Goal: Communication & Community: Participate in discussion

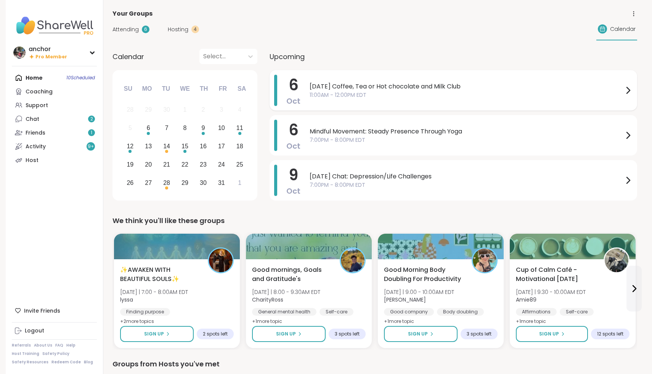
click at [460, 91] on span "11:00AM - 12:00PM EDT" at bounding box center [467, 95] width 314 height 8
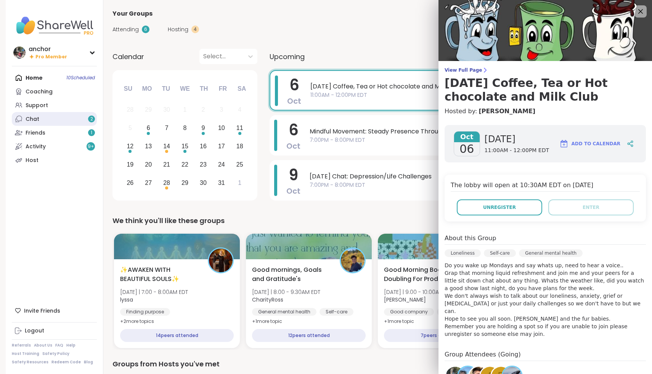
click at [81, 115] on link "Chat 2" at bounding box center [54, 119] width 85 height 14
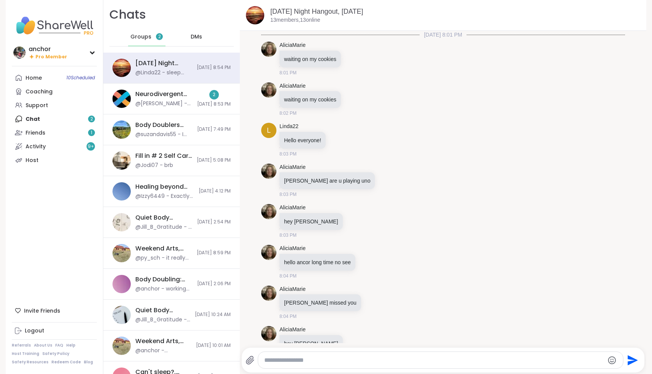
scroll to position [1400, 0]
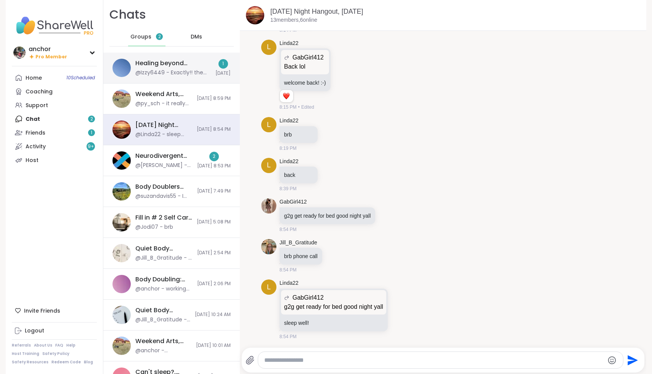
click at [186, 71] on div "@Izzy6449 - Exactly!! the twisted world of faith and toxic love 😪" at bounding box center [173, 73] width 76 height 8
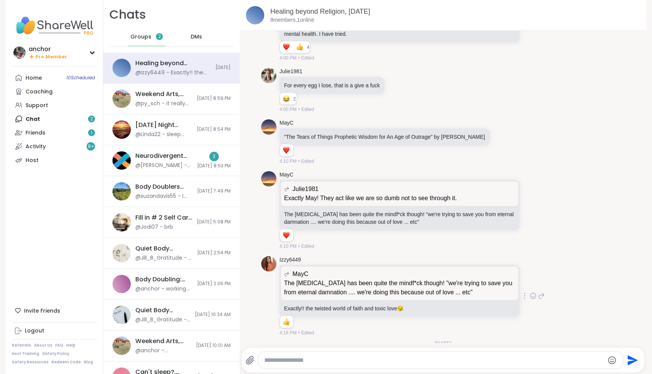
scroll to position [1950, 0]
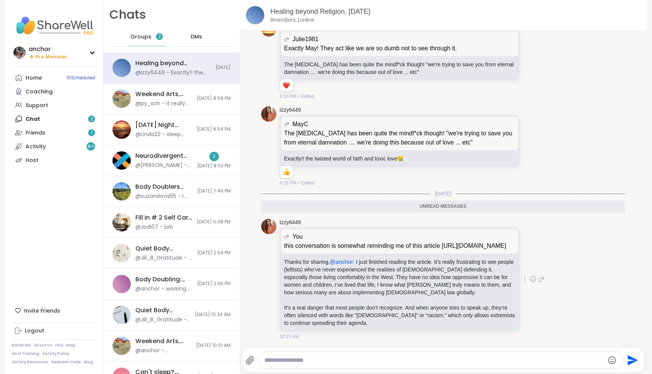
click at [456, 241] on p "this conversation is somewhat reminding me of this article [URL][DOMAIN_NAME]" at bounding box center [399, 245] width 231 height 9
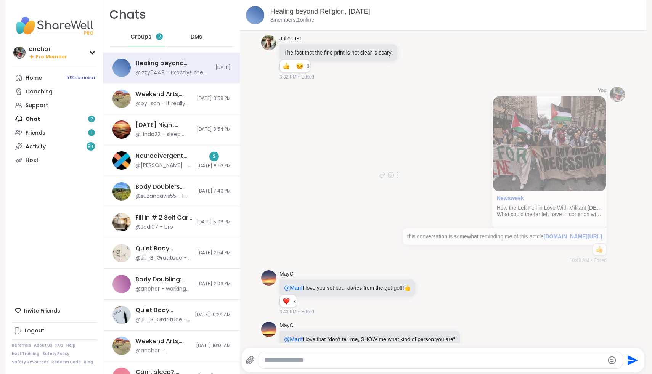
click at [523, 182] on img at bounding box center [549, 143] width 113 height 95
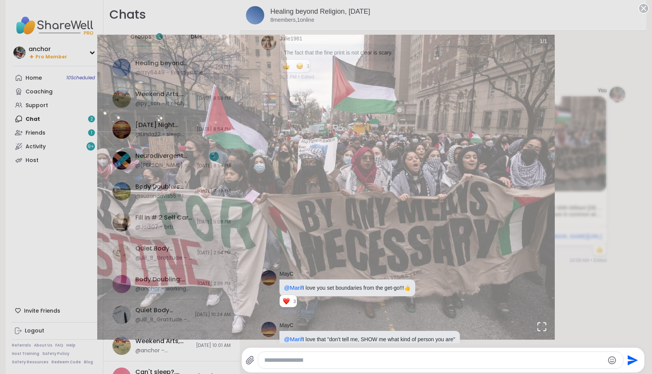
click at [609, 52] on div "1 / 1" at bounding box center [326, 187] width 652 height 374
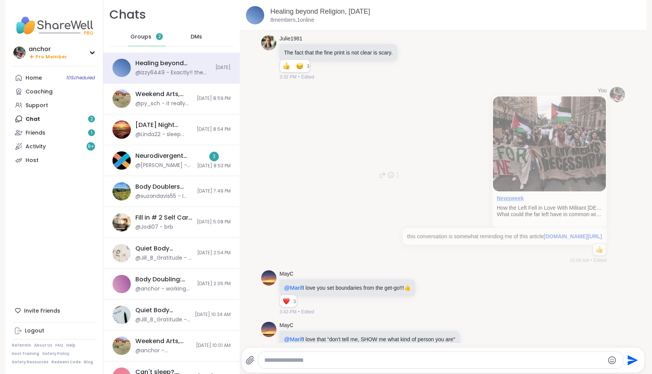
click at [503, 201] on link "Newsweek" at bounding box center [510, 198] width 27 height 6
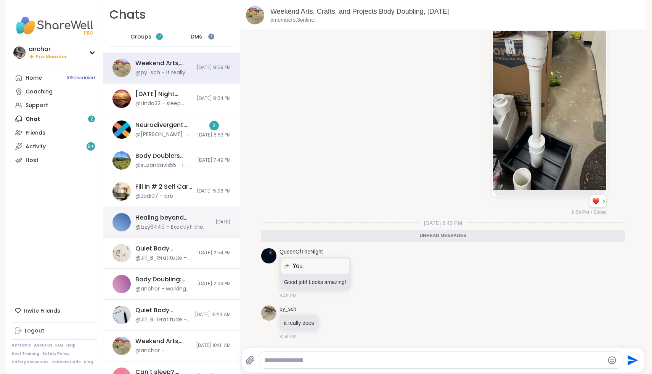
click at [168, 224] on div "@Izzy6449 - Exactly!! the twisted world of faith and toxic love 😪" at bounding box center [173, 228] width 76 height 8
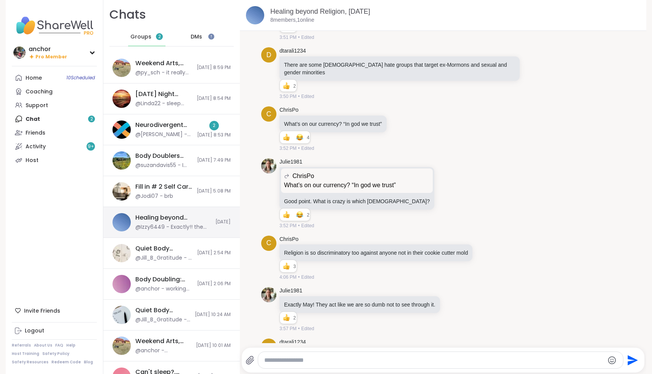
scroll to position [1932, 0]
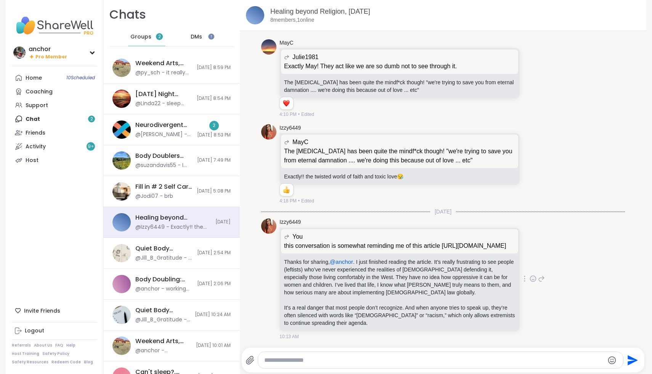
click at [543, 277] on icon at bounding box center [541, 279] width 5 height 5
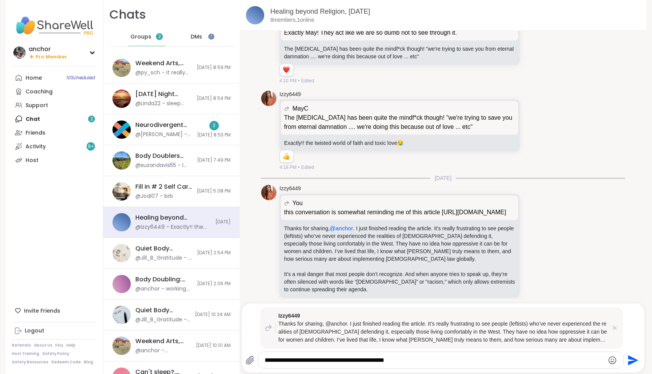
click at [300, 360] on textarea "**********" at bounding box center [434, 361] width 339 height 8
click at [451, 348] on div "Izzy6449 Thanks for sharing, @anchor. I just finished reading the article. It’s…" at bounding box center [441, 327] width 363 height 41
click at [441, 361] on textarea "**********" at bounding box center [434, 361] width 339 height 8
click at [551, 360] on textarea "**********" at bounding box center [434, 361] width 339 height 8
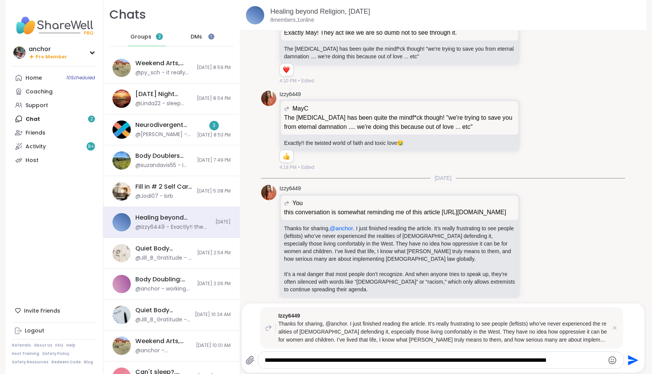
click at [592, 362] on textarea "**********" at bounding box center [434, 361] width 339 height 8
click at [586, 361] on textarea "**********" at bounding box center [434, 361] width 339 height 8
click at [592, 363] on textarea "**********" at bounding box center [434, 361] width 339 height 8
click at [593, 362] on textarea "**********" at bounding box center [434, 361] width 339 height 8
click at [583, 362] on textarea "**********" at bounding box center [434, 361] width 339 height 8
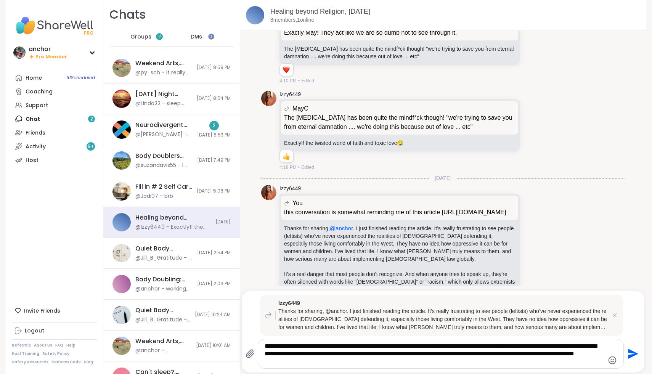
click at [585, 346] on textarea "**********" at bounding box center [434, 354] width 339 height 23
click at [289, 361] on textarea "**********" at bounding box center [434, 354] width 339 height 23
click at [318, 364] on textarea "**********" at bounding box center [434, 354] width 339 height 23
drag, startPoint x: 316, startPoint y: 360, endPoint x: 277, endPoint y: 365, distance: 38.8
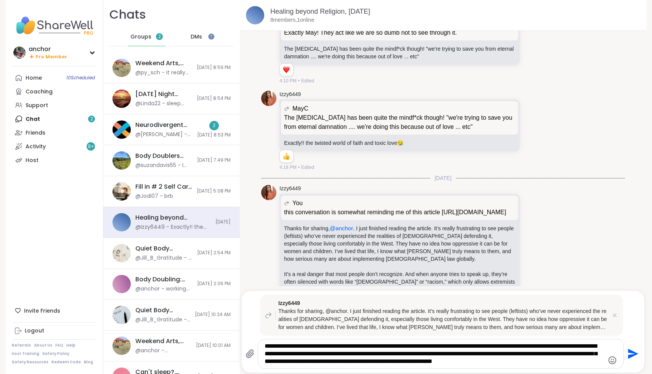
click at [277, 365] on textarea "**********" at bounding box center [434, 354] width 339 height 23
click at [523, 363] on textarea "**********" at bounding box center [434, 354] width 339 height 23
click at [456, 365] on textarea "**********" at bounding box center [434, 354] width 339 height 23
click at [535, 361] on textarea "**********" at bounding box center [434, 354] width 339 height 23
type textarea "**********"
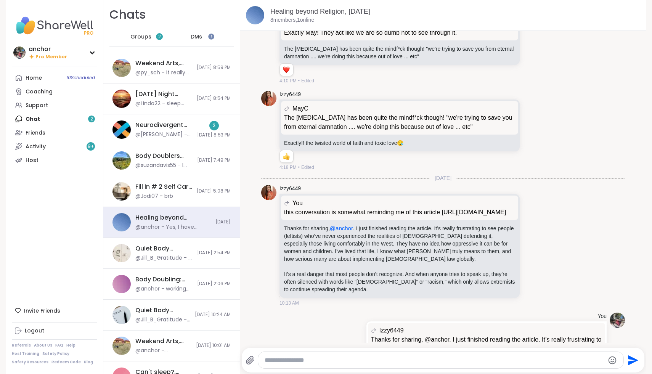
scroll to position [2039, 0]
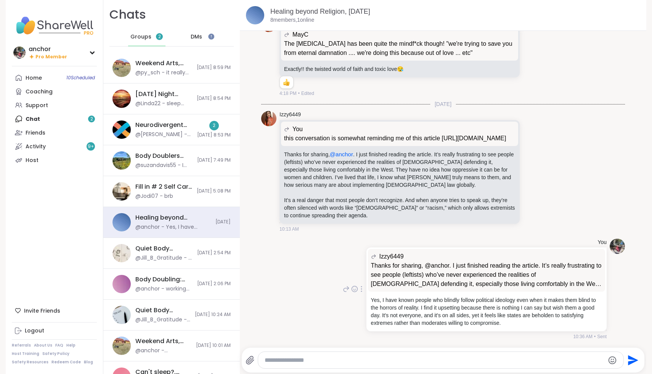
click at [362, 290] on icon at bounding box center [362, 289] width 2 height 6
click at [368, 299] on icon at bounding box center [370, 299] width 5 height 5
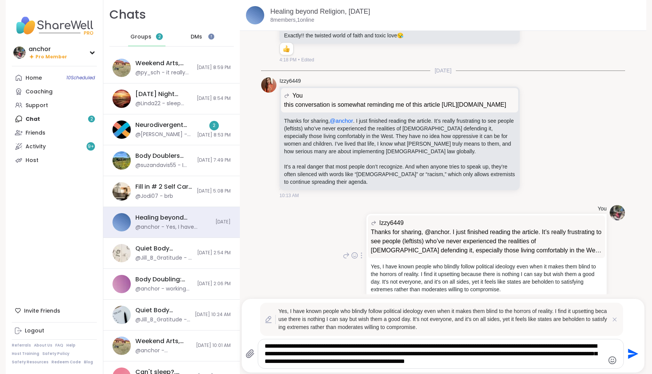
click at [550, 366] on div "**********" at bounding box center [440, 353] width 365 height 29
click at [550, 365] on textarea "**********" at bounding box center [434, 354] width 339 height 23
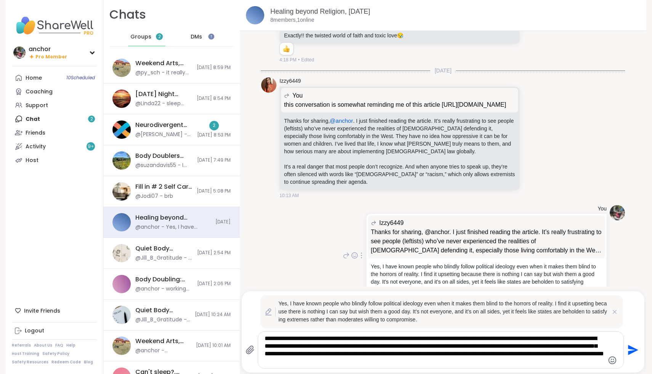
type textarea "**********"
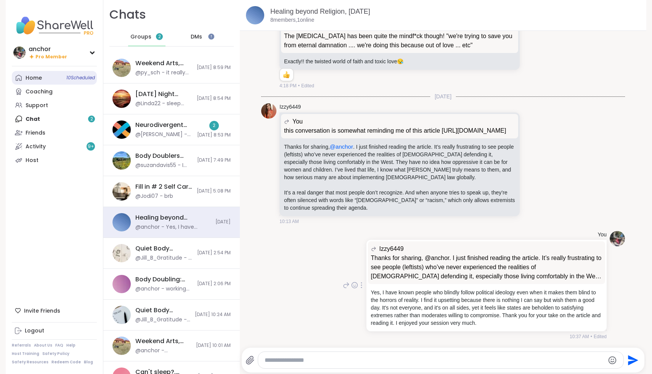
click at [55, 77] on link "Home 10 Scheduled" at bounding box center [54, 78] width 85 height 14
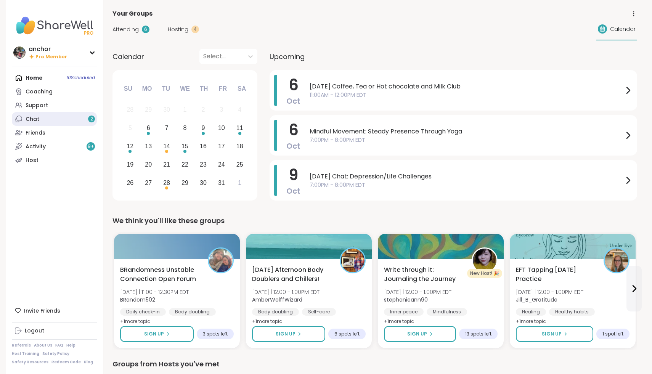
click at [74, 114] on link "Chat 2" at bounding box center [54, 119] width 85 height 14
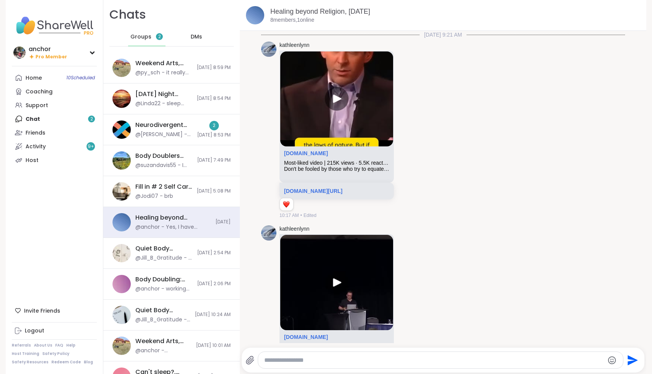
scroll to position [2047, 0]
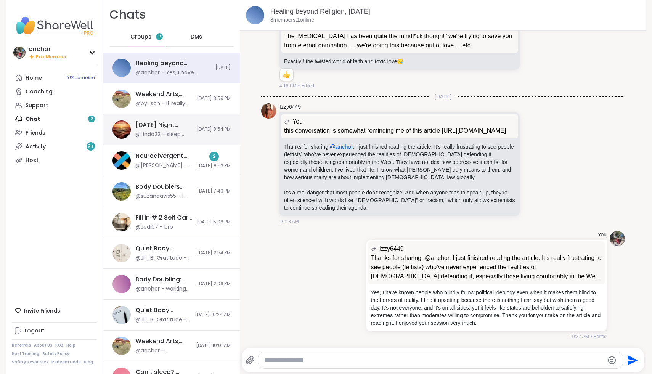
click at [187, 130] on div "Sunday Night Hangout, Oct 05 @Linda22 - sleep well! 10/5/2025, 8:54 PM" at bounding box center [171, 129] width 137 height 31
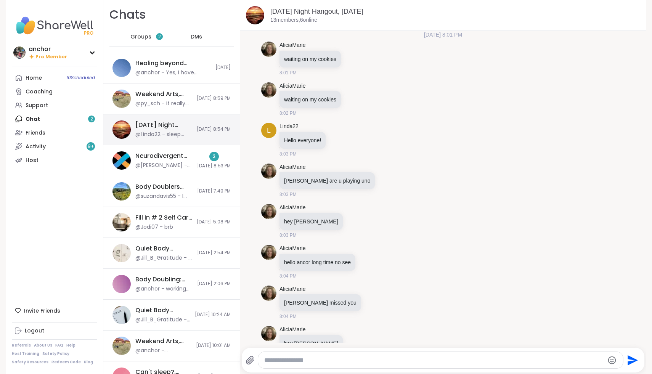
scroll to position [1400, 0]
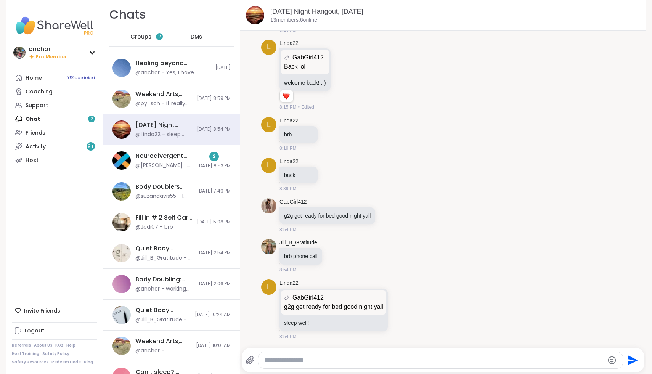
click at [73, 120] on div "Home 10 Scheduled Coaching Support Chat 2 Friends Activity 9 + Host" at bounding box center [54, 119] width 85 height 96
click at [192, 172] on div "Neurodivergent Peer Support Group - Sunday, Oct 05 @Brian_L - https://sharewell…" at bounding box center [171, 160] width 137 height 31
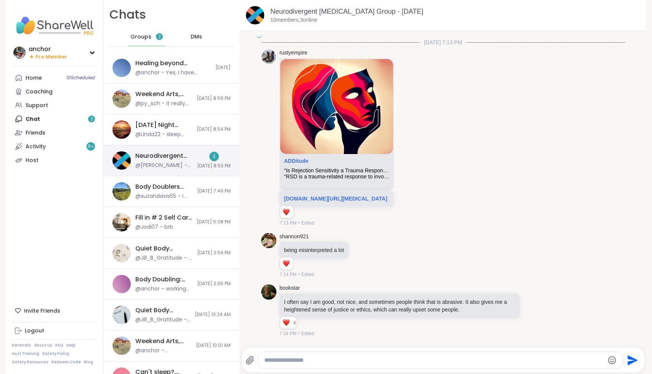
scroll to position [1960, 0]
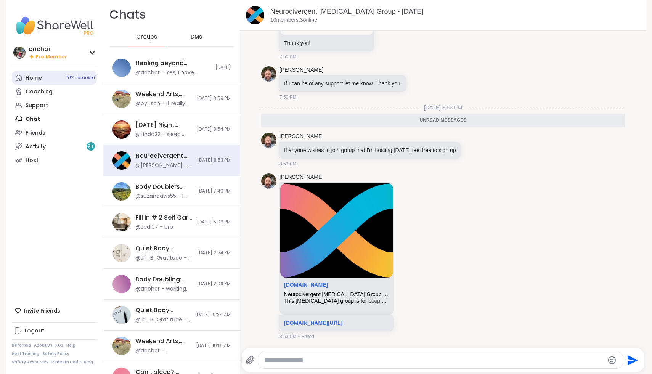
click at [53, 79] on link "Home 10 Scheduled" at bounding box center [54, 78] width 85 height 14
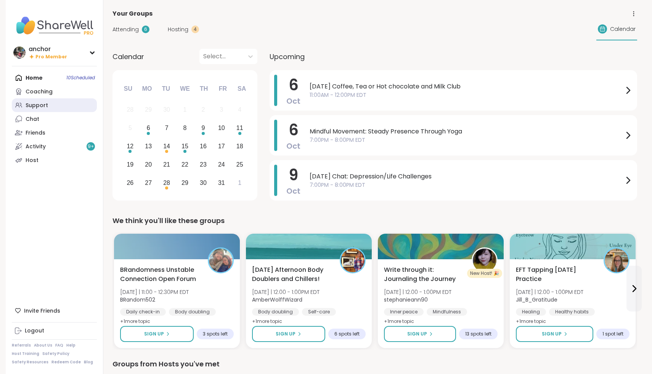
click at [50, 111] on link "Support" at bounding box center [54, 105] width 85 height 14
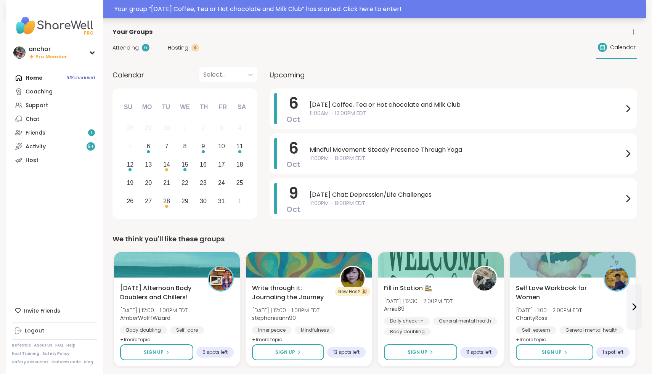
click at [401, 11] on div "Your group “ [DATE] Coffee, Tea or Hot chocolate and Milk Club ” has started. C…" at bounding box center [377, 9] width 527 height 9
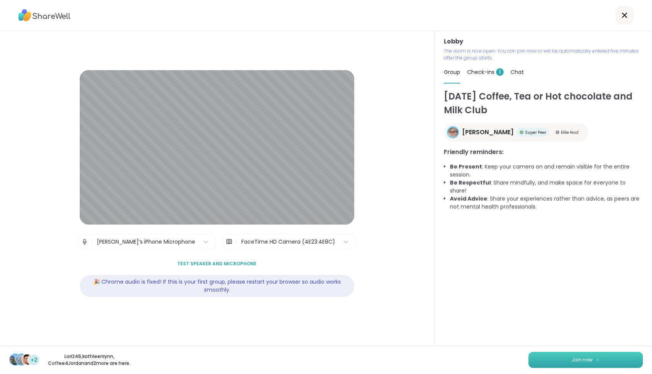
click at [608, 359] on button "Join now" at bounding box center [586, 360] width 114 height 16
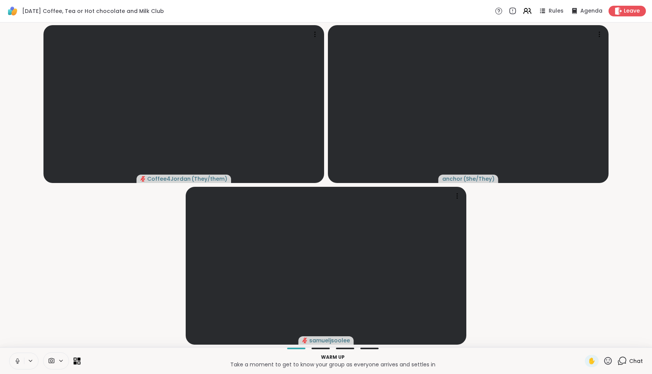
click at [50, 363] on icon at bounding box center [51, 360] width 7 height 7
click at [19, 366] on button at bounding box center [17, 361] width 14 height 16
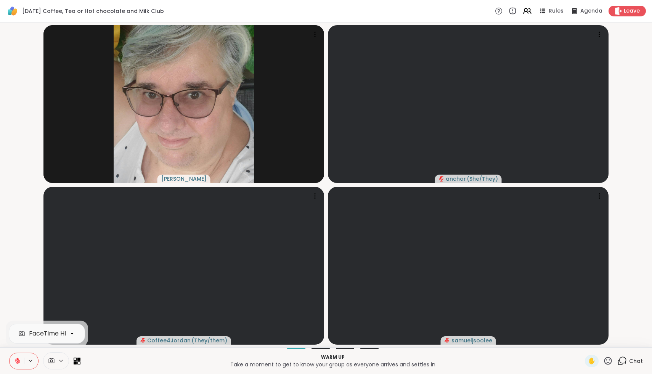
click at [54, 362] on icon at bounding box center [51, 360] width 7 height 7
click at [48, 362] on icon at bounding box center [51, 360] width 7 height 7
click at [43, 332] on div "FaceTime HD Camera" at bounding box center [62, 333] width 66 height 9
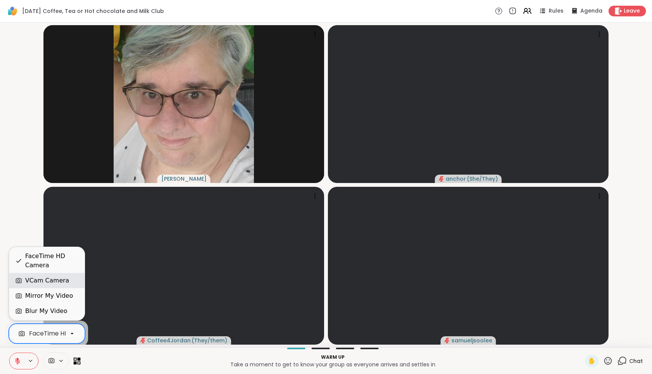
click at [34, 283] on div "VCam Camera" at bounding box center [47, 280] width 44 height 9
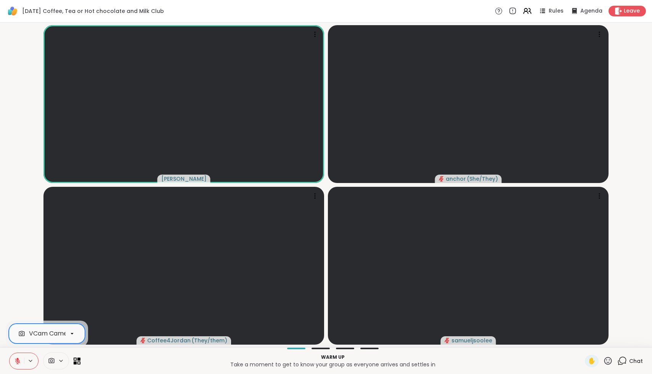
click at [16, 360] on icon at bounding box center [17, 361] width 7 height 7
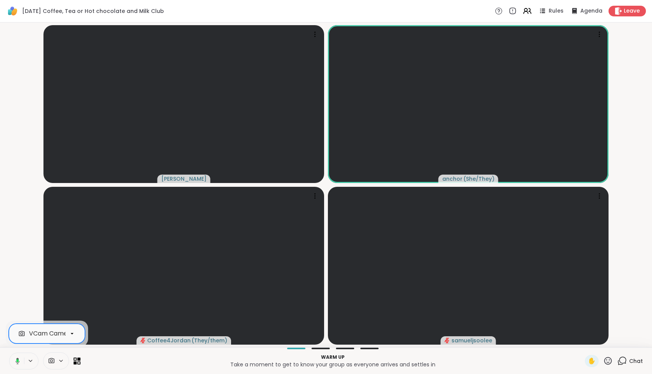
click at [16, 360] on icon at bounding box center [16, 361] width 7 height 7
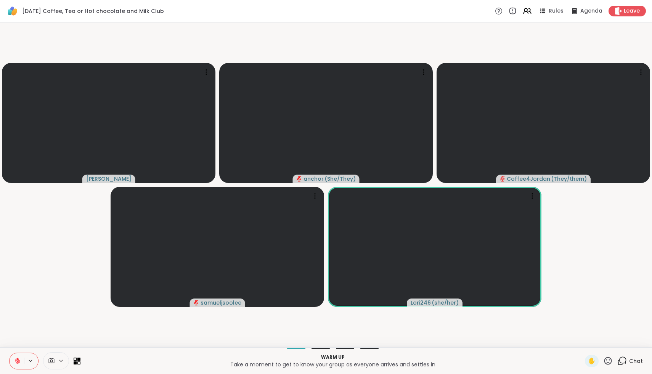
click at [607, 362] on icon at bounding box center [608, 361] width 10 height 10
click at [622, 343] on span "🌟" at bounding box center [620, 340] width 8 height 9
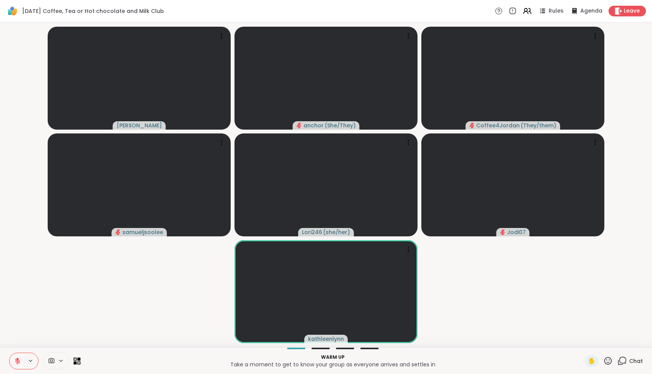
click at [628, 365] on div "Chat" at bounding box center [630, 361] width 26 height 12
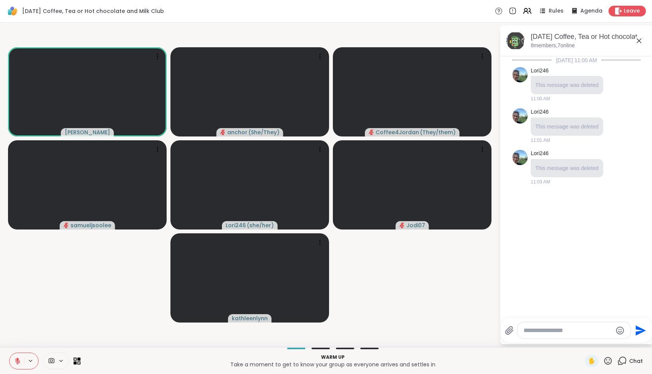
click at [579, 333] on textarea "Type your message" at bounding box center [568, 331] width 89 height 8
click at [20, 370] on div "Hosted support conversation Connect and share with the group ✋ Chat" at bounding box center [326, 360] width 652 height 27
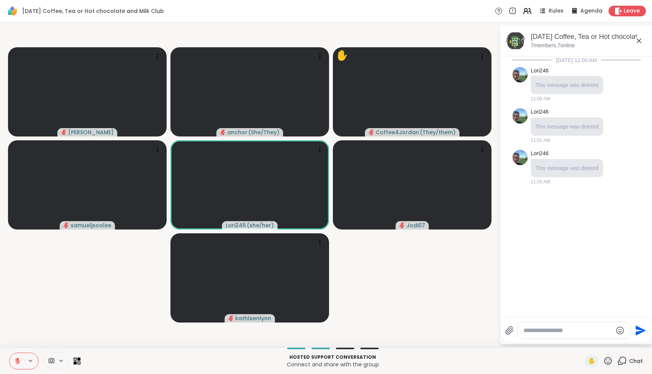
click at [612, 362] on icon at bounding box center [609, 361] width 8 height 8
click at [623, 343] on span "🌟" at bounding box center [620, 340] width 8 height 9
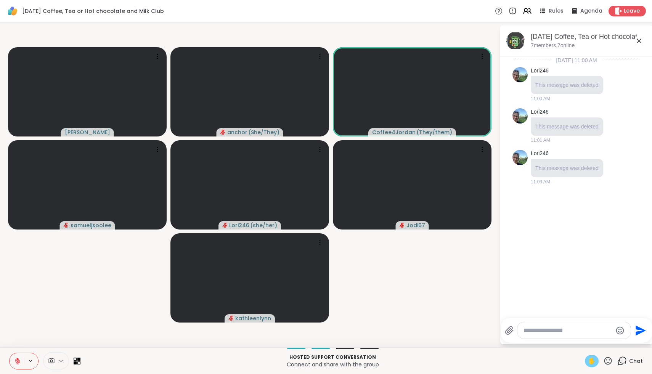
click at [591, 360] on span "✋" at bounding box center [592, 361] width 8 height 9
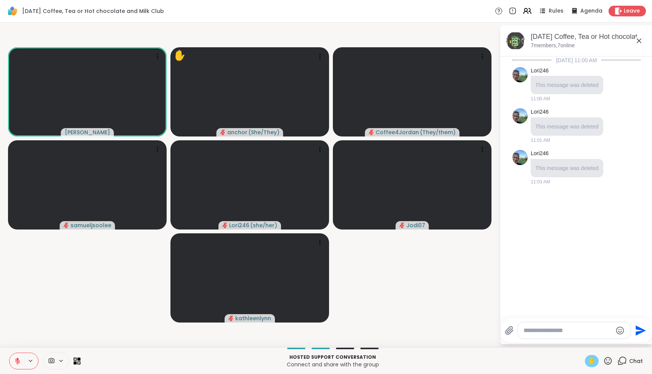
click at [17, 363] on icon at bounding box center [17, 361] width 5 height 5
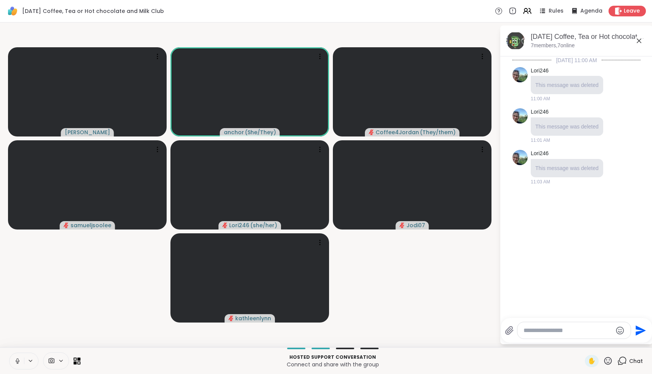
click at [17, 363] on icon at bounding box center [17, 361] width 7 height 7
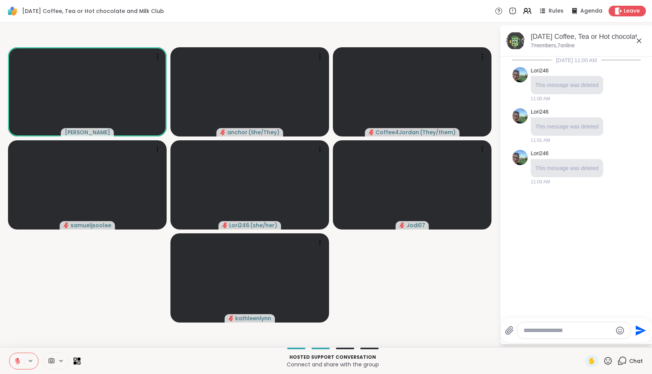
click at [610, 363] on icon at bounding box center [608, 361] width 10 height 10
click at [590, 342] on span "❤️" at bounding box center [586, 340] width 8 height 9
click at [594, 360] on span "✋" at bounding box center [592, 361] width 8 height 9
click at [18, 362] on icon at bounding box center [17, 361] width 7 height 7
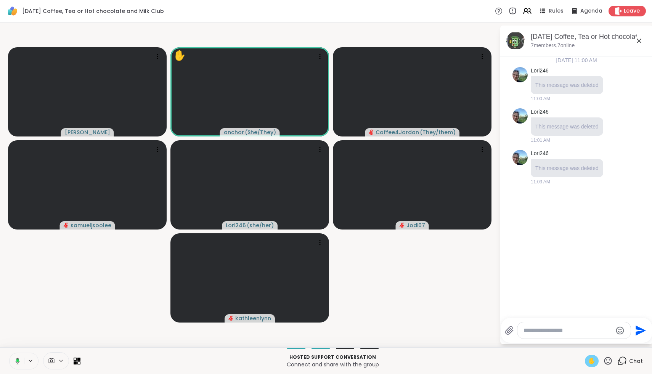
click at [18, 363] on icon at bounding box center [16, 361] width 7 height 7
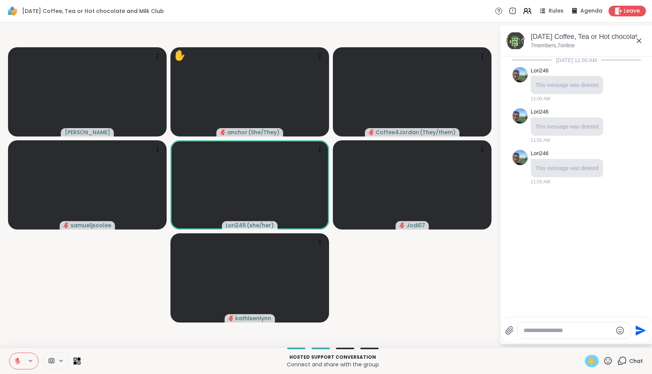
click at [599, 362] on div "✋" at bounding box center [592, 361] width 14 height 12
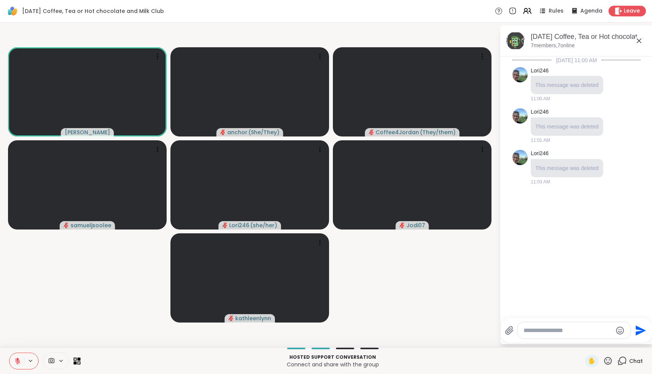
click at [609, 362] on icon at bounding box center [609, 361] width 8 height 8
click at [589, 338] on span "❤️" at bounding box center [586, 340] width 8 height 9
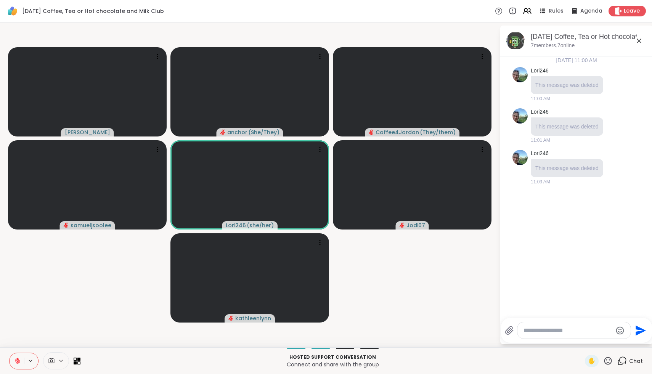
click at [608, 365] on icon at bounding box center [608, 361] width 10 height 10
click at [626, 339] on div "🌟" at bounding box center [620, 341] width 14 height 12
click at [609, 362] on icon at bounding box center [608, 361] width 10 height 10
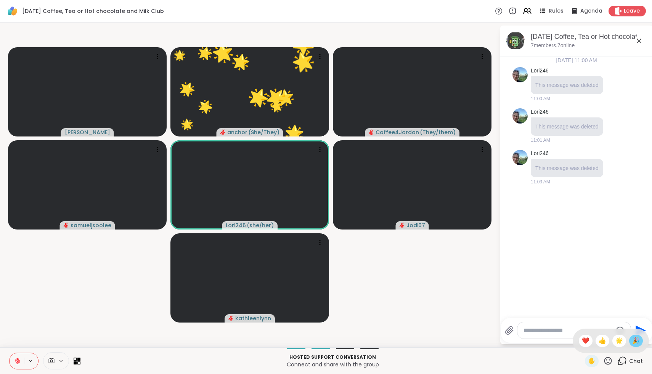
click at [636, 340] on span "🎉" at bounding box center [636, 340] width 8 height 9
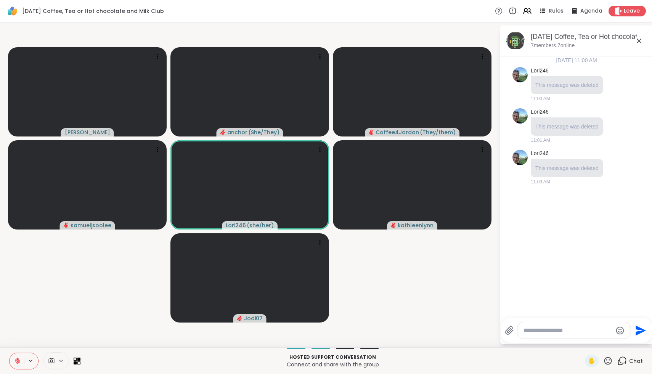
click at [611, 362] on icon at bounding box center [608, 361] width 10 height 10
click at [590, 339] on span "❤️" at bounding box center [586, 340] width 8 height 9
click at [614, 360] on div "✋ Chat" at bounding box center [614, 361] width 58 height 12
click at [610, 362] on icon at bounding box center [608, 361] width 10 height 10
click at [622, 338] on span "🌟" at bounding box center [620, 340] width 8 height 9
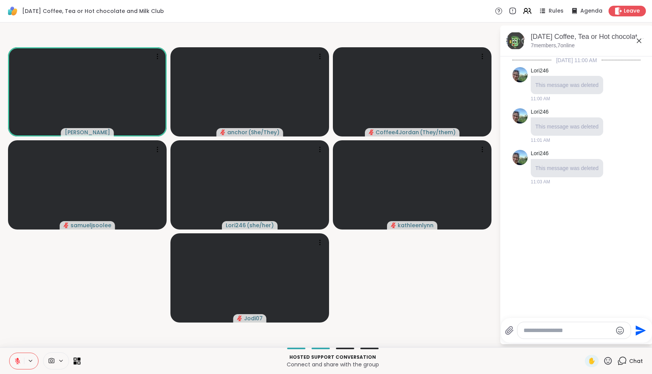
click at [609, 361] on icon at bounding box center [608, 361] width 10 height 10
click at [590, 344] on span "❤️" at bounding box center [586, 340] width 8 height 9
click at [586, 330] on textarea "Type your message" at bounding box center [568, 331] width 89 height 8
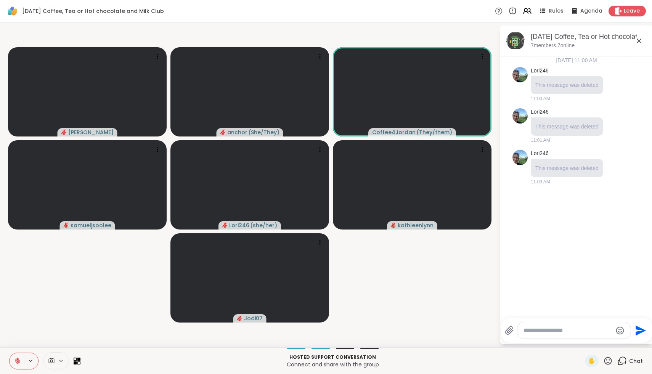
click at [611, 362] on icon at bounding box center [608, 361] width 10 height 10
click at [590, 343] on span "❤️" at bounding box center [586, 340] width 8 height 9
click at [609, 362] on icon at bounding box center [609, 361] width 8 height 8
click at [588, 342] on span "❤️" at bounding box center [586, 340] width 8 height 9
click at [605, 356] on div "✋" at bounding box center [599, 361] width 28 height 12
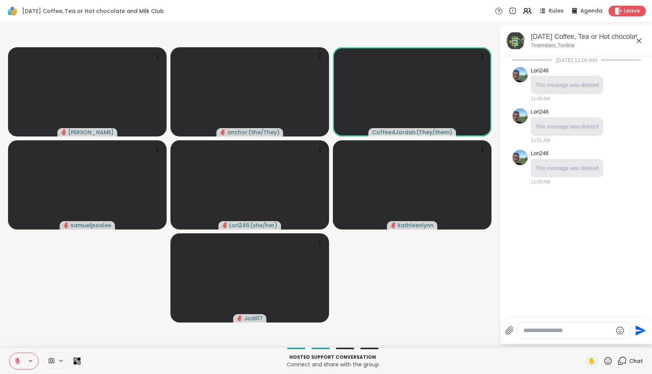
click at [606, 359] on icon at bounding box center [608, 361] width 10 height 10
click at [590, 342] on span "❤️" at bounding box center [586, 340] width 8 height 9
click at [609, 359] on icon at bounding box center [608, 361] width 10 height 10
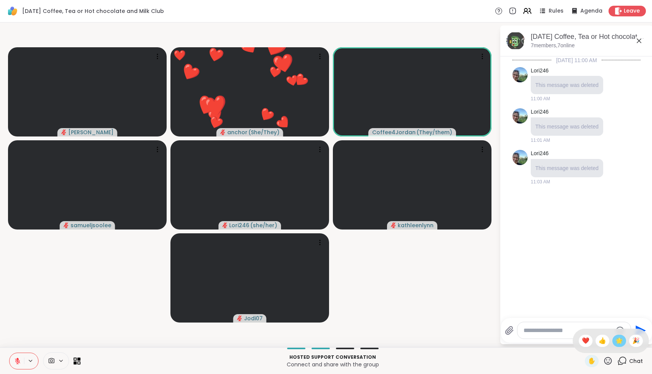
click at [621, 343] on span "🌟" at bounding box center [620, 340] width 8 height 9
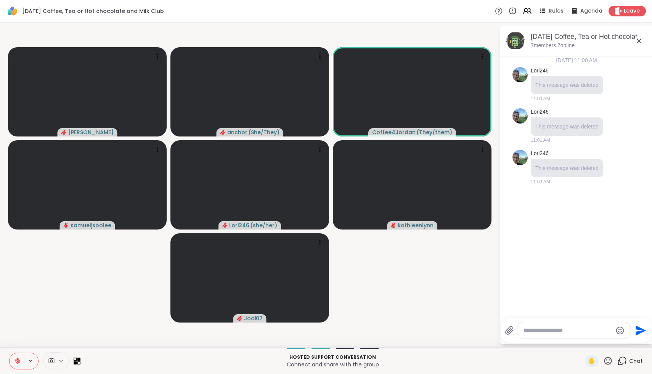
click at [609, 367] on div "Hosted support conversation Connect and share with the group ✋ Chat" at bounding box center [326, 360] width 652 height 27
click at [609, 364] on icon at bounding box center [609, 361] width 8 height 8
click at [593, 343] on div "❤️" at bounding box center [586, 341] width 14 height 12
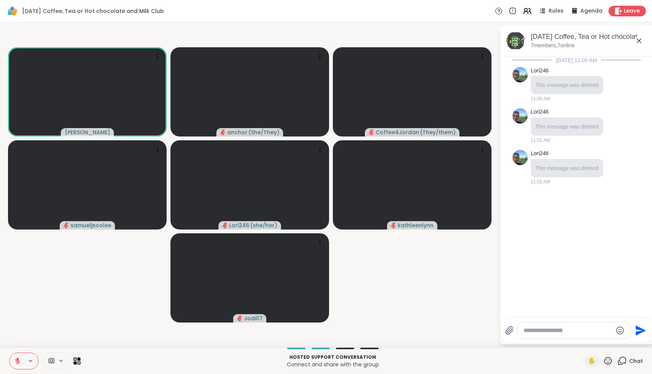
click at [585, 330] on textarea "Type your message" at bounding box center [568, 331] width 89 height 8
click at [569, 309] on span "ffee4Jordan" at bounding box center [566, 311] width 32 height 8
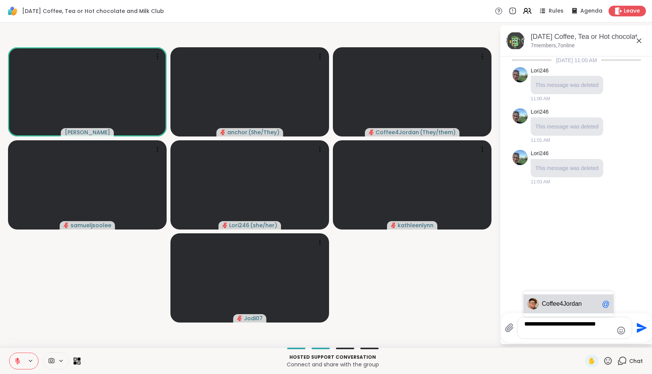
type textarea "**********"
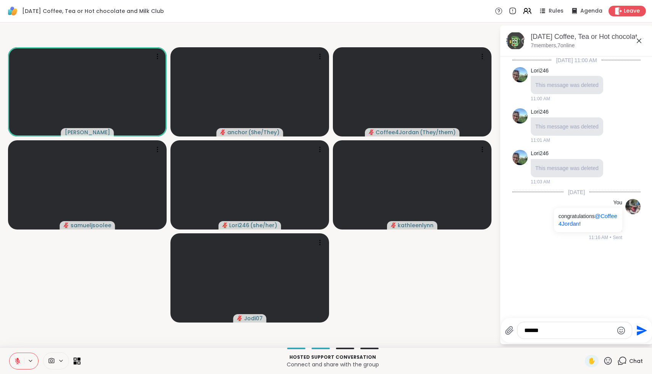
type textarea "*******"
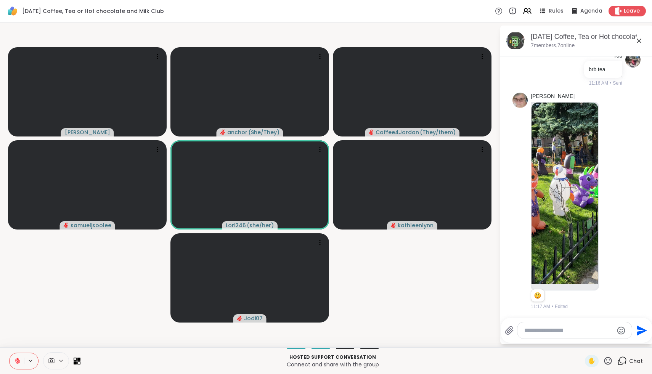
scroll to position [254, 0]
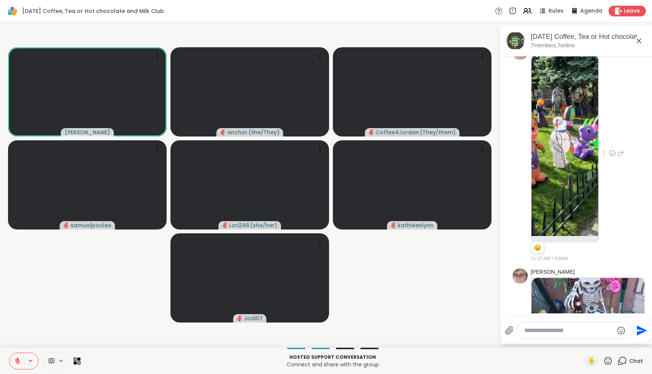
click at [563, 184] on img at bounding box center [565, 146] width 67 height 182
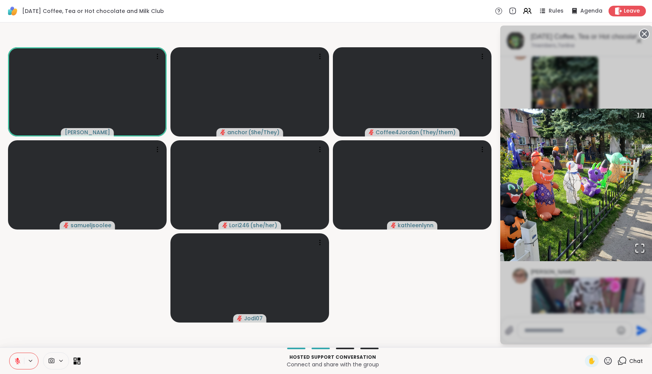
click at [643, 38] on circle at bounding box center [644, 33] width 9 height 9
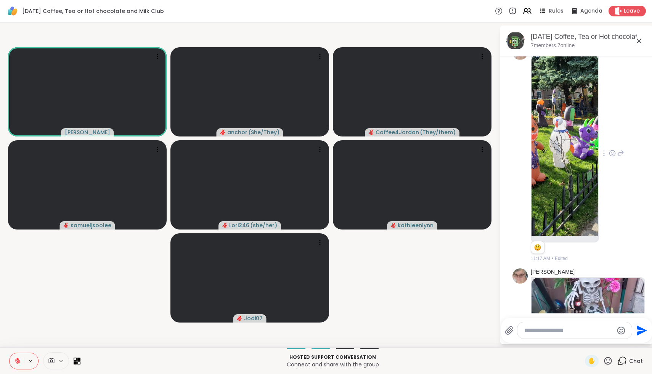
click at [622, 332] on icon "Emoji picker" at bounding box center [621, 330] width 9 height 9
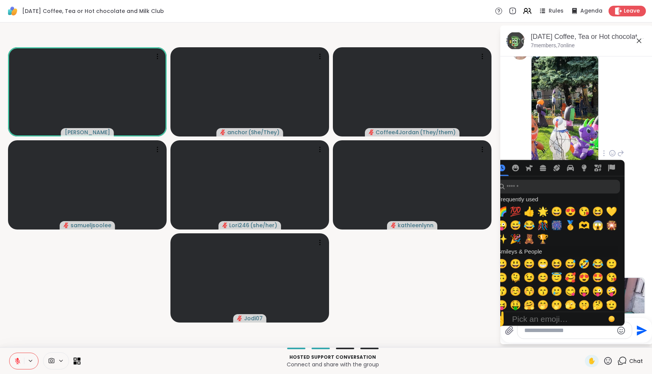
click at [622, 109] on div "Susan 1 1 11:17 AM • Edited" at bounding box center [577, 153] width 93 height 217
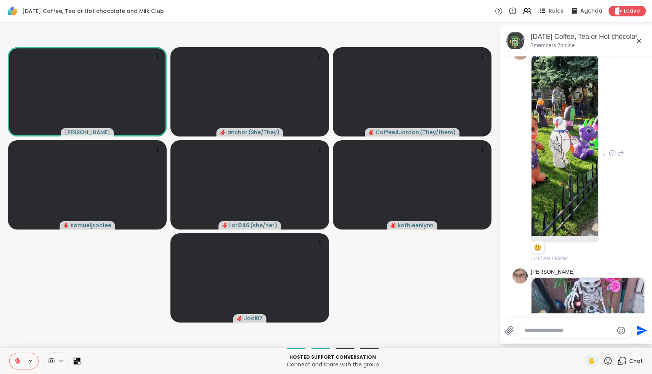
click at [613, 153] on icon at bounding box center [612, 154] width 7 height 8
click at [611, 139] on div "Select Reaction: Heart" at bounding box center [612, 141] width 7 height 7
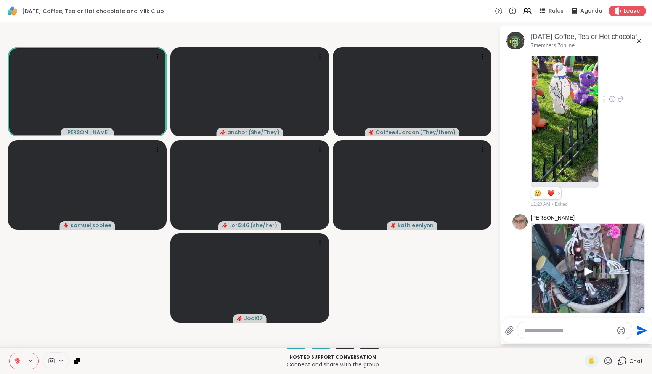
scroll to position [386, 0]
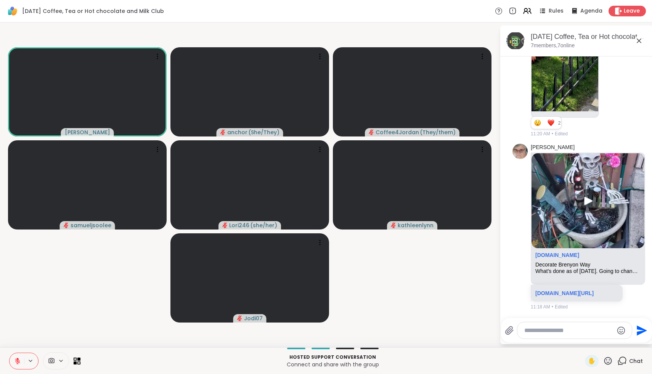
click at [14, 362] on icon at bounding box center [17, 361] width 7 height 7
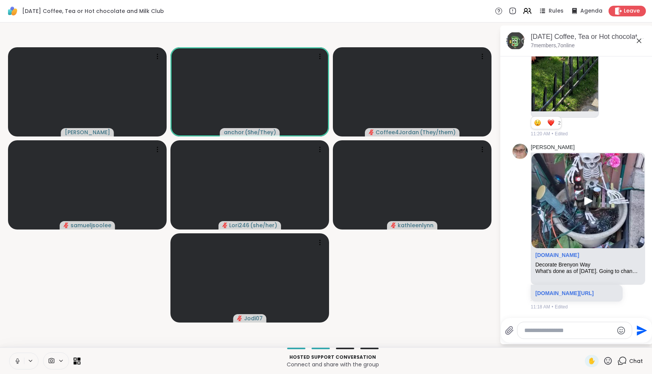
click at [14, 362] on icon at bounding box center [17, 361] width 7 height 7
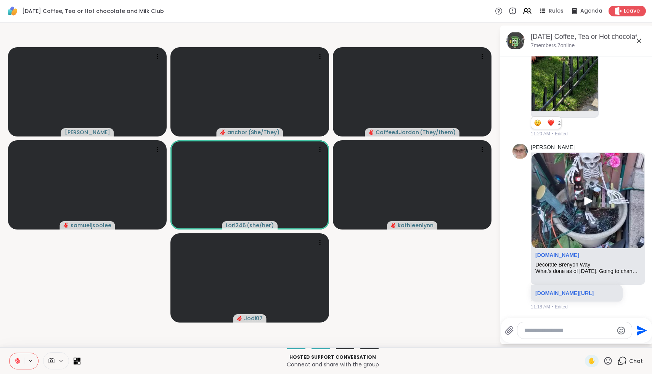
click at [14, 362] on icon at bounding box center [17, 361] width 7 height 7
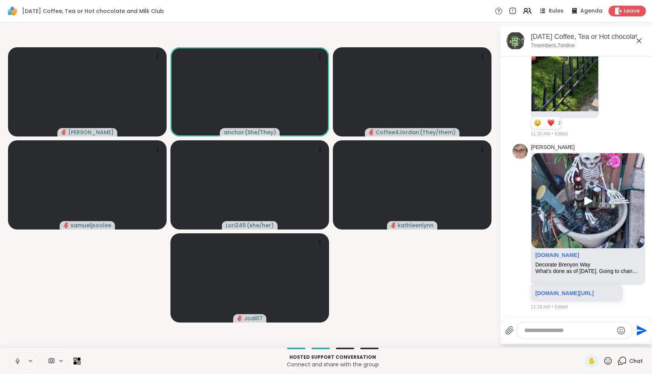
click at [14, 362] on icon at bounding box center [17, 361] width 7 height 7
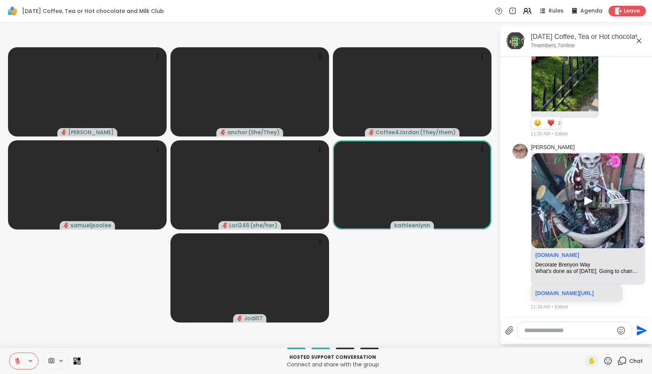
click at [607, 360] on icon at bounding box center [609, 361] width 8 height 8
click at [590, 336] on span "❤️" at bounding box center [586, 340] width 8 height 9
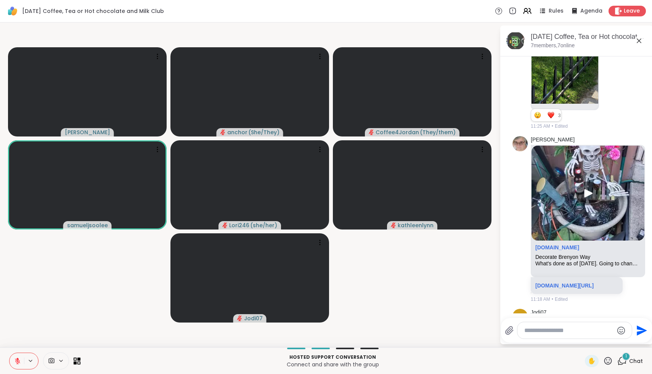
scroll to position [434, 0]
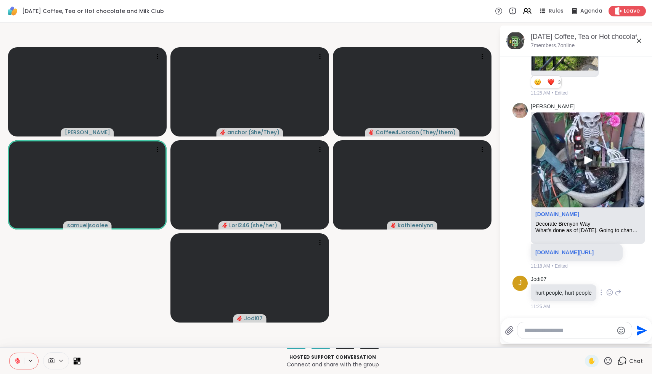
click at [611, 289] on icon at bounding box center [609, 293] width 7 height 8
click at [553, 277] on div "Select Reaction: Heart" at bounding box center [549, 280] width 7 height 7
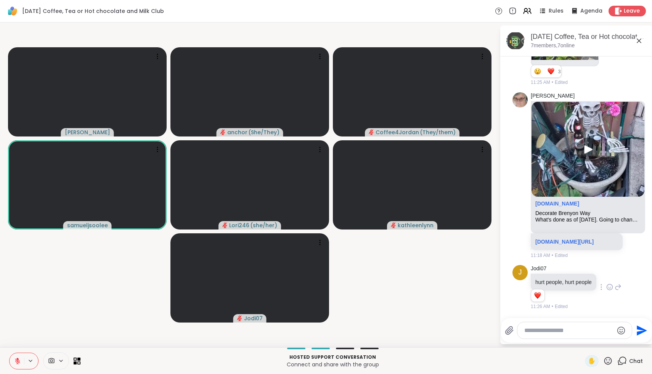
click at [608, 358] on icon at bounding box center [608, 361] width 10 height 10
click at [590, 343] on span "❤️" at bounding box center [586, 340] width 8 height 9
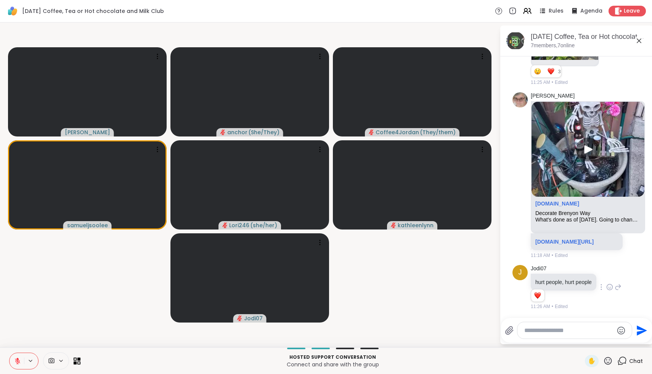
click at [610, 361] on icon at bounding box center [608, 361] width 10 height 10
click at [590, 338] on span "❤️" at bounding box center [586, 340] width 8 height 9
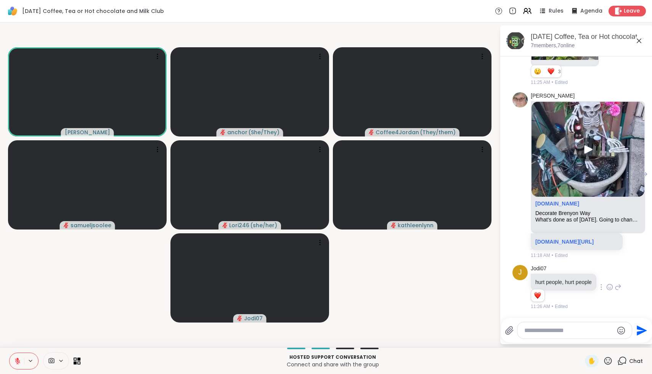
click at [639, 171] on icon at bounding box center [636, 175] width 7 height 8
click at [572, 159] on div "Select Reaction: Heart" at bounding box center [575, 162] width 7 height 7
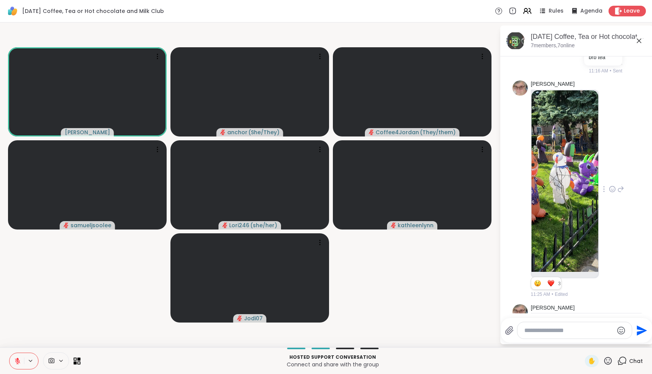
scroll to position [226, 0]
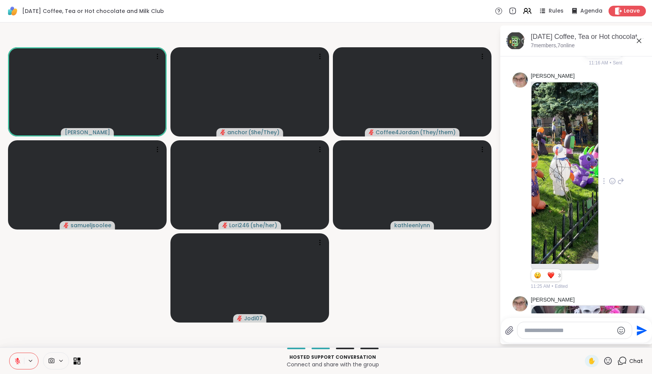
click at [606, 363] on icon at bounding box center [609, 361] width 8 height 8
click at [621, 343] on span "🌟" at bounding box center [620, 340] width 8 height 9
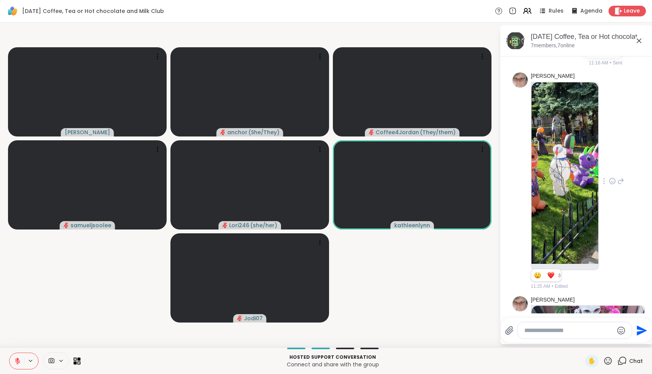
click at [610, 363] on icon at bounding box center [608, 361] width 10 height 10
click at [590, 341] on span "❤️" at bounding box center [586, 340] width 8 height 9
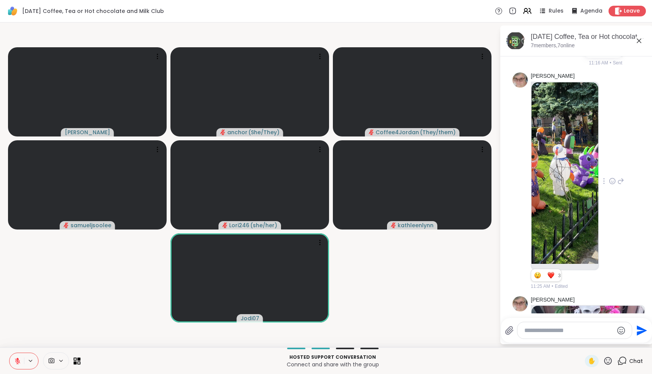
click at [545, 327] on textarea "Type your message" at bounding box center [568, 331] width 89 height 8
type textarea "***"
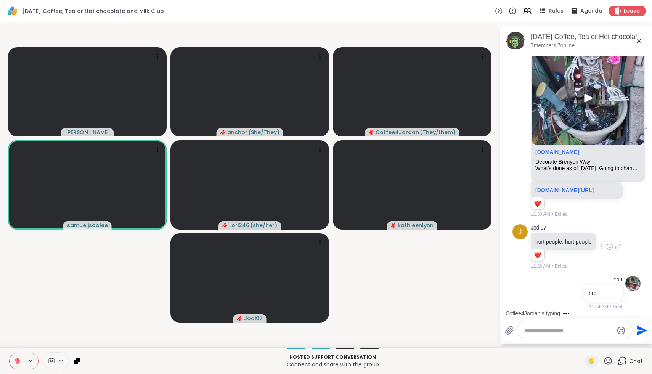
scroll to position [568, 0]
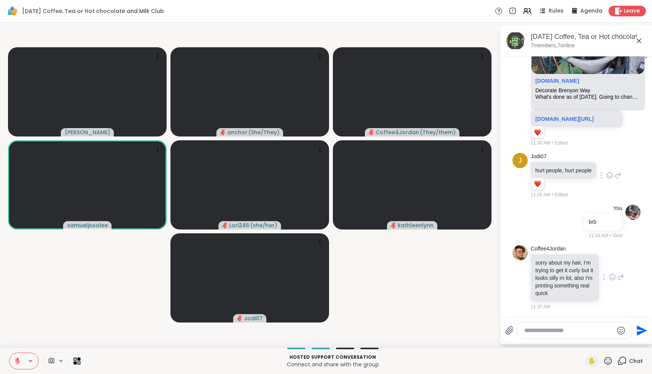
click at [609, 279] on icon at bounding box center [612, 277] width 7 height 8
click at [550, 264] on div "Select Reaction: Heart" at bounding box center [551, 265] width 7 height 7
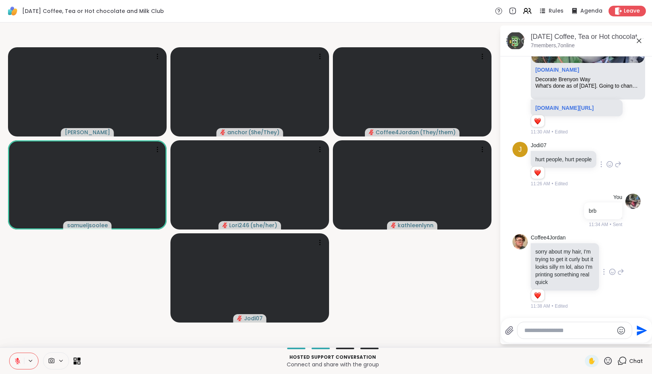
scroll to position [579, 0]
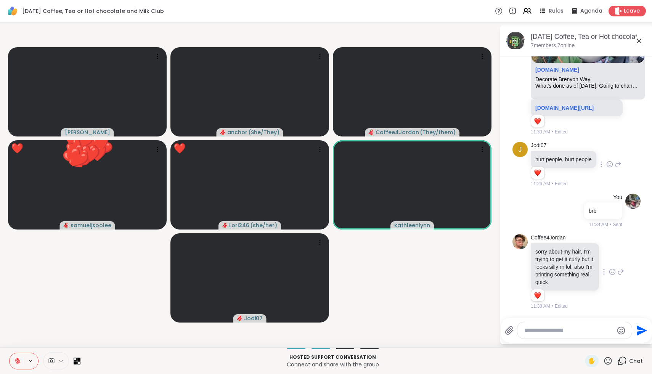
click at [605, 361] on icon at bounding box center [609, 361] width 8 height 8
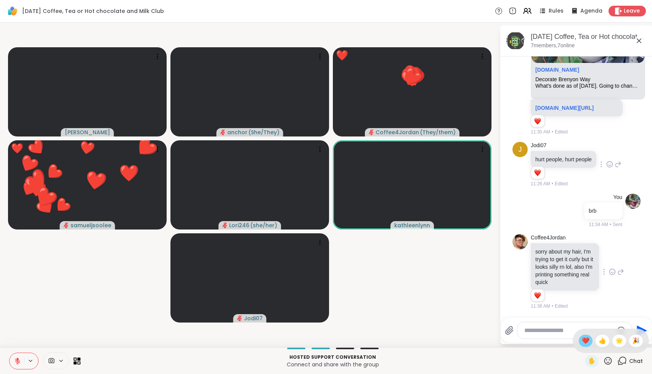
click at [590, 342] on span "❤️" at bounding box center [586, 340] width 8 height 9
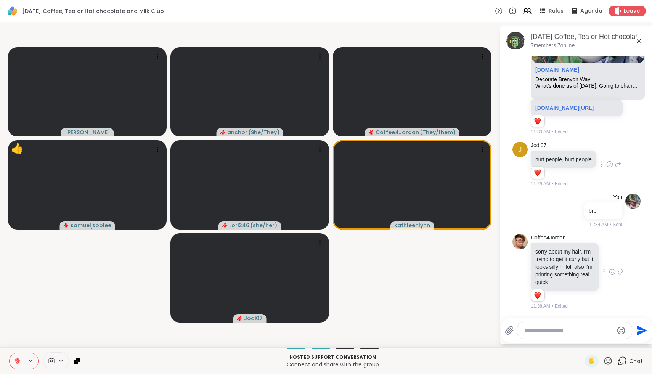
click at [607, 362] on icon at bounding box center [608, 361] width 10 height 10
click at [637, 341] on span "🎉" at bounding box center [636, 340] width 8 height 9
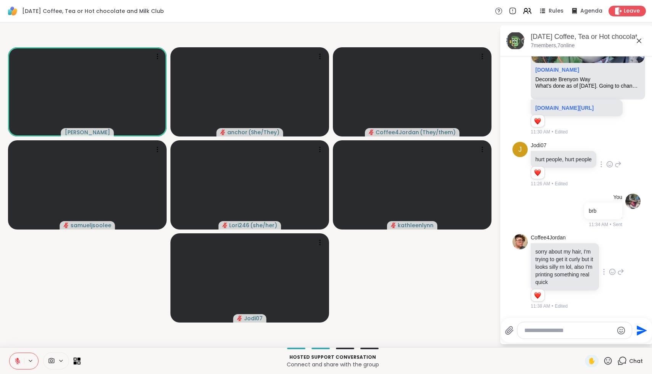
click at [608, 365] on icon at bounding box center [608, 361] width 10 height 10
click at [590, 339] on span "❤️" at bounding box center [586, 340] width 8 height 9
click at [609, 362] on icon at bounding box center [609, 361] width 8 height 8
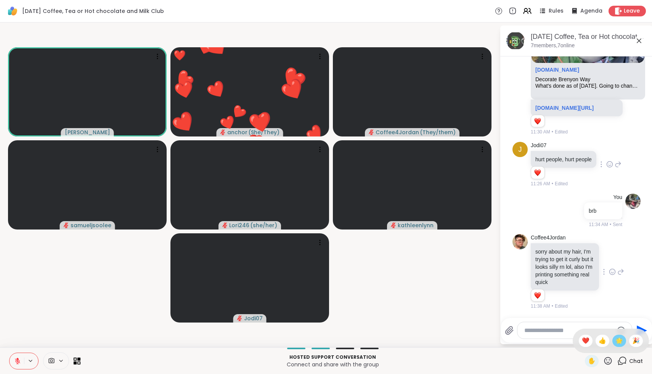
click at [621, 342] on span "🌟" at bounding box center [620, 340] width 8 height 9
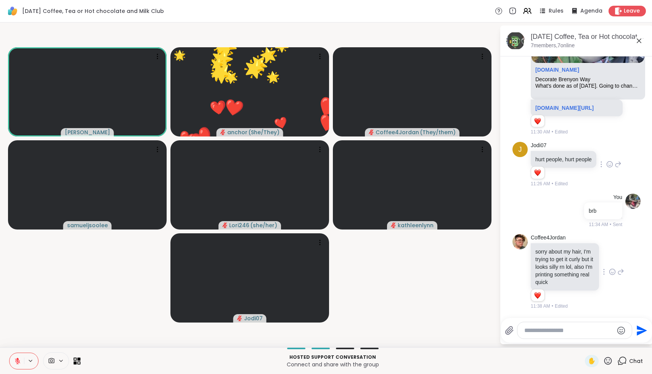
click at [610, 359] on icon at bounding box center [608, 361] width 10 height 10
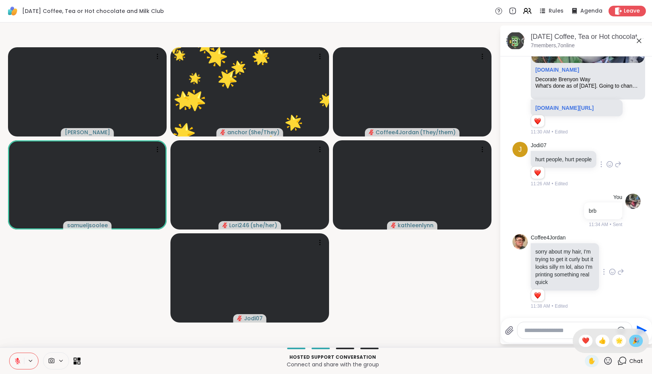
click at [634, 341] on span "🎉" at bounding box center [636, 340] width 8 height 9
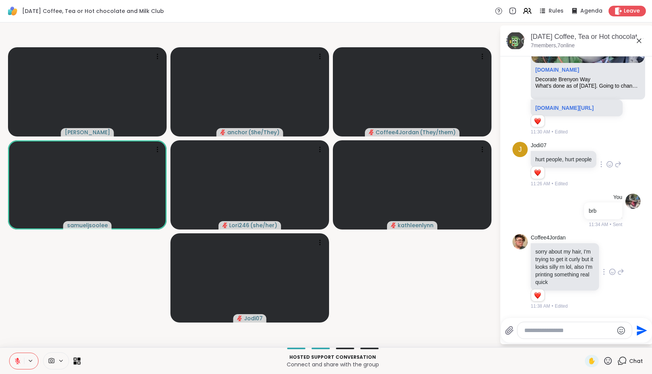
click at [609, 365] on icon at bounding box center [608, 361] width 10 height 10
click at [590, 343] on span "❤️" at bounding box center [586, 340] width 8 height 9
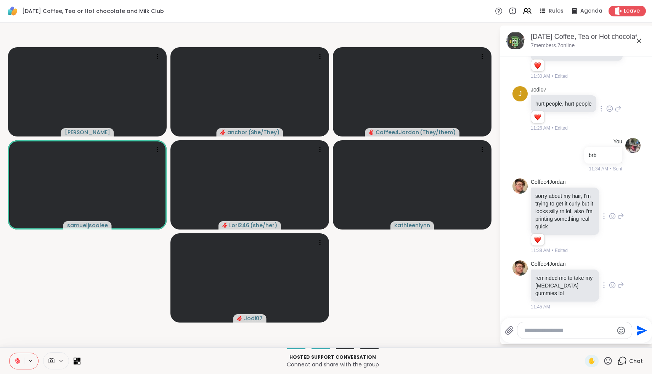
click at [613, 285] on icon at bounding box center [612, 285] width 7 height 8
click at [554, 278] on button "Select Reaction: Heart" at bounding box center [551, 272] width 15 height 15
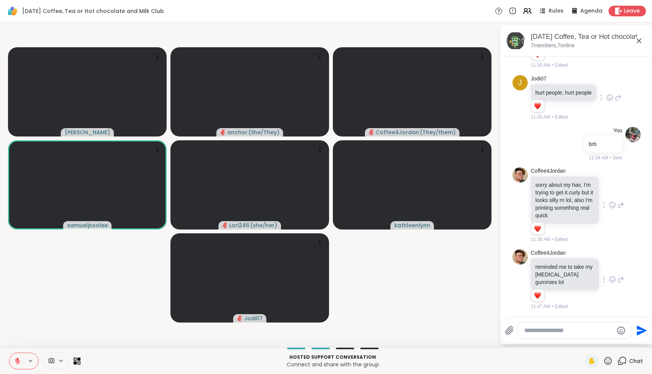
scroll to position [646, 0]
click at [561, 327] on textarea "Type your message" at bounding box center [568, 331] width 89 height 8
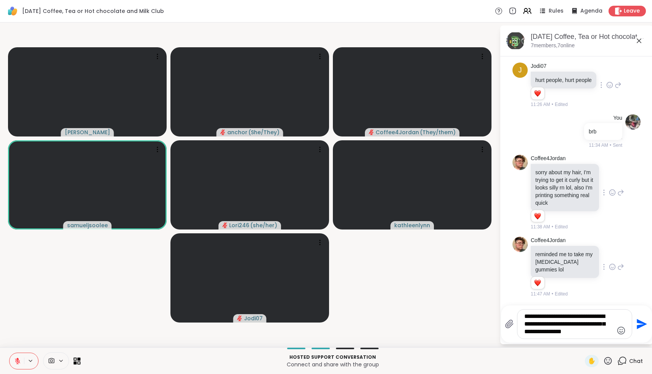
type textarea "**********"
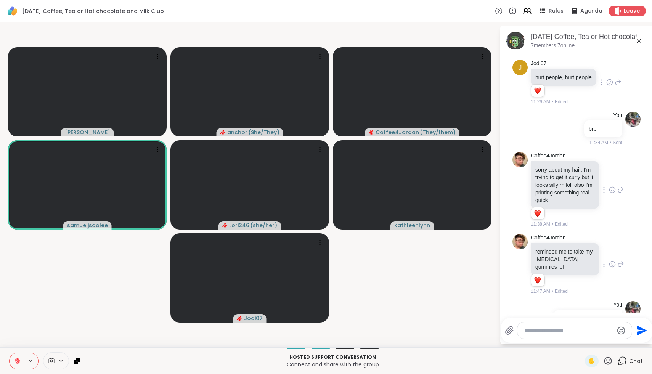
scroll to position [709, 0]
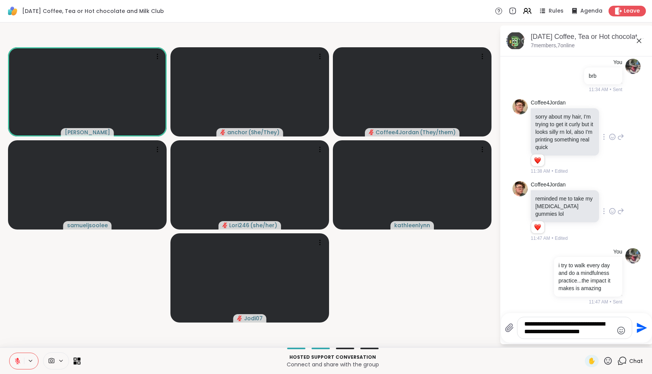
type textarea "**********"
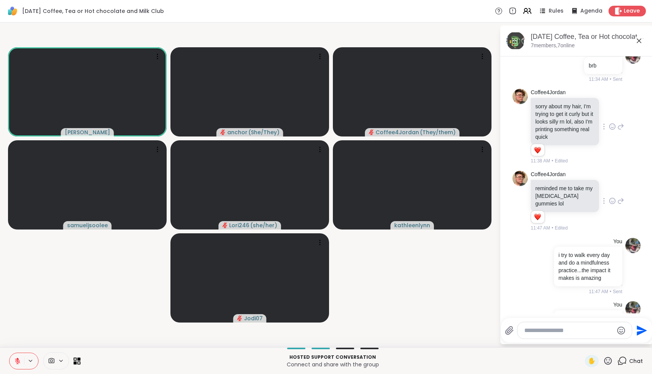
scroll to position [765, 0]
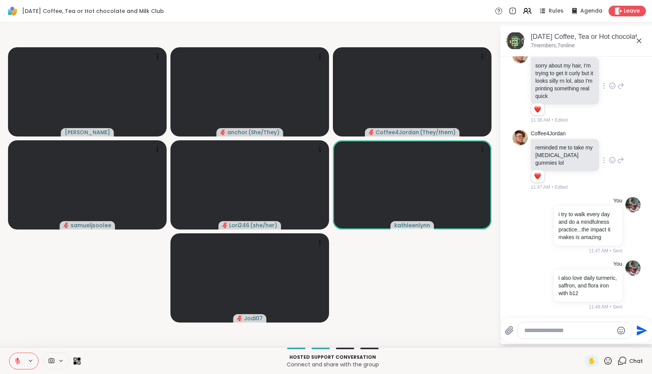
click at [609, 360] on icon at bounding box center [608, 361] width 10 height 10
click at [590, 339] on span "❤️" at bounding box center [586, 340] width 8 height 9
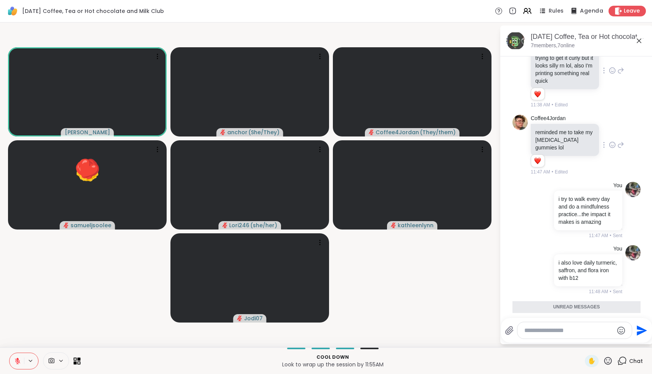
scroll to position [824, 0]
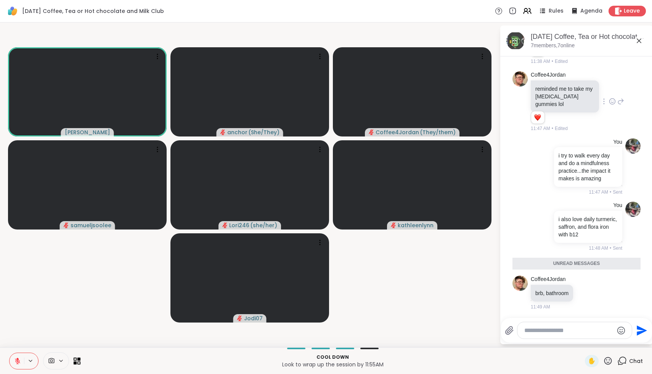
click at [19, 359] on icon at bounding box center [17, 361] width 7 height 7
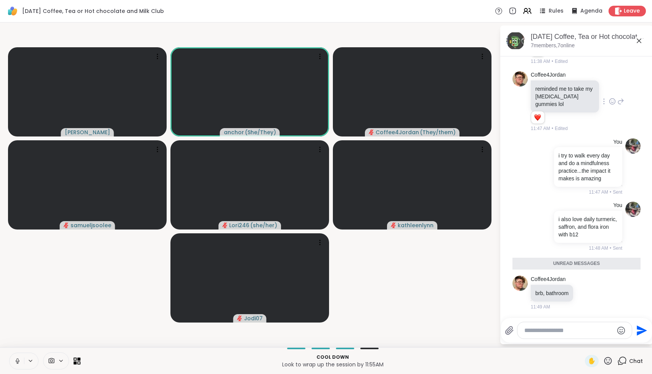
click at [18, 363] on icon at bounding box center [17, 361] width 7 height 7
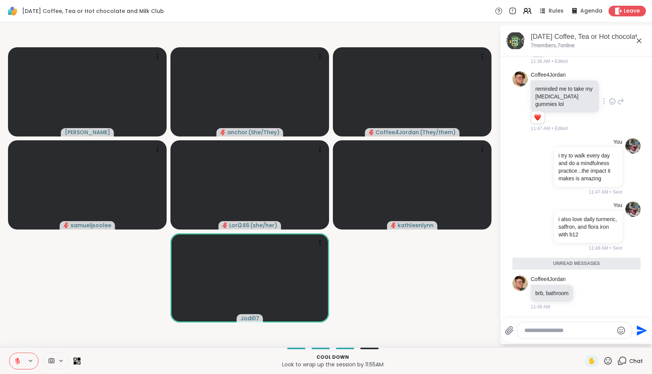
click at [608, 362] on icon at bounding box center [608, 361] width 10 height 10
click at [590, 341] on span "❤️" at bounding box center [586, 340] width 8 height 9
click at [610, 357] on icon at bounding box center [608, 361] width 10 height 10
click at [625, 338] on div "🌟" at bounding box center [620, 341] width 14 height 12
click at [609, 361] on icon at bounding box center [608, 361] width 10 height 10
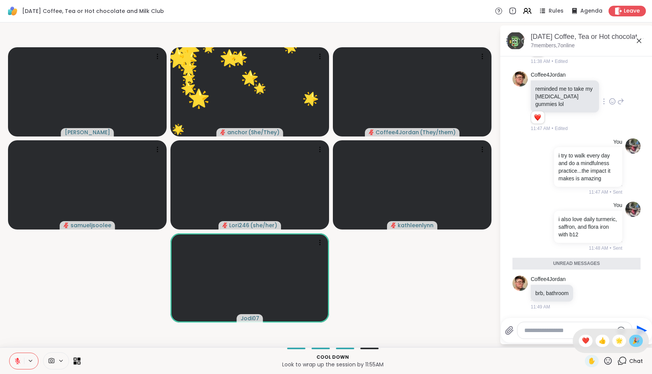
click at [639, 340] on span "🎉" at bounding box center [636, 340] width 8 height 9
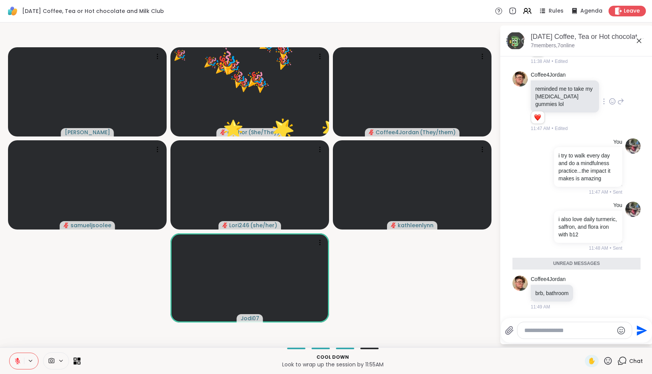
click at [608, 363] on icon at bounding box center [609, 361] width 8 height 8
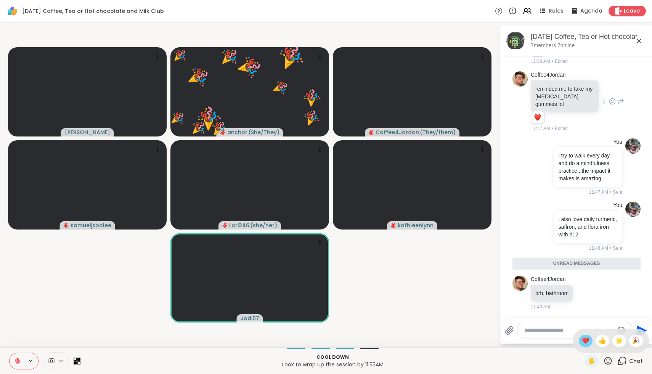
click at [590, 342] on span "❤️" at bounding box center [586, 340] width 8 height 9
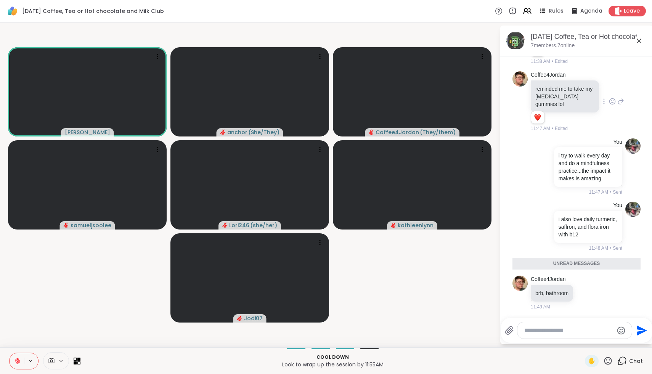
click at [606, 359] on icon at bounding box center [609, 361] width 8 height 8
click at [590, 336] on span "❤️" at bounding box center [586, 340] width 8 height 9
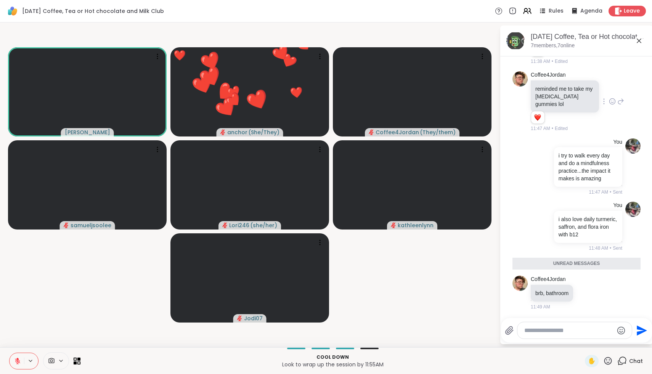
click at [614, 355] on div "✋ Chat" at bounding box center [614, 361] width 58 height 12
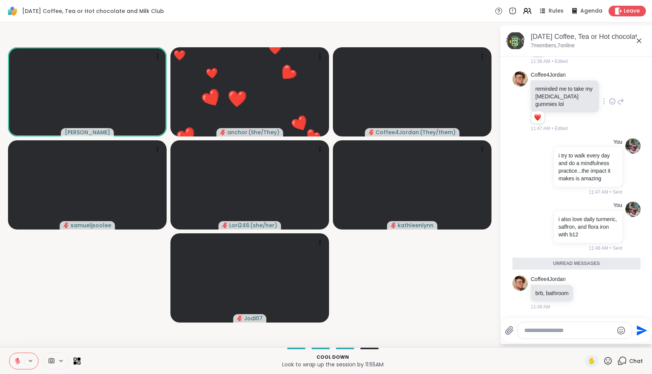
click at [607, 362] on icon at bounding box center [608, 361] width 10 height 10
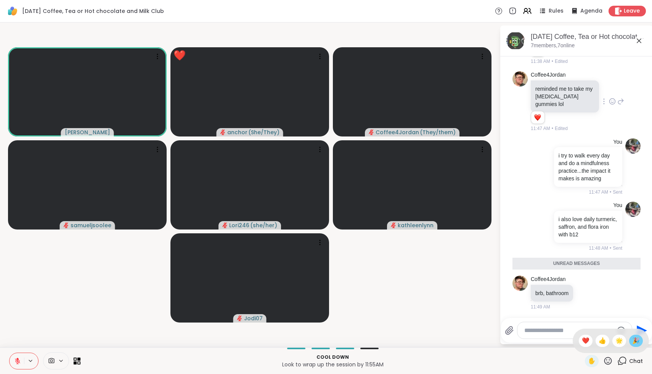
click at [637, 340] on span "🎉" at bounding box center [636, 340] width 8 height 9
click at [609, 362] on icon at bounding box center [608, 361] width 10 height 10
click at [586, 339] on div "❤️" at bounding box center [586, 341] width 14 height 12
click at [580, 331] on textarea "Type your message" at bounding box center [568, 331] width 89 height 8
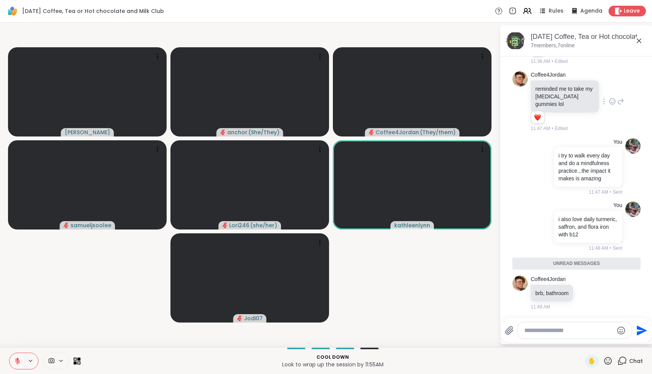
click at [606, 362] on icon at bounding box center [609, 361] width 8 height 8
click at [590, 343] on span "❤️" at bounding box center [586, 340] width 8 height 9
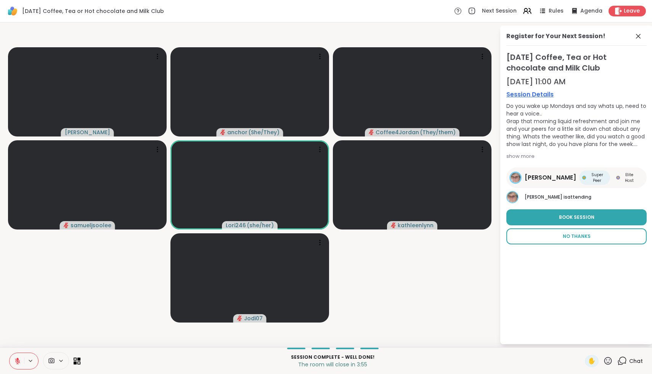
click at [567, 229] on button "No Thanks" at bounding box center [577, 236] width 140 height 16
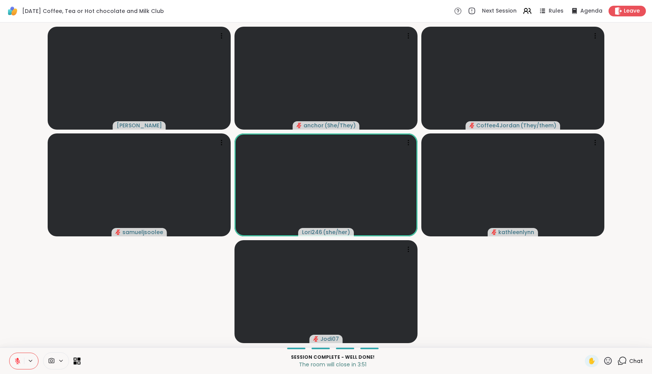
click at [612, 360] on icon at bounding box center [609, 361] width 8 height 8
click at [587, 340] on div "❤️" at bounding box center [586, 341] width 14 height 12
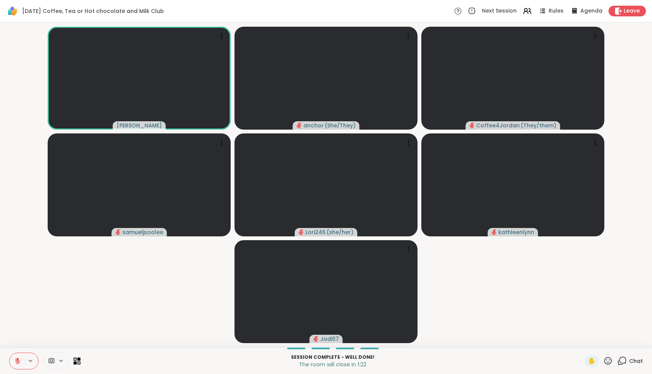
click at [603, 367] on div "Session Complete - well done! The room will close in 1:22 ✋ Chat" at bounding box center [326, 360] width 652 height 27
click at [611, 363] on icon at bounding box center [608, 361] width 10 height 10
click at [590, 337] on span "❤️" at bounding box center [586, 340] width 8 height 9
click at [609, 364] on icon at bounding box center [608, 361] width 10 height 10
click at [590, 342] on span "❤️" at bounding box center [586, 340] width 8 height 9
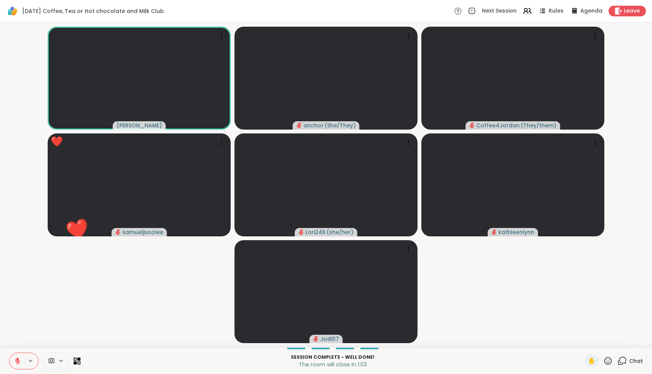
click at [16, 362] on icon at bounding box center [17, 361] width 7 height 7
click at [16, 363] on icon at bounding box center [17, 361] width 7 height 7
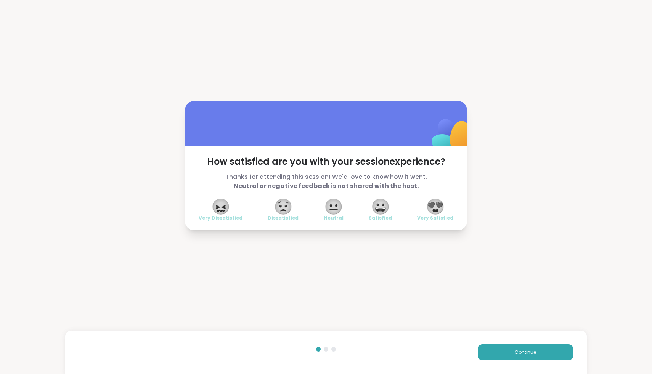
click at [437, 209] on span "😍" at bounding box center [435, 207] width 19 height 14
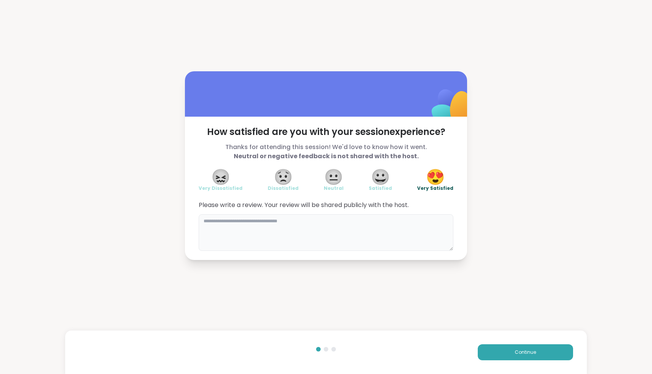
click at [398, 231] on textarea at bounding box center [326, 232] width 255 height 37
type textarea "**********"
click at [524, 353] on span "Continue" at bounding box center [525, 352] width 21 height 7
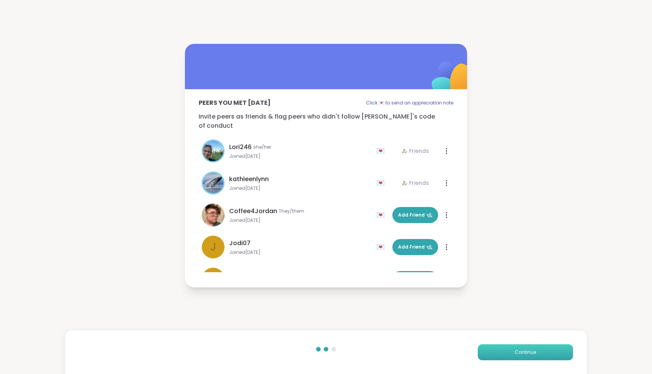
click at [524, 353] on span "Continue" at bounding box center [525, 352] width 21 height 7
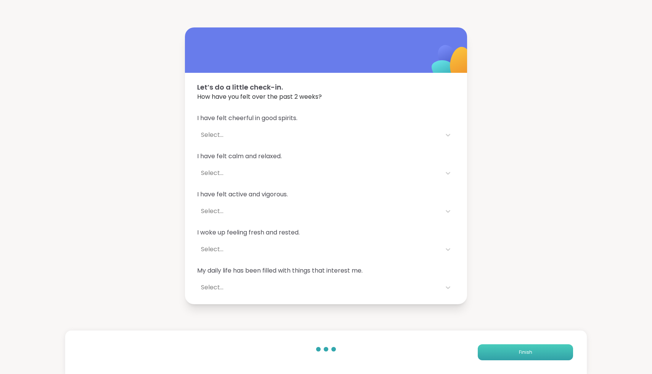
click at [524, 353] on span "Finish" at bounding box center [525, 352] width 13 height 7
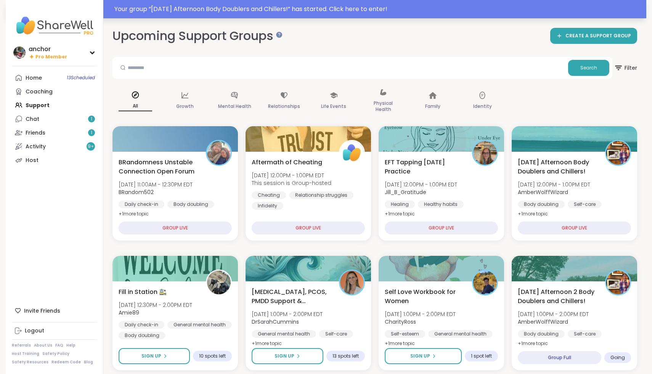
click at [249, 11] on div "Your group “ Monday Afternoon Body Doublers and Chillers! ” has started. Click …" at bounding box center [377, 9] width 527 height 9
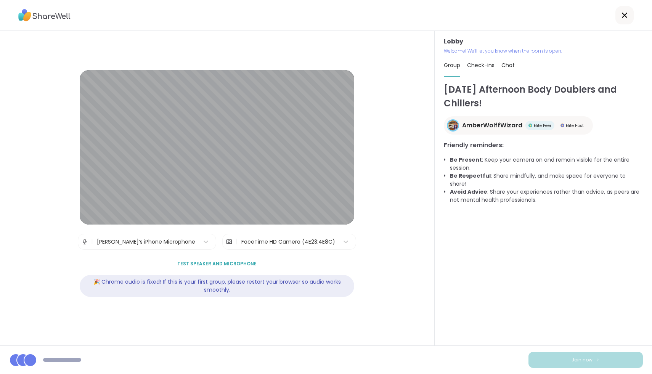
click at [170, 241] on div "[PERSON_NAME]’s iPhone Microphone" at bounding box center [146, 242] width 98 height 8
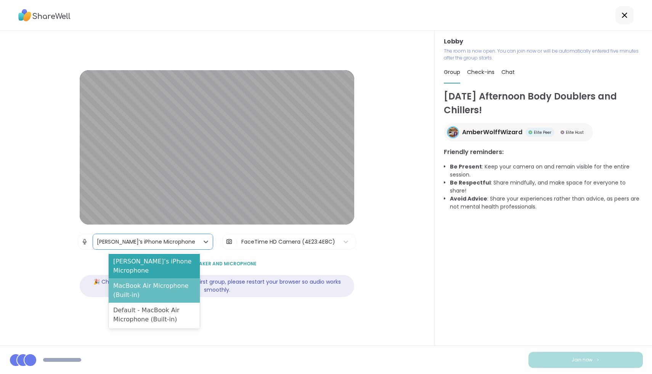
click at [160, 278] on div "MacBook Air Microphone (Built-in)" at bounding box center [154, 290] width 91 height 24
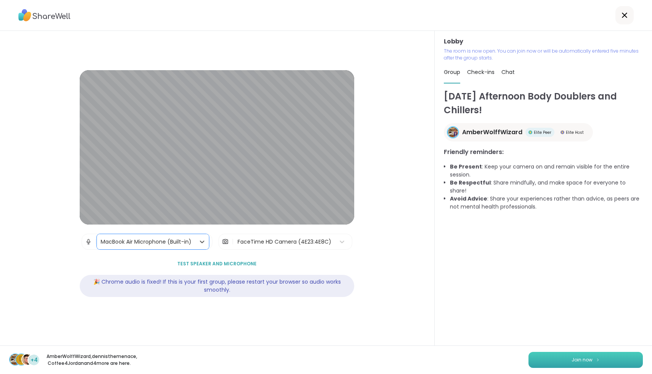
click at [548, 365] on button "Join now" at bounding box center [586, 360] width 114 height 16
click at [548, 361] on button "Join now" at bounding box center [586, 360] width 114 height 16
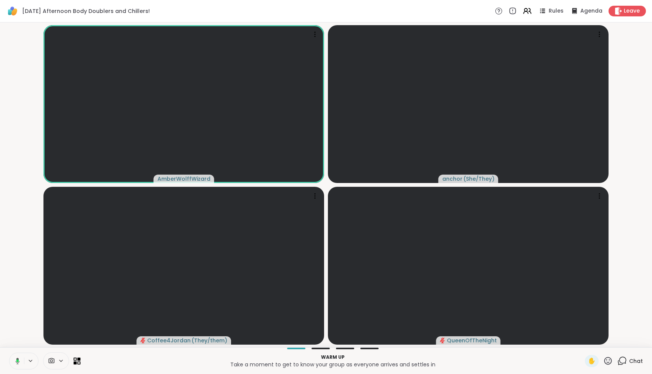
click at [19, 360] on icon at bounding box center [16, 361] width 7 height 7
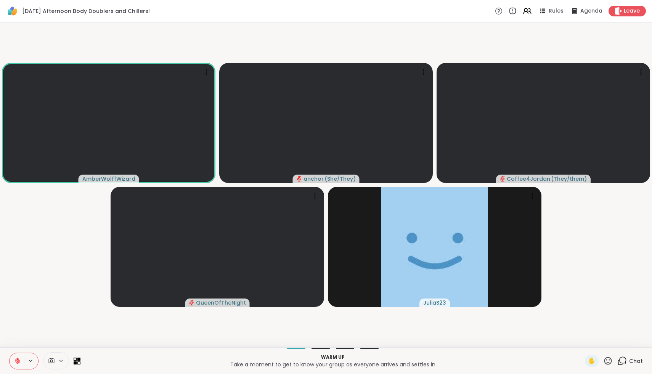
click at [50, 362] on icon at bounding box center [52, 360] width 6 height 5
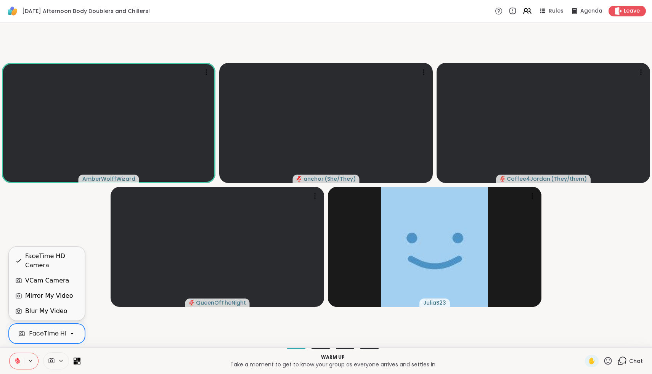
click at [46, 337] on div "FaceTime HD Camera" at bounding box center [62, 333] width 66 height 9
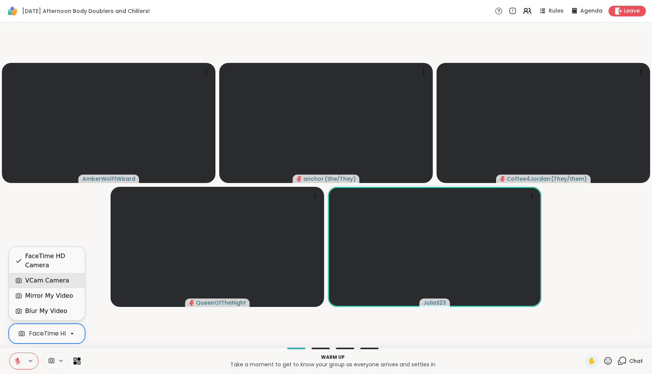
click at [42, 282] on div "VCam Camera" at bounding box center [47, 280] width 44 height 9
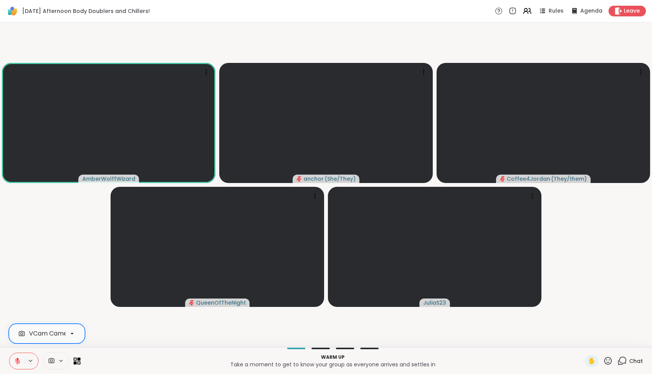
click at [15, 365] on button at bounding box center [17, 361] width 14 height 16
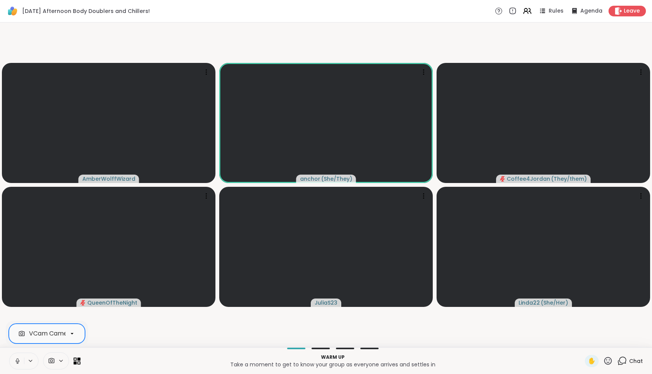
click at [16, 362] on icon at bounding box center [17, 361] width 7 height 7
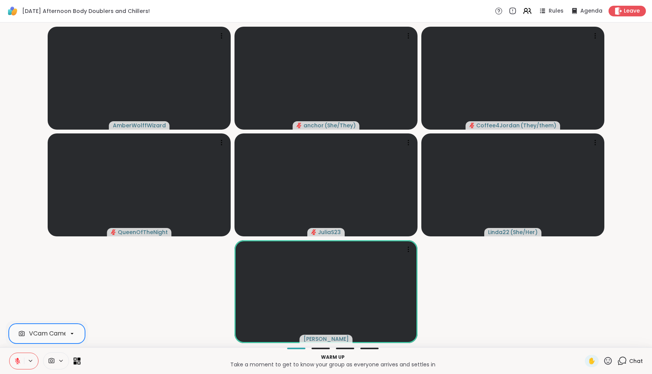
click at [16, 363] on icon at bounding box center [17, 361] width 7 height 7
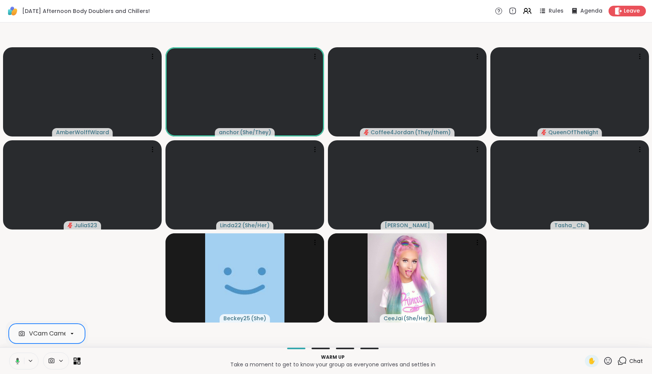
click at [16, 363] on icon at bounding box center [16, 361] width 7 height 7
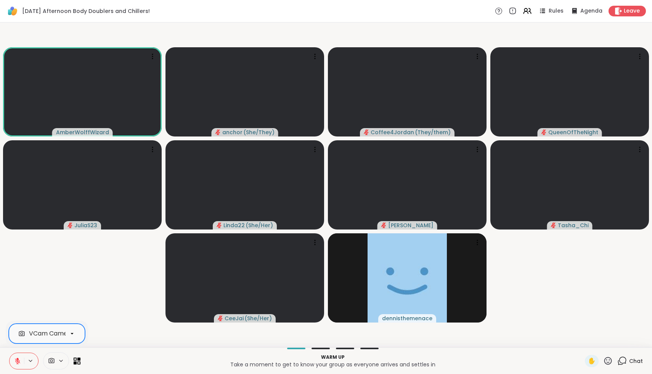
click at [17, 361] on icon at bounding box center [17, 361] width 5 height 5
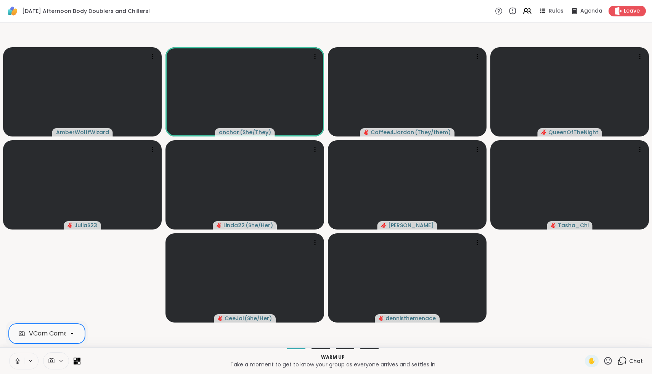
click at [17, 361] on icon at bounding box center [17, 361] width 7 height 7
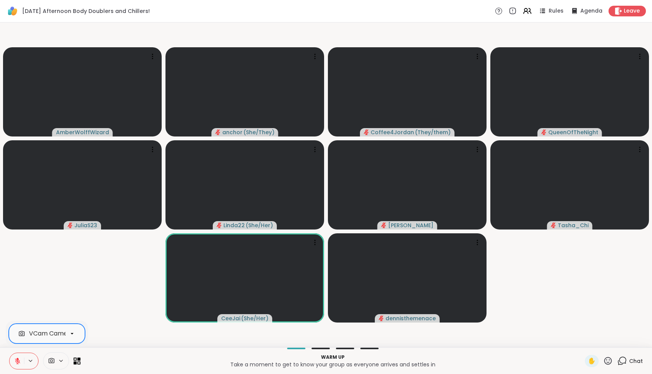
click at [609, 362] on icon at bounding box center [609, 361] width 8 height 8
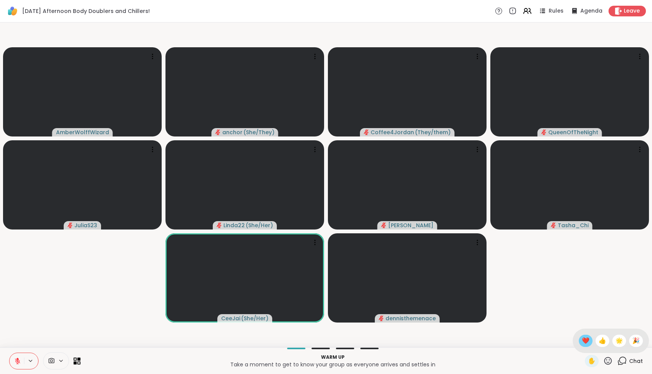
click at [590, 344] on span "❤️" at bounding box center [586, 340] width 8 height 9
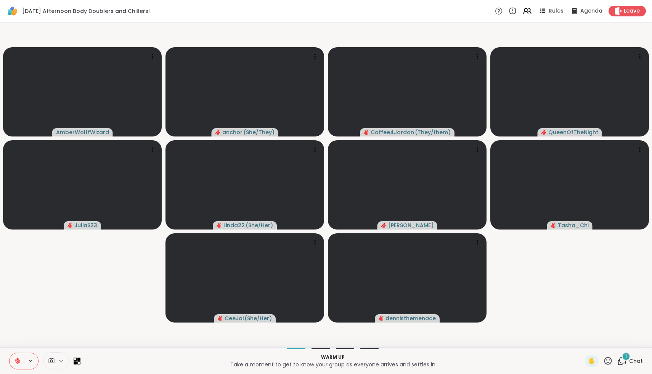
click at [633, 359] on span "Chat" at bounding box center [636, 361] width 14 height 8
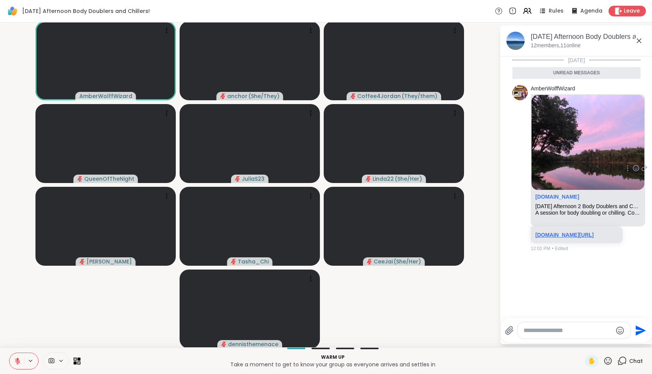
click at [579, 235] on link "sharewellnow.com/session/86ac04e4-2d9a-4284-beb1-258eed02e6a9" at bounding box center [564, 235] width 58 height 6
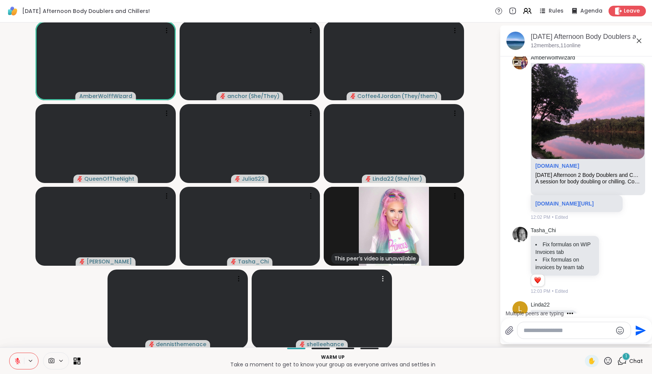
scroll to position [54, 0]
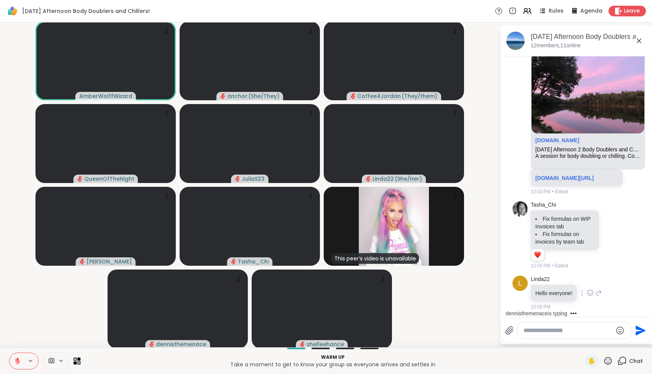
click at [590, 293] on icon at bounding box center [590, 293] width 7 height 8
click at [591, 282] on div "Select Reaction: Heart" at bounding box center [590, 280] width 7 height 7
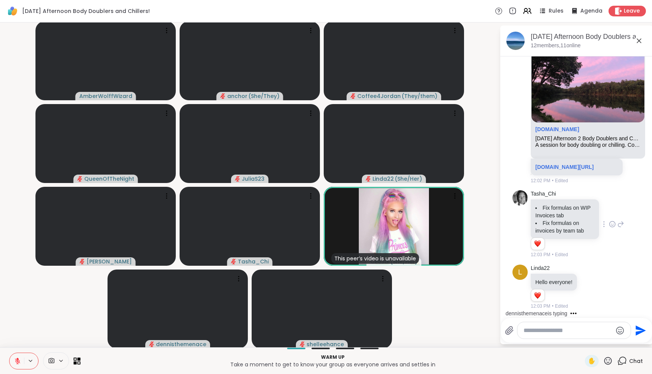
click at [614, 223] on icon at bounding box center [612, 224] width 7 height 8
click at [549, 213] on div "Select Reaction: Heart" at bounding box center [551, 212] width 7 height 7
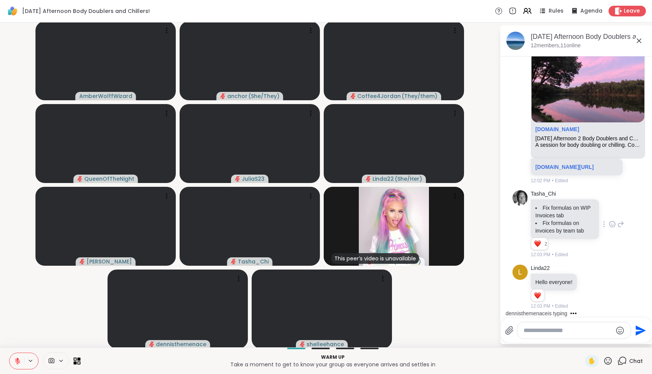
click at [535, 327] on textarea "Type your message" at bounding box center [568, 331] width 89 height 8
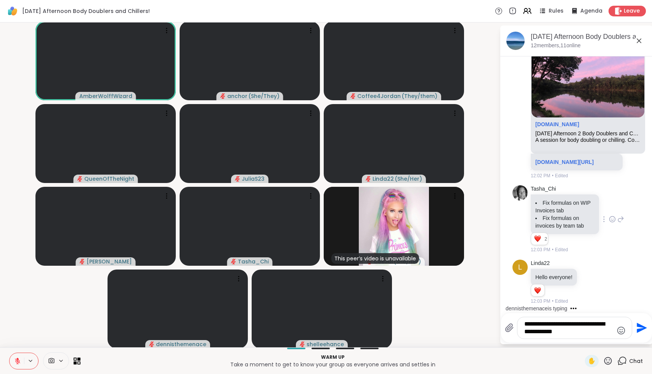
scroll to position [1, 0]
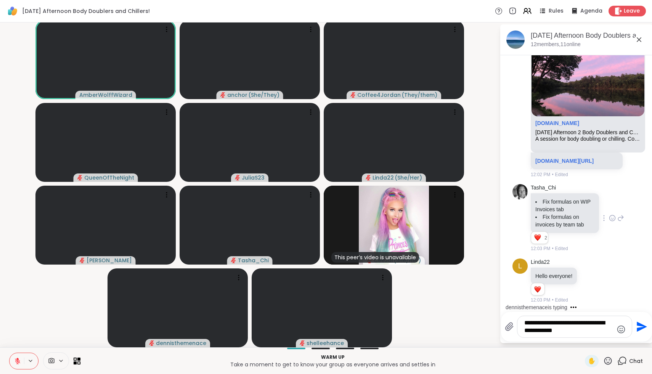
drag, startPoint x: 568, startPoint y: 331, endPoint x: 597, endPoint y: 320, distance: 31.0
click at [597, 320] on textarea "**********" at bounding box center [568, 326] width 89 height 15
type textarea "**********"
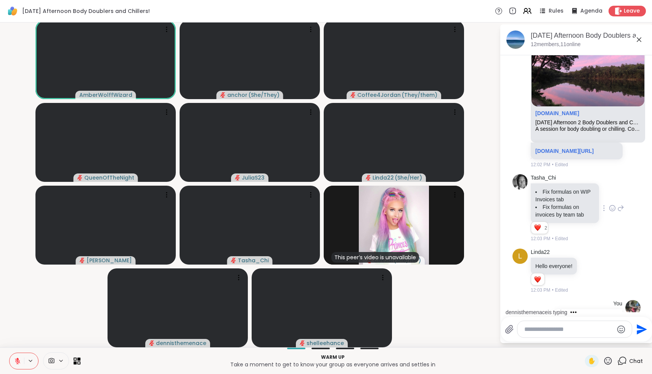
scroll to position [121, 0]
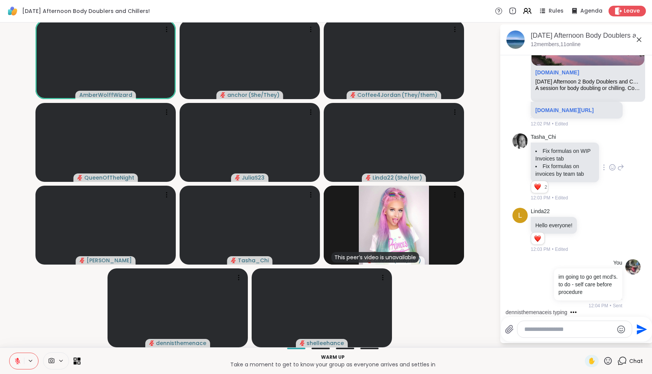
click at [15, 361] on icon at bounding box center [17, 361] width 7 height 7
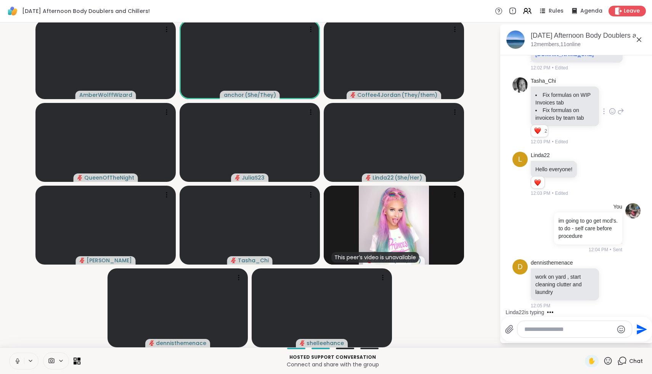
scroll to position [217, 0]
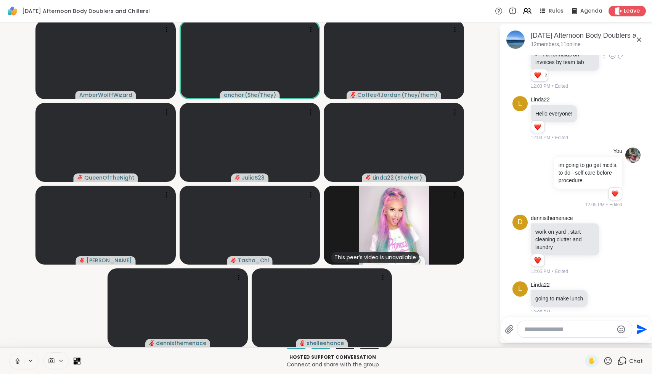
click at [15, 361] on icon at bounding box center [17, 361] width 7 height 7
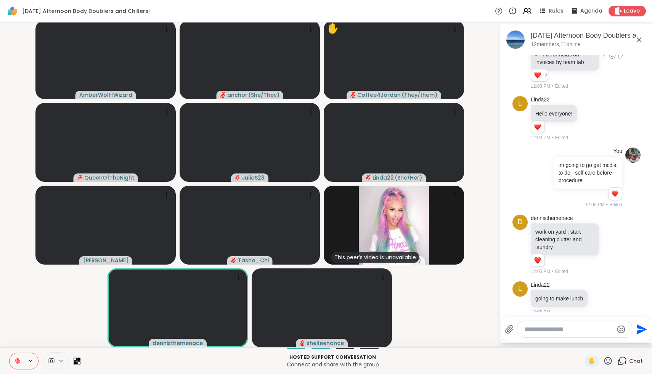
click at [606, 360] on icon at bounding box center [608, 361] width 10 height 10
click at [593, 346] on div "❤️" at bounding box center [586, 341] width 14 height 12
click at [609, 361] on icon at bounding box center [608, 361] width 10 height 10
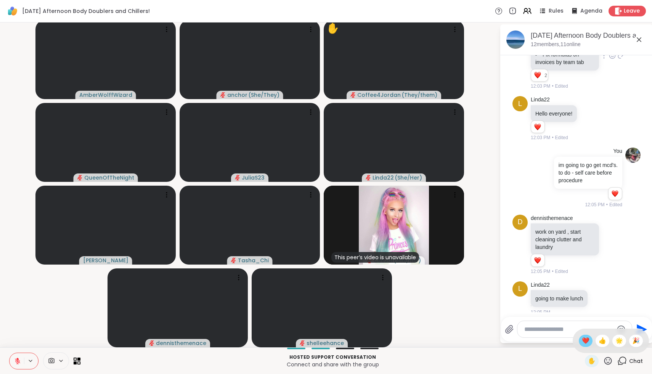
click at [590, 342] on span "❤️" at bounding box center [586, 340] width 8 height 9
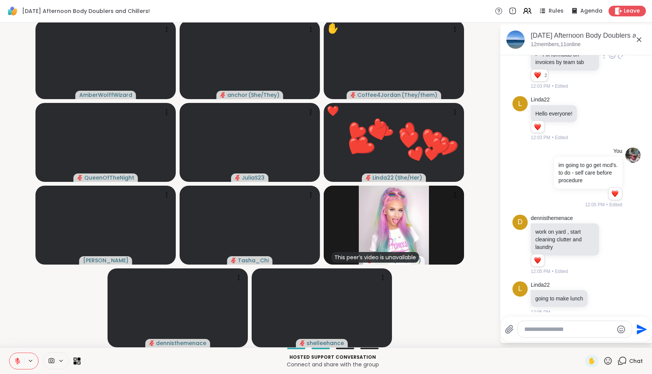
click at [609, 362] on icon at bounding box center [609, 361] width 8 height 8
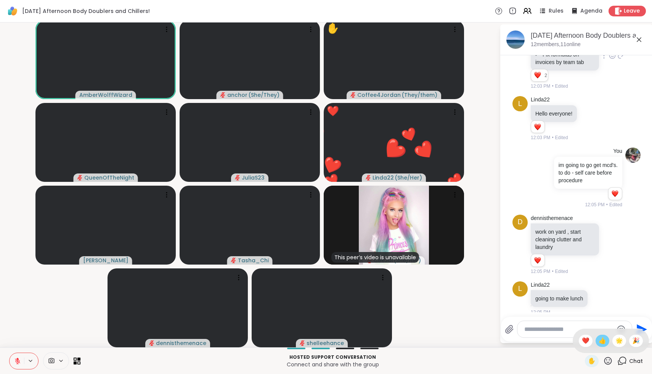
click at [609, 343] on div "👍" at bounding box center [603, 341] width 14 height 12
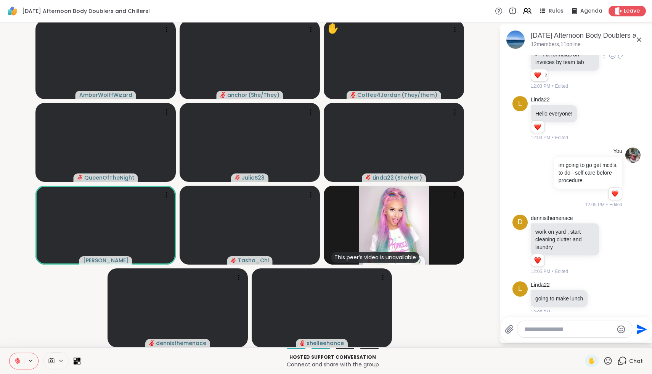
click at [609, 362] on icon at bounding box center [608, 361] width 10 height 10
click at [590, 343] on span "❤️" at bounding box center [586, 340] width 8 height 9
click at [611, 359] on icon at bounding box center [608, 361] width 10 height 10
click at [587, 342] on div "❤️" at bounding box center [586, 341] width 14 height 12
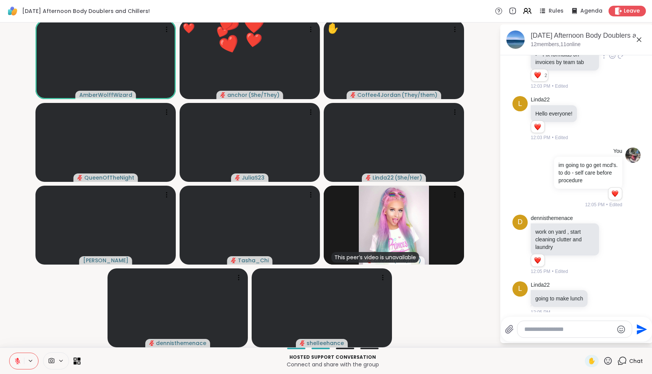
click at [613, 360] on icon at bounding box center [608, 361] width 10 height 10
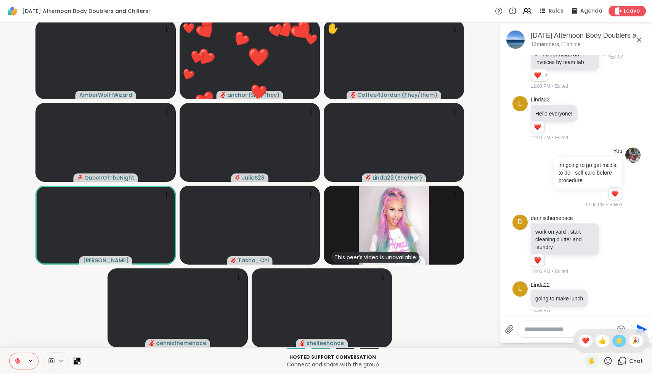
click at [622, 341] on span "🌟" at bounding box center [620, 340] width 8 height 9
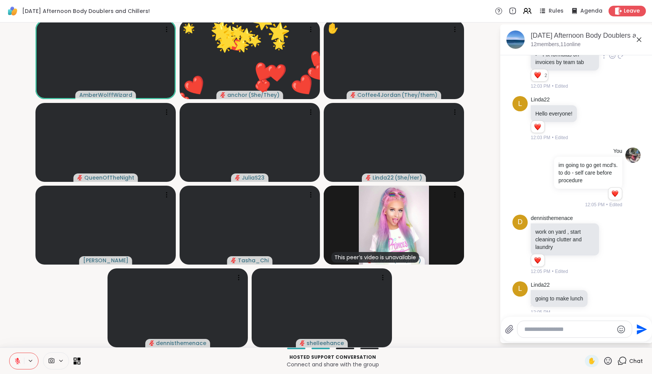
click at [611, 363] on icon at bounding box center [608, 361] width 10 height 10
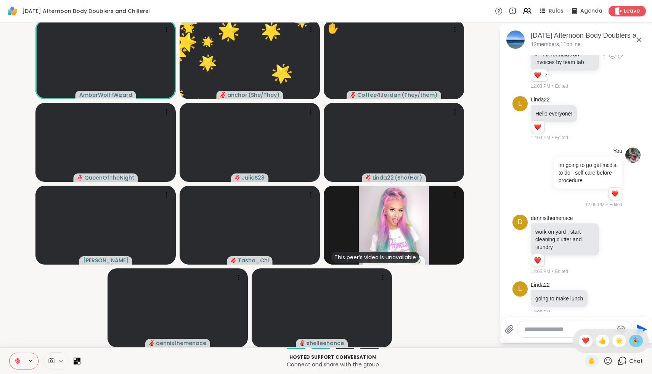
click at [637, 341] on span "🎉" at bounding box center [636, 340] width 8 height 9
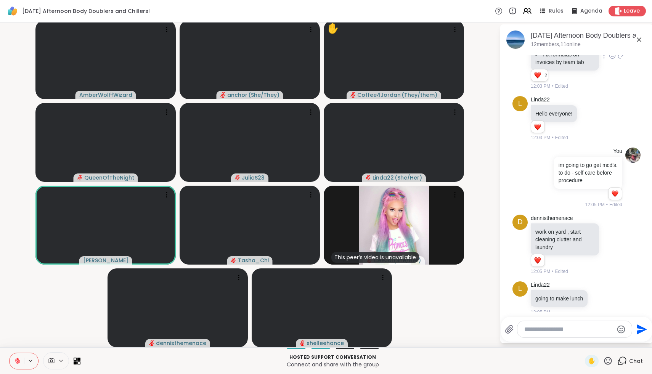
click at [605, 363] on icon at bounding box center [608, 361] width 10 height 10
click at [588, 344] on span "❤️" at bounding box center [586, 340] width 8 height 9
click at [615, 362] on div "✋ Chat" at bounding box center [614, 361] width 58 height 12
click at [606, 360] on icon at bounding box center [608, 361] width 10 height 10
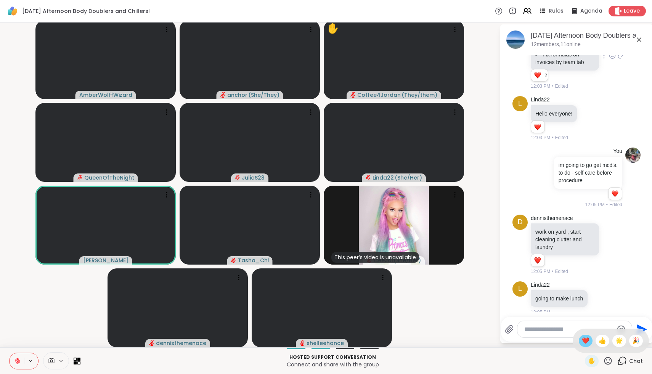
click at [588, 342] on span "❤️" at bounding box center [586, 340] width 8 height 9
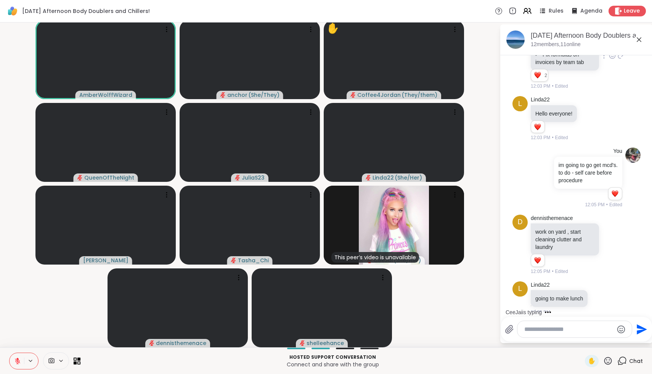
click at [608, 360] on icon at bounding box center [608, 361] width 10 height 10
click at [588, 339] on span "❤️" at bounding box center [586, 340] width 8 height 9
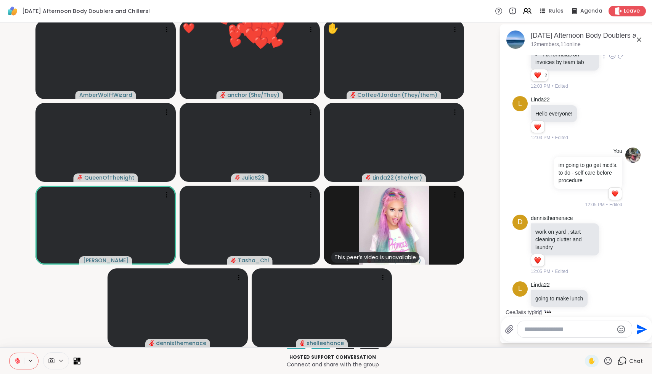
click at [587, 326] on textarea "Type your message" at bounding box center [568, 330] width 89 height 8
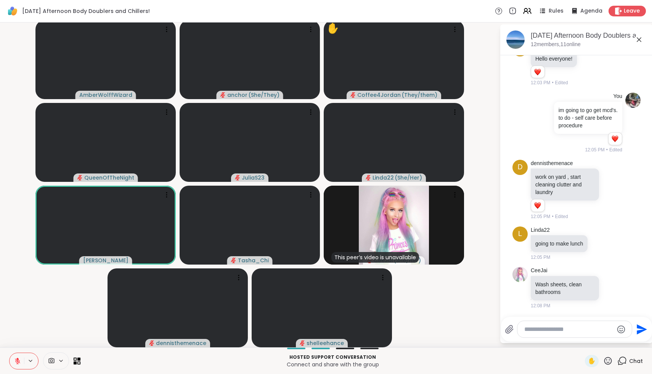
click at [612, 361] on icon at bounding box center [609, 361] width 8 height 8
click at [590, 341] on span "❤️" at bounding box center [586, 340] width 8 height 9
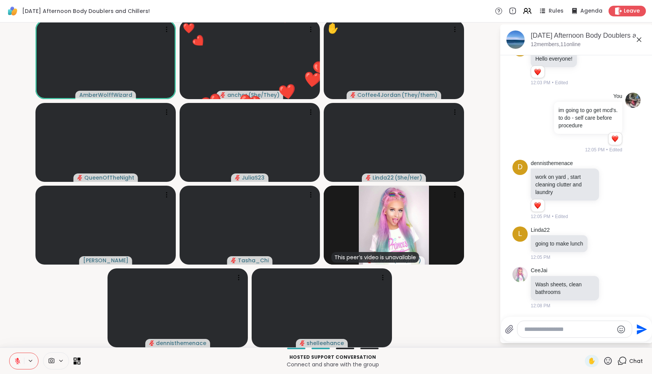
click at [609, 360] on icon at bounding box center [608, 361] width 10 height 10
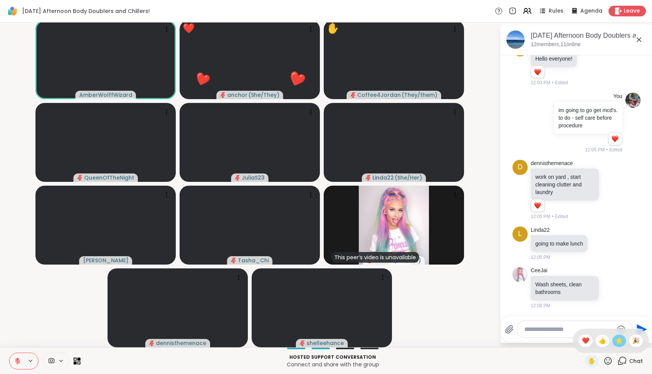
scroll to position [298, 0]
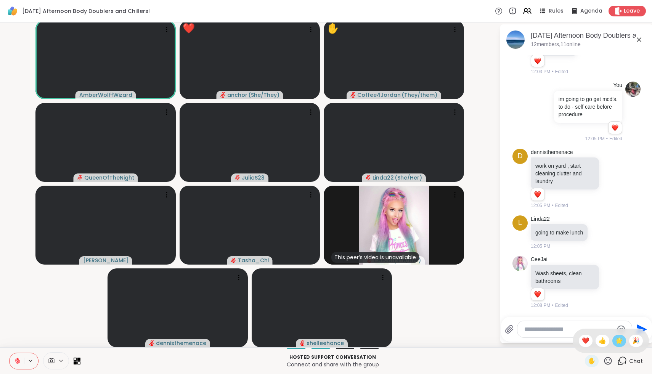
click at [622, 340] on span "🌟" at bounding box center [620, 340] width 8 height 9
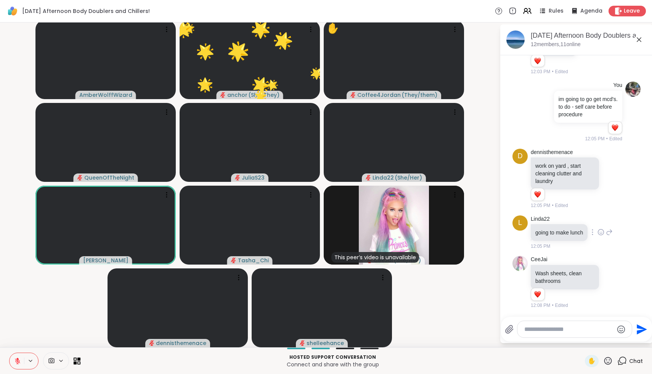
click at [603, 232] on icon at bounding box center [601, 232] width 7 height 8
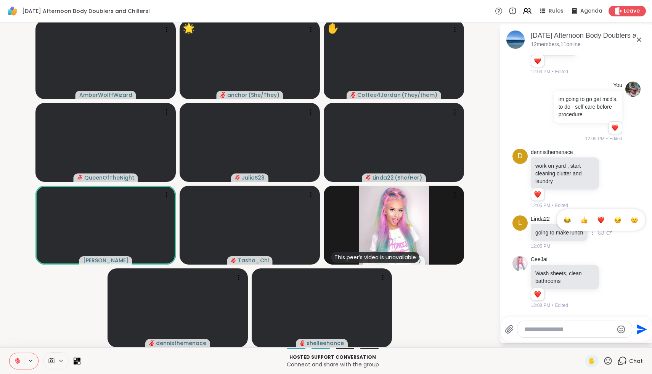
click at [605, 220] on div "Select Reaction: Heart" at bounding box center [601, 220] width 7 height 7
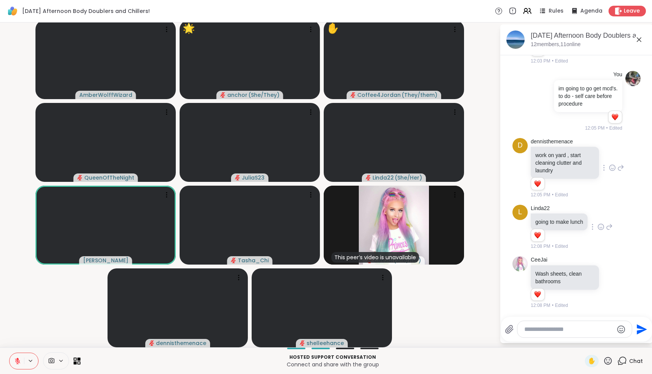
click at [615, 171] on icon at bounding box center [613, 168] width 6 height 6
click at [553, 162] on button "Select Reaction: Heart" at bounding box center [551, 155] width 15 height 15
click at [610, 286] on icon at bounding box center [612, 283] width 7 height 8
click at [554, 274] on div "Select Reaction: Heart" at bounding box center [551, 270] width 7 height 7
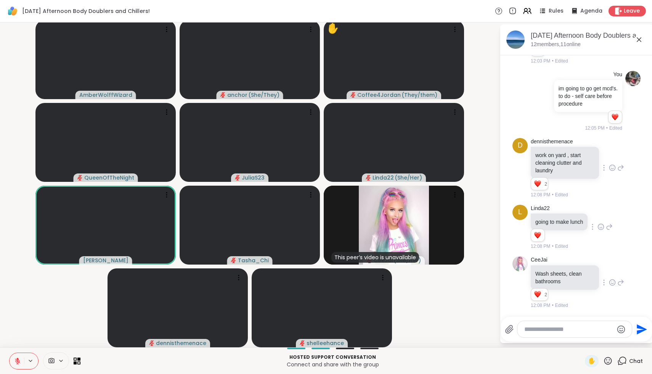
click at [607, 363] on icon at bounding box center [608, 361] width 10 height 10
click at [590, 339] on span "❤️" at bounding box center [586, 340] width 8 height 9
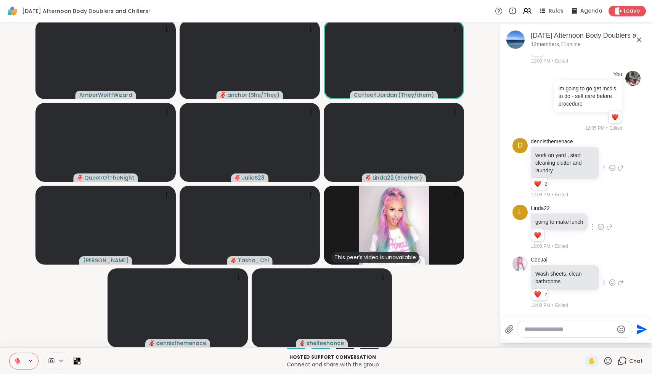
click at [589, 333] on div at bounding box center [575, 329] width 114 height 16
click at [589, 330] on textarea "Type your message" at bounding box center [568, 330] width 89 height 8
click at [586, 312] on span "Co ffee4Jordan" at bounding box center [570, 310] width 57 height 8
type textarea "**********"
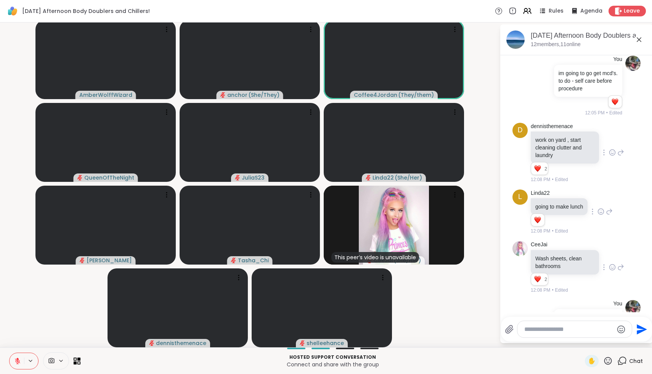
scroll to position [357, 0]
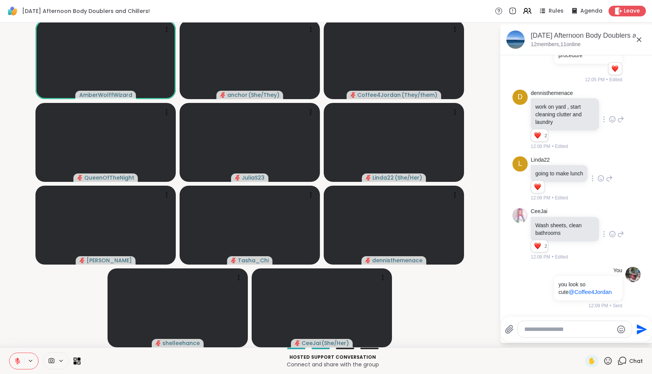
click at [610, 360] on icon at bounding box center [609, 361] width 8 height 8
click at [588, 343] on div "❤️" at bounding box center [586, 341] width 14 height 12
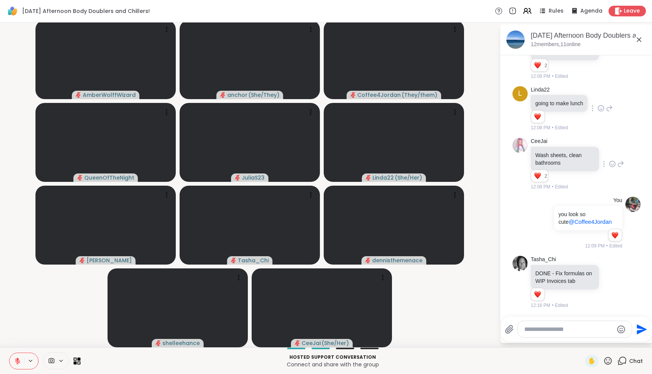
scroll to position [428, 0]
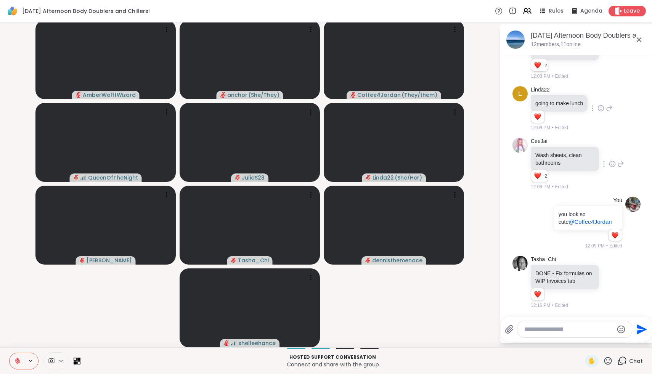
click at [569, 330] on textarea "Type your message" at bounding box center [568, 330] width 89 height 8
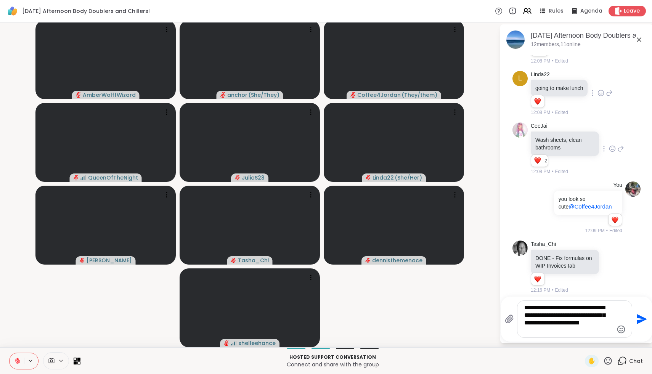
type textarea "**********"
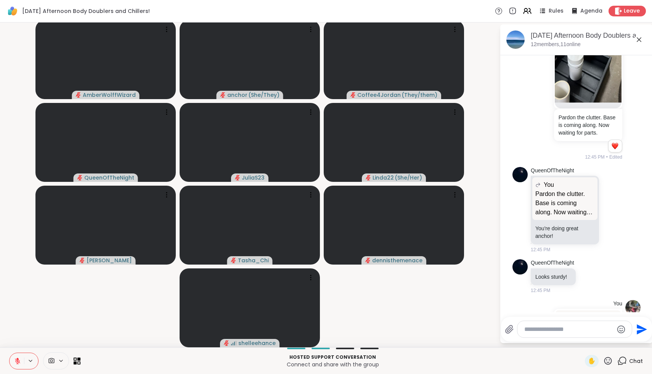
scroll to position [1030, 0]
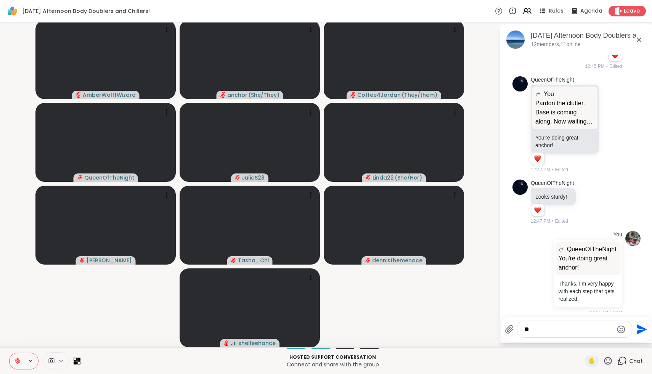
type textarea "*"
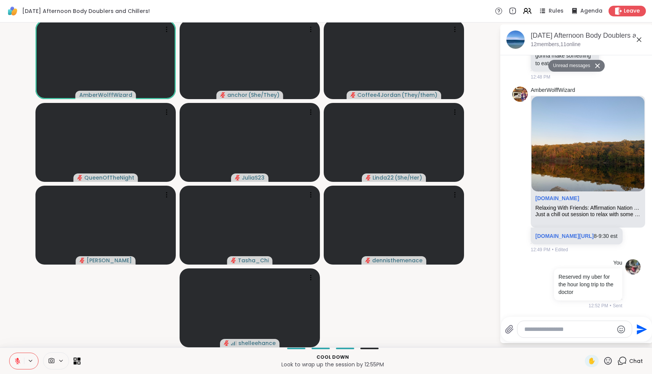
scroll to position [0, 0]
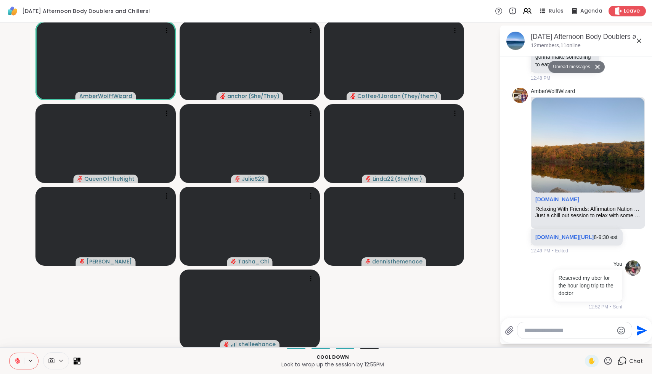
click at [15, 361] on icon at bounding box center [17, 361] width 7 height 7
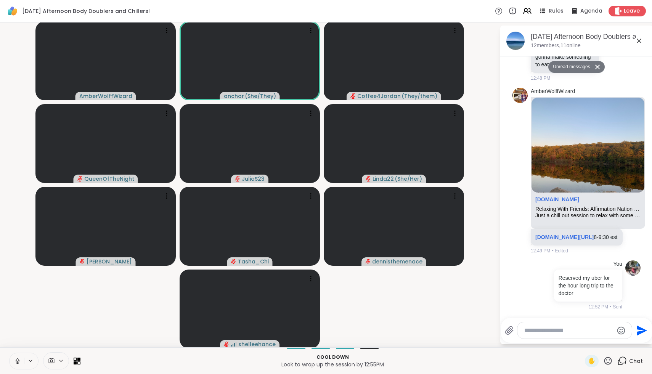
click at [16, 361] on icon at bounding box center [18, 361] width 4 height 2
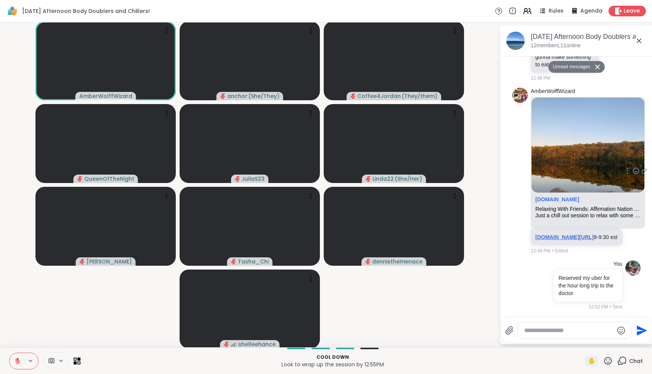
click at [580, 234] on link "[DOMAIN_NAME][URL]" at bounding box center [564, 237] width 58 height 6
click at [608, 361] on icon at bounding box center [608, 361] width 10 height 10
click at [590, 344] on span "❤️" at bounding box center [586, 340] width 8 height 9
click at [16, 362] on icon at bounding box center [17, 361] width 7 height 7
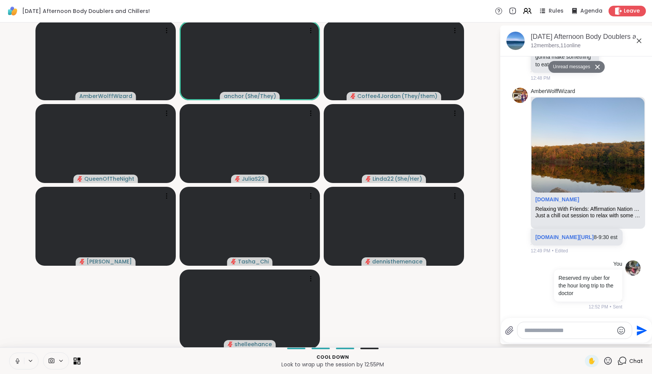
click at [17, 363] on icon at bounding box center [17, 361] width 7 height 7
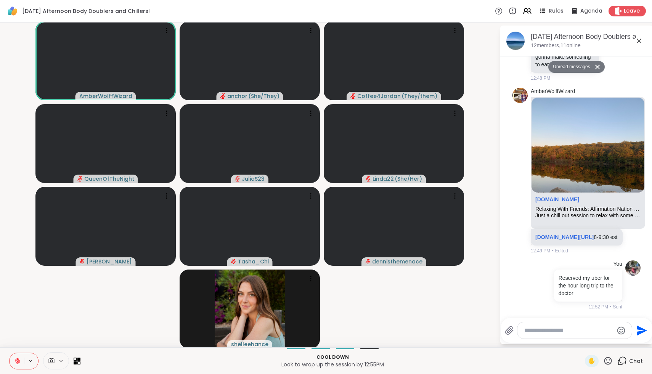
click at [610, 360] on icon at bounding box center [608, 361] width 10 height 10
click at [593, 344] on div "❤️" at bounding box center [586, 341] width 14 height 12
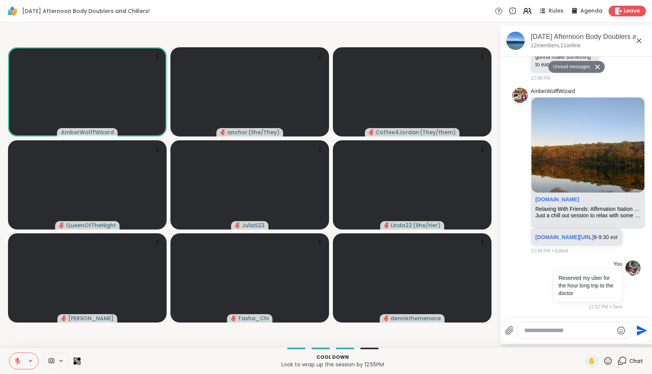
click at [607, 362] on icon at bounding box center [608, 361] width 10 height 10
click at [622, 336] on span "🌟" at bounding box center [620, 340] width 8 height 9
click at [609, 364] on icon at bounding box center [609, 361] width 8 height 8
click at [620, 340] on span "🌟" at bounding box center [620, 340] width 8 height 9
click at [609, 360] on icon at bounding box center [608, 361] width 10 height 10
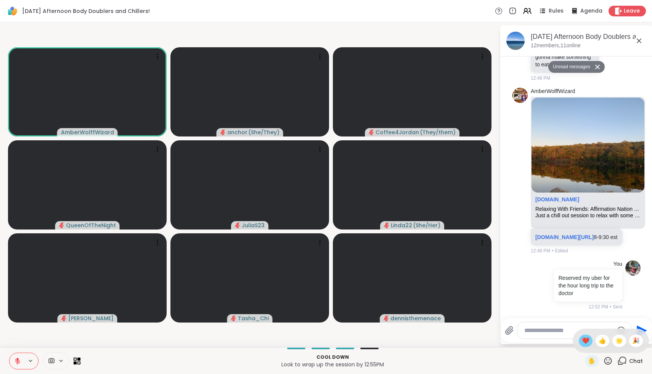
click at [590, 345] on span "❤️" at bounding box center [586, 340] width 8 height 9
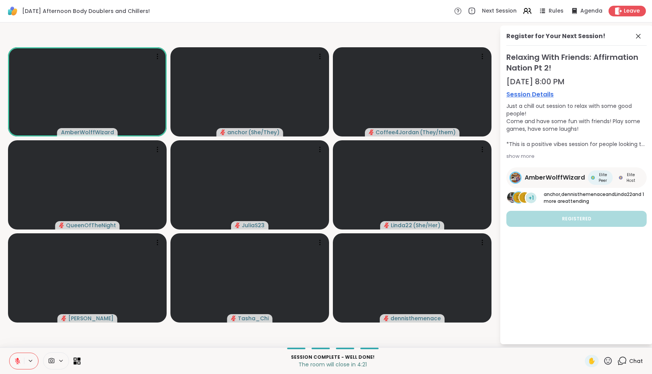
click at [630, 182] on span "Elite Host" at bounding box center [630, 177] width 13 height 11
click at [608, 364] on icon at bounding box center [609, 361] width 8 height 8
click at [619, 342] on span "🌟" at bounding box center [620, 340] width 8 height 9
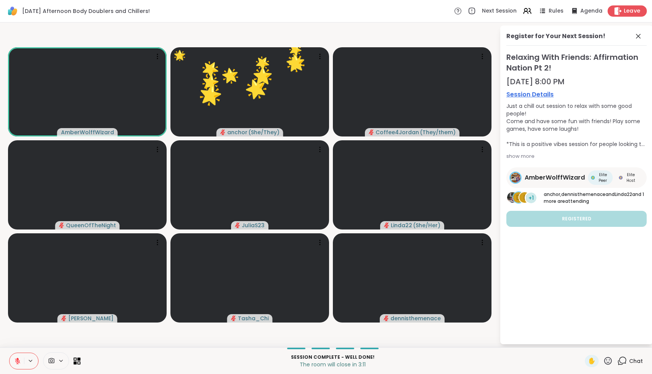
click at [634, 11] on span "Leave" at bounding box center [632, 11] width 17 height 8
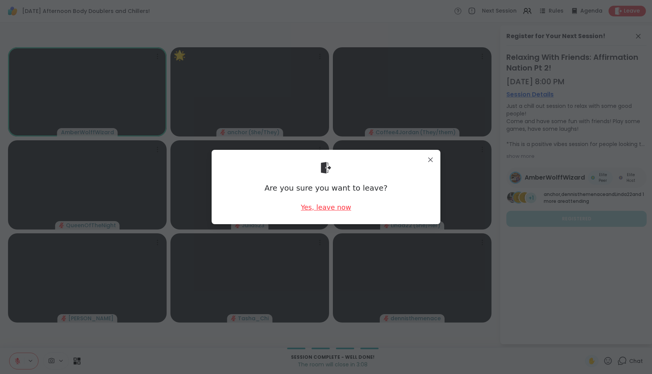
click at [334, 209] on div "Yes, leave now" at bounding box center [326, 208] width 50 height 10
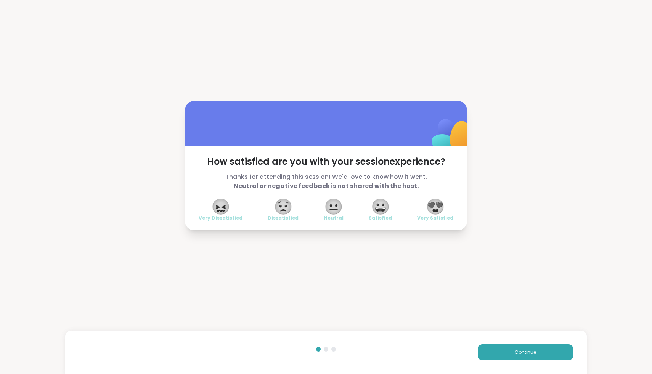
click at [437, 204] on span "😍" at bounding box center [435, 207] width 19 height 14
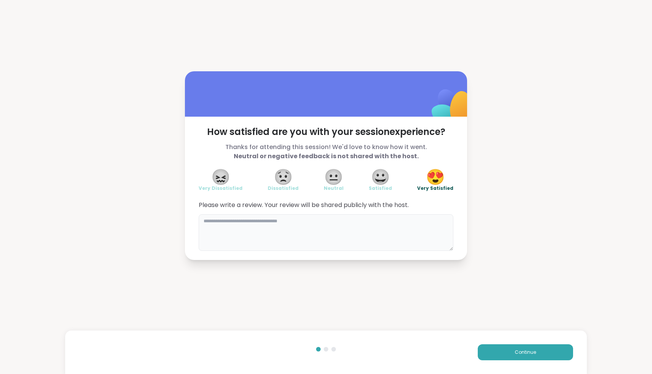
click at [372, 238] on textarea at bounding box center [326, 232] width 255 height 37
type textarea "*"
type textarea "**********"
click at [508, 346] on button "Continue" at bounding box center [525, 352] width 95 height 16
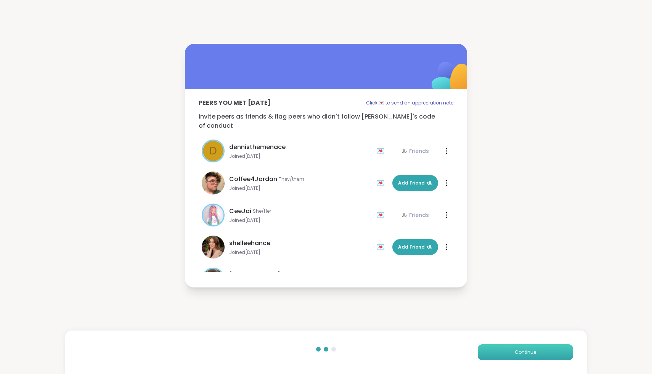
click at [508, 346] on button "Continue" at bounding box center [525, 352] width 95 height 16
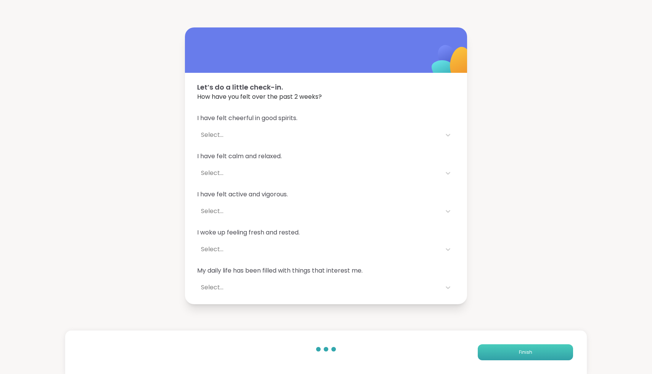
click at [508, 346] on button "Finish" at bounding box center [525, 352] width 95 height 16
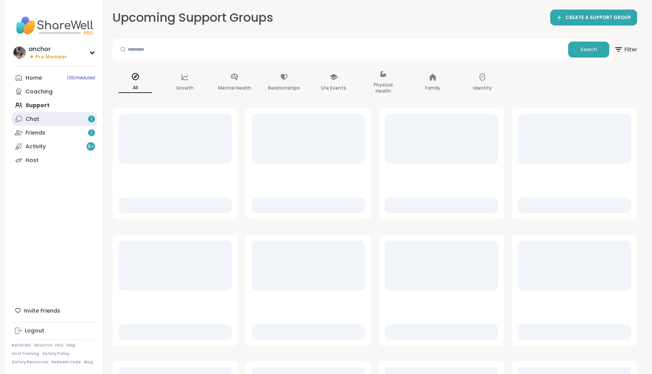
click at [57, 123] on link "Chat 1" at bounding box center [54, 119] width 85 height 14
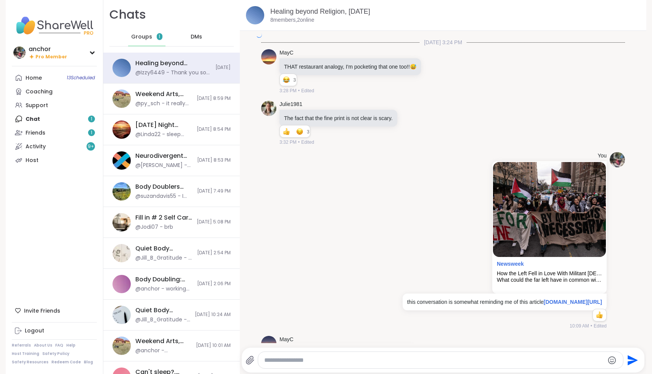
scroll to position [2188, 0]
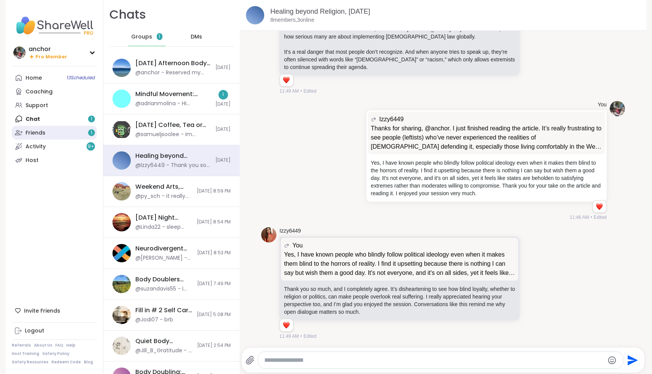
click at [61, 132] on link "Friends 1" at bounding box center [54, 133] width 85 height 14
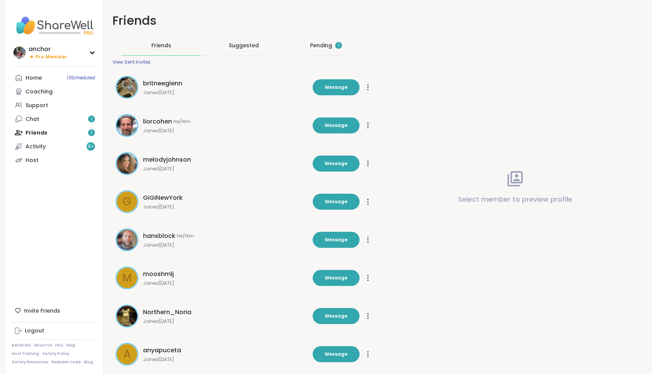
click at [329, 41] on div "Pending 1" at bounding box center [325, 45] width 79 height 20
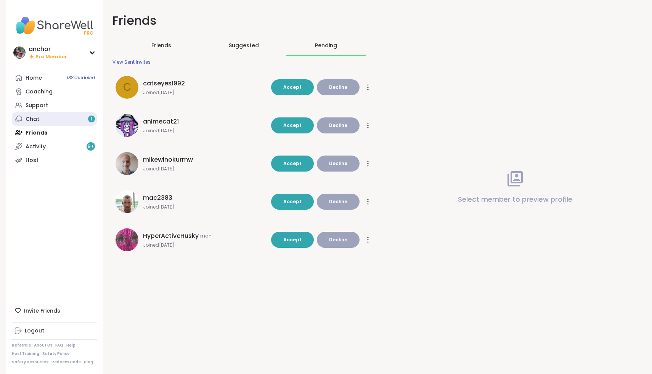
click at [40, 116] on link "Chat 1" at bounding box center [54, 119] width 85 height 14
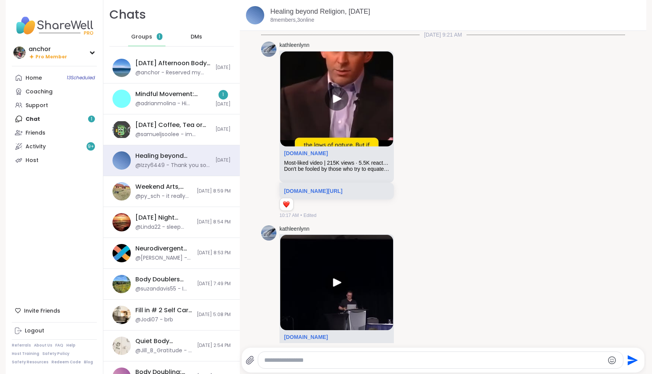
scroll to position [2188, 0]
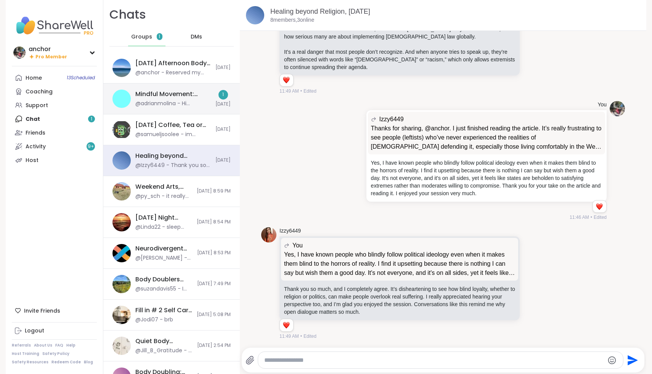
click at [158, 103] on div "@adrianmolina - Hi everyone, I’m looking forward to seeing you tonight. I’m cur…" at bounding box center [173, 104] width 76 height 8
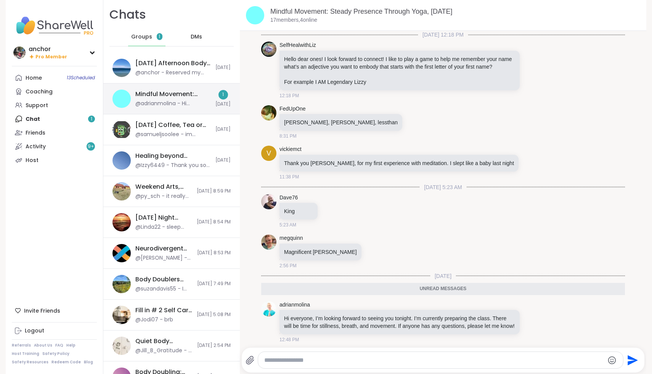
scroll to position [18, 0]
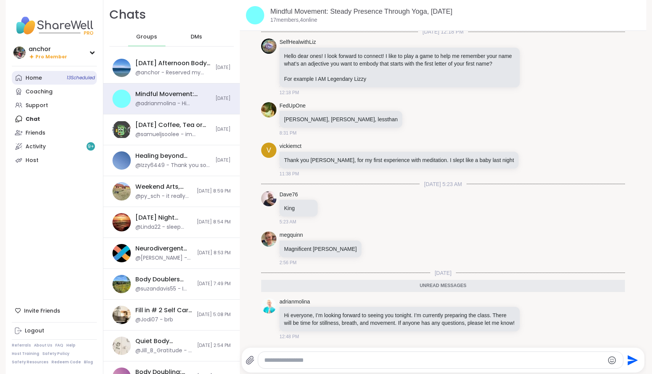
click at [50, 74] on link "Home 13 Scheduled" at bounding box center [54, 78] width 85 height 14
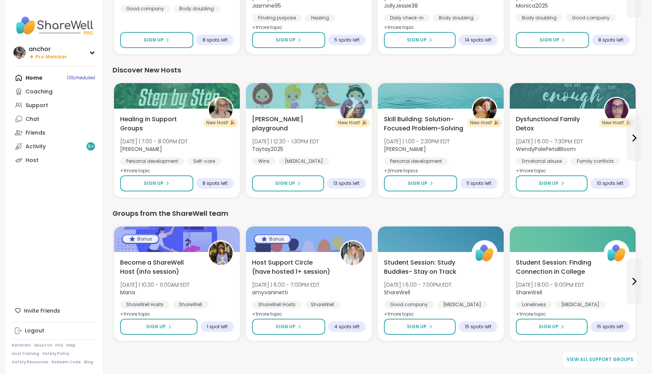
scroll to position [868, 0]
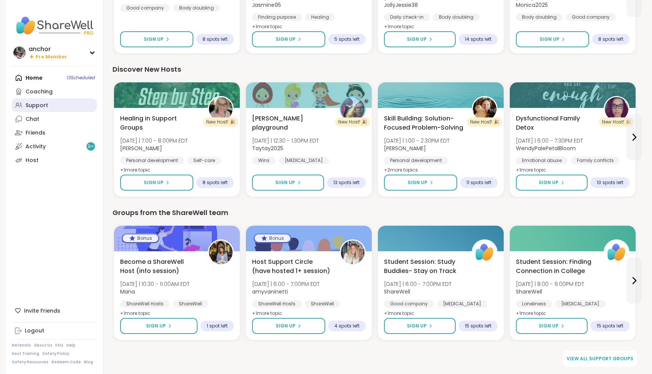
click at [37, 110] on link "Support" at bounding box center [54, 105] width 85 height 14
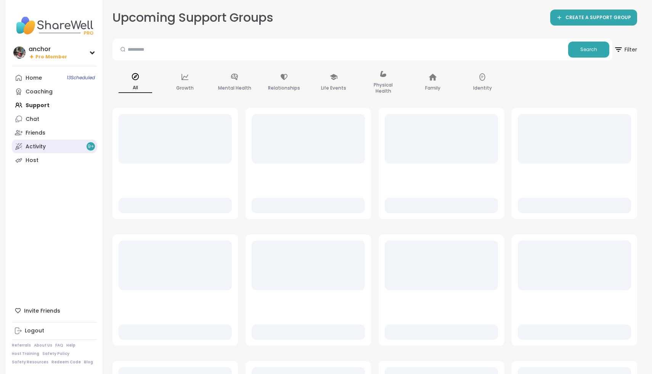
click at [64, 147] on link "Activity 9 +" at bounding box center [54, 147] width 85 height 14
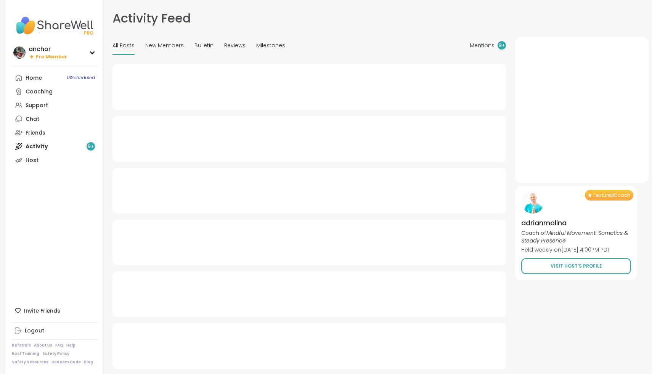
type textarea "*"
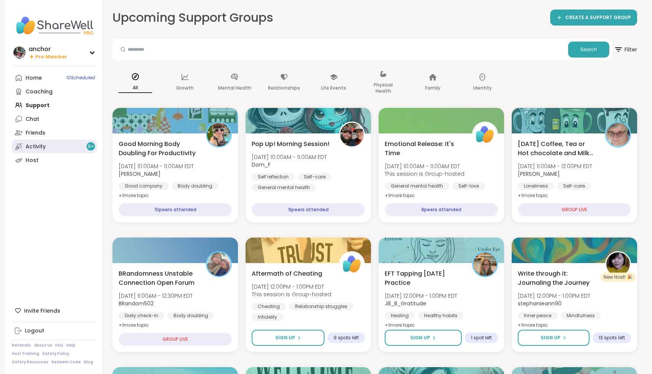
click at [57, 149] on link "Activity 9 +" at bounding box center [54, 147] width 85 height 14
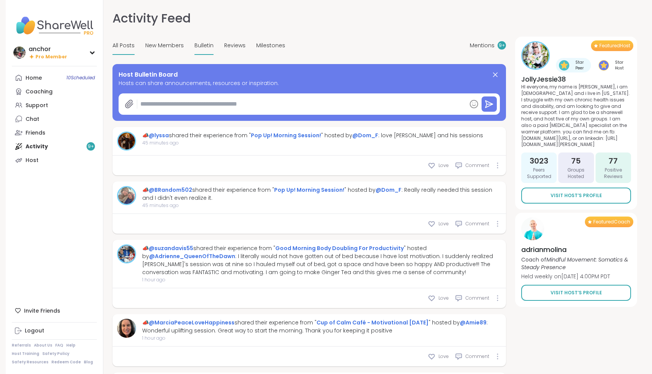
click at [203, 44] on span "Bulletin" at bounding box center [204, 46] width 19 height 8
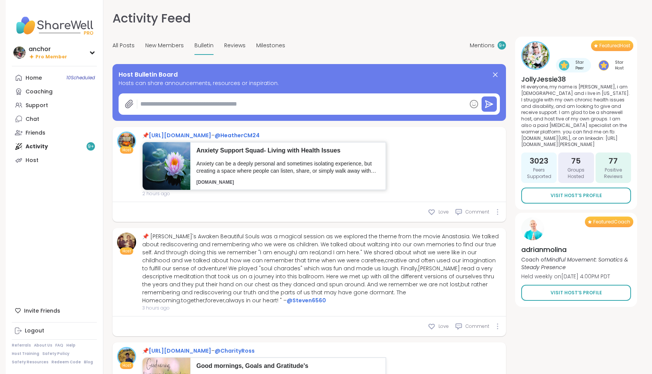
click at [367, 155] on header "Anxiety Support Squad- Living with Health Issues" at bounding box center [287, 153] width 183 height 14
click at [182, 131] on div "Host 📌 https://sharewellnow.com/session/83603688-b5a3-405b-8137-c26bfac1ff9f – …" at bounding box center [310, 164] width 394 height 75
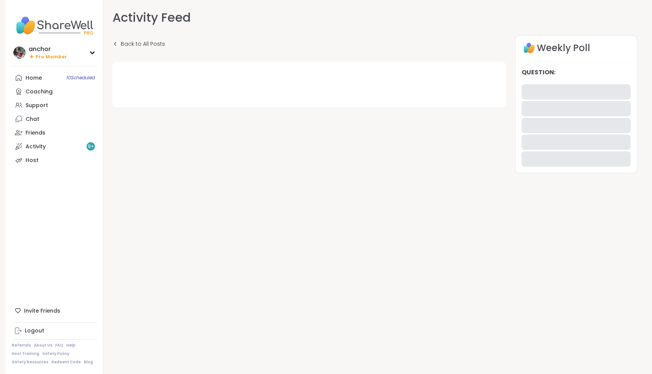
click at [181, 135] on div "Back to All Posts Weekly Poll Question :" at bounding box center [375, 107] width 525 height 145
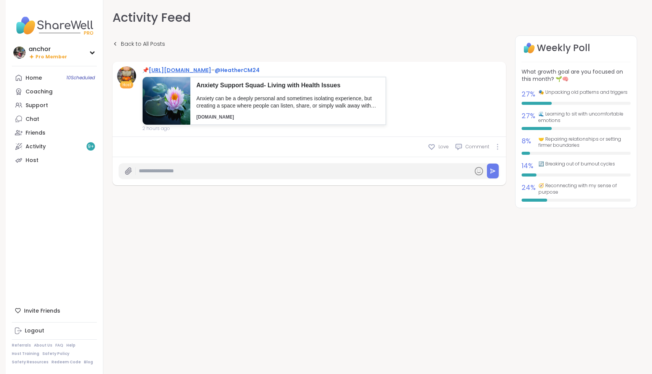
click at [195, 68] on link "https://sharewellnow.com/session/83603688-b5a3-405b-8137-c26bfac1ff9f" at bounding box center [180, 70] width 63 height 8
click at [260, 70] on link "@HeatherCM24" at bounding box center [237, 70] width 45 height 8
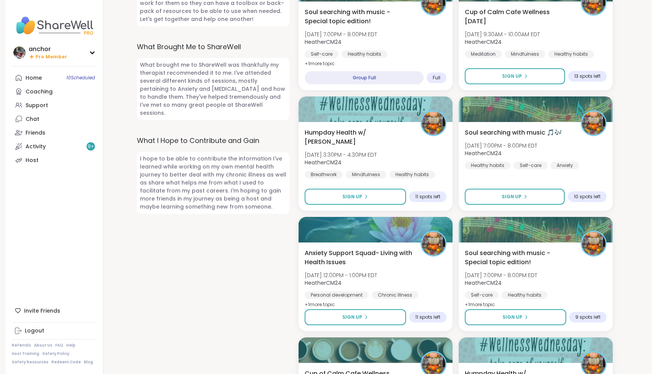
scroll to position [449, 0]
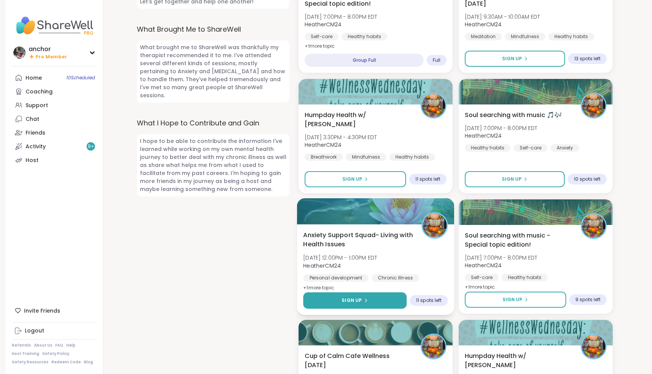
click at [354, 297] on span "Sign Up" at bounding box center [352, 300] width 20 height 7
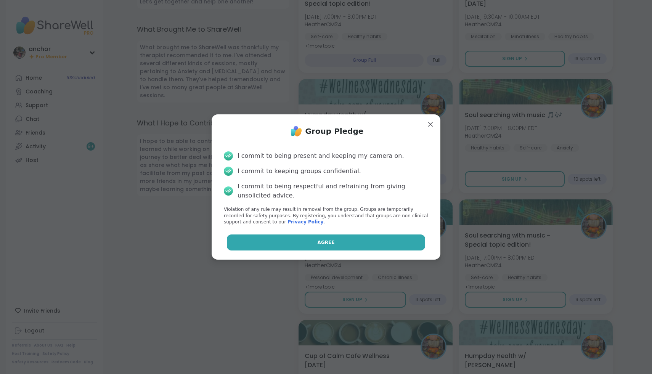
click at [349, 241] on button "Agree" at bounding box center [326, 243] width 199 height 16
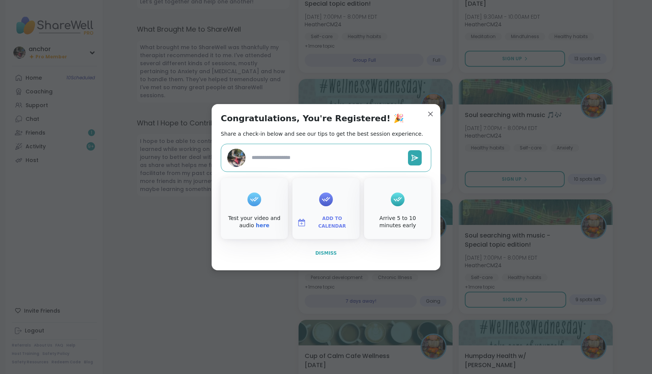
click at [320, 255] on span "Dismiss" at bounding box center [325, 253] width 21 height 5
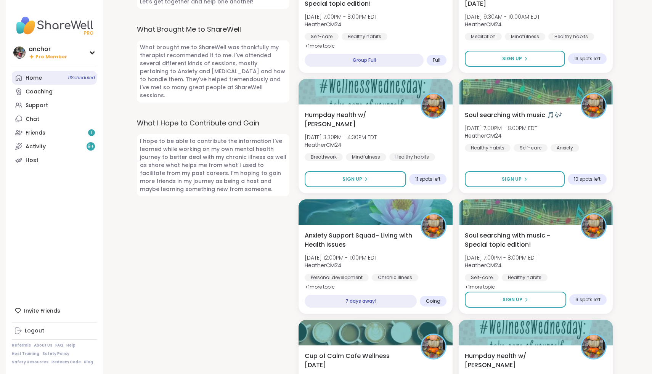
click at [24, 78] on link "Home 11 Scheduled" at bounding box center [54, 78] width 85 height 14
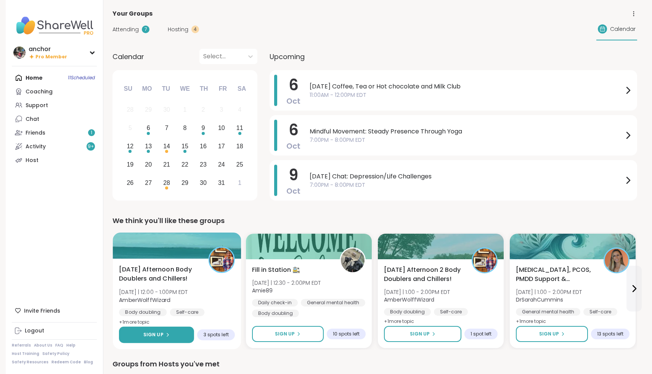
click at [135, 338] on button "Sign Up" at bounding box center [156, 335] width 75 height 16
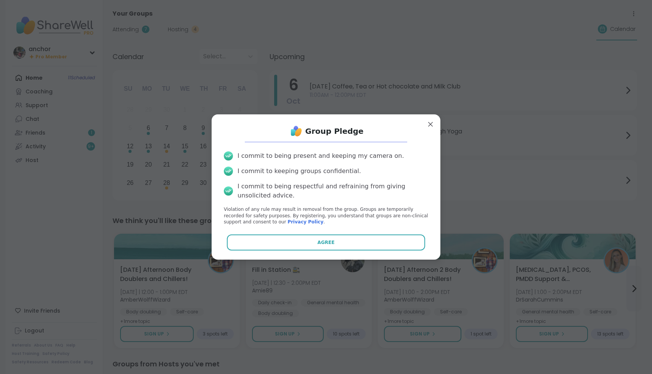
click at [288, 251] on div "Group Pledge I commit to being present and keeping my camera on. I commit to ke…" at bounding box center [326, 187] width 217 height 133
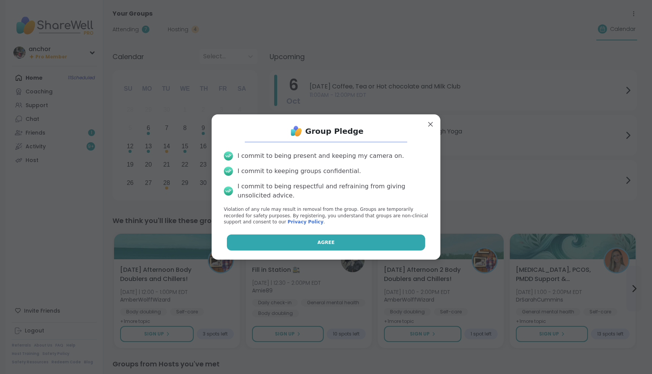
click at [287, 245] on button "Agree" at bounding box center [326, 243] width 199 height 16
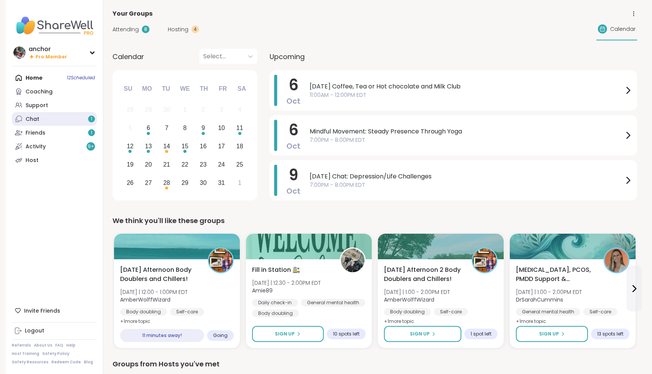
click at [40, 122] on link "Chat 1" at bounding box center [54, 119] width 85 height 14
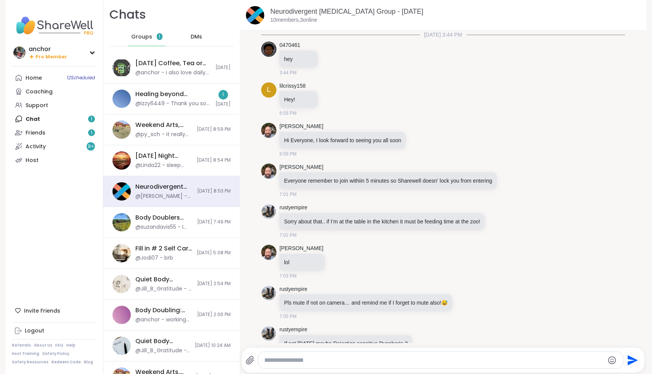
scroll to position [1934, 0]
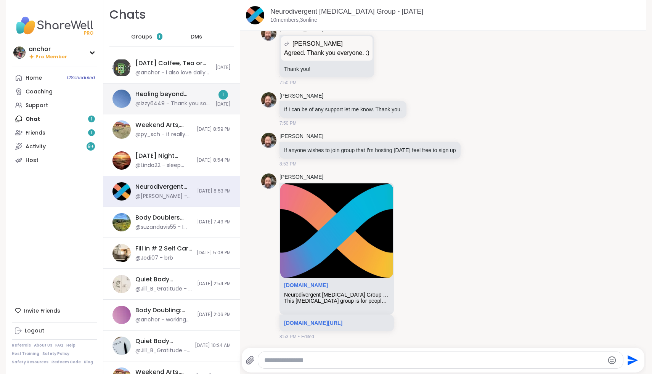
click at [163, 105] on div "@Izzy6449 - Thank you so much, and I completely agree. It’s disheartening to se…" at bounding box center [173, 104] width 76 height 8
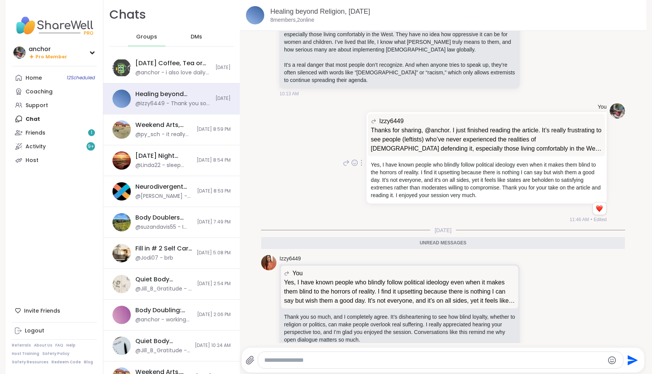
scroll to position [2139, 0]
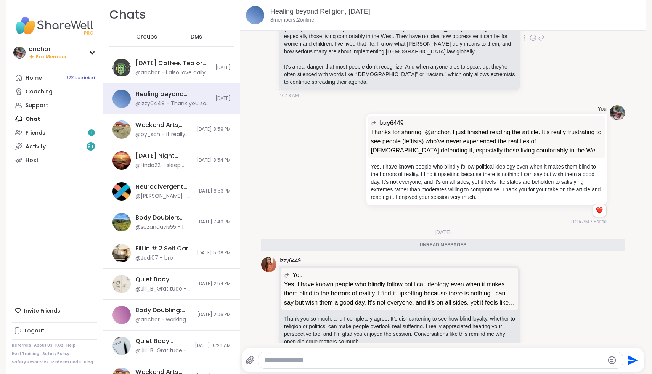
click at [536, 41] on icon at bounding box center [534, 38] width 6 height 6
click at [475, 29] on div "Select Reaction: Heart" at bounding box center [472, 25] width 7 height 7
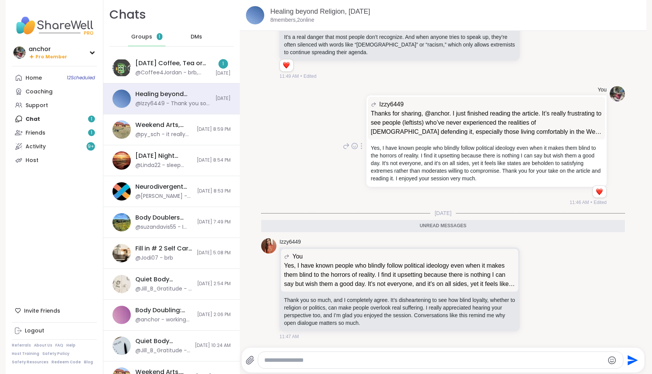
scroll to position [2203, 0]
click at [533, 286] on icon at bounding box center [534, 289] width 6 height 6
click at [472, 280] on span "Select Reaction: Heart" at bounding box center [472, 277] width 7 height 8
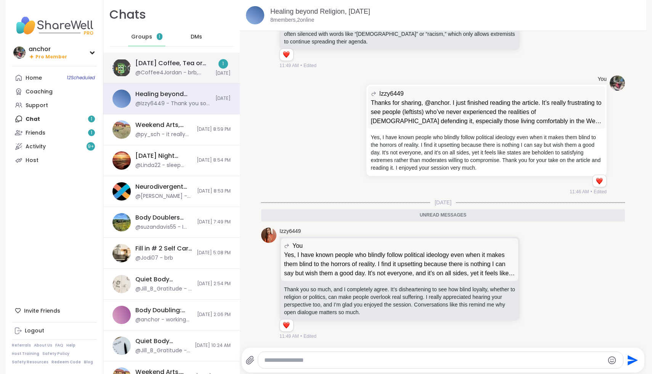
click at [150, 68] on div "Monday Coffee, Tea or Hot chocolate and Milk Club, Oct 06 @Coffee4Jordan - brb,…" at bounding box center [173, 68] width 76 height 18
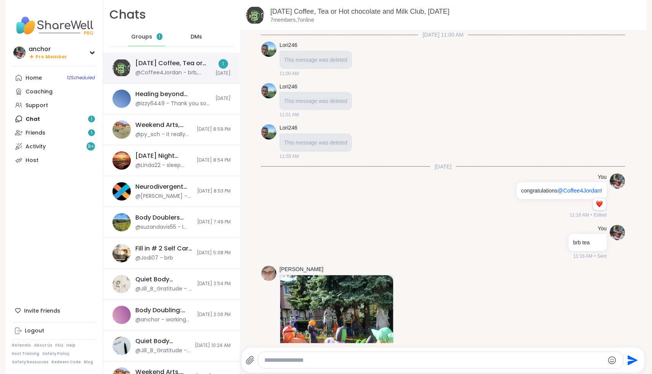
scroll to position [677, 0]
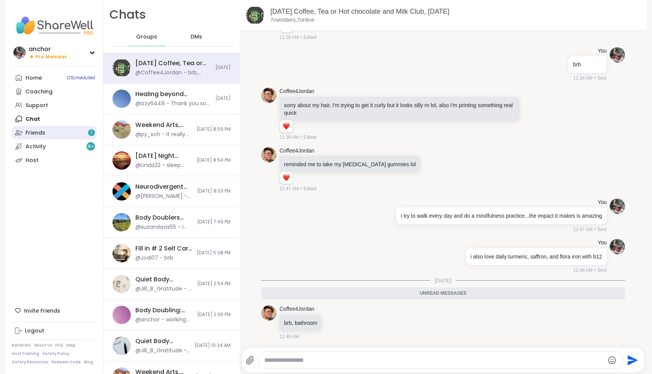
click at [64, 130] on link "Friends 1" at bounding box center [54, 133] width 85 height 14
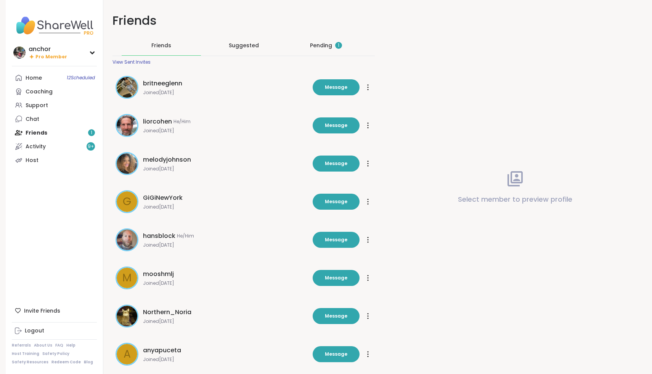
click at [325, 42] on div "Pending 1" at bounding box center [326, 46] width 32 height 8
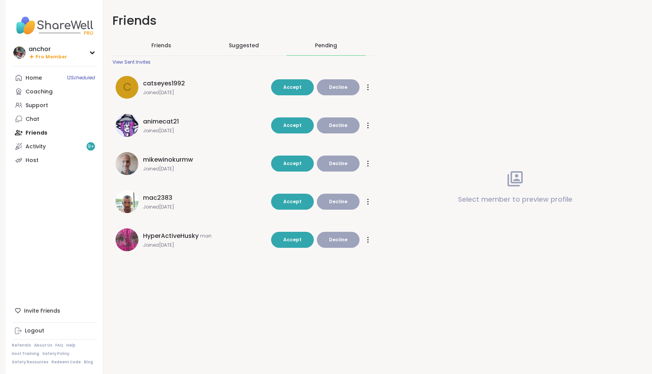
click at [167, 235] on span "HyperActiveHusky" at bounding box center [171, 236] width 56 height 9
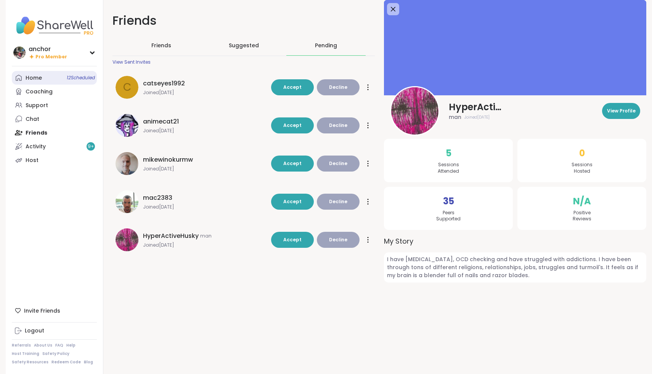
click at [35, 78] on div "Home 12 Scheduled" at bounding box center [34, 78] width 16 height 8
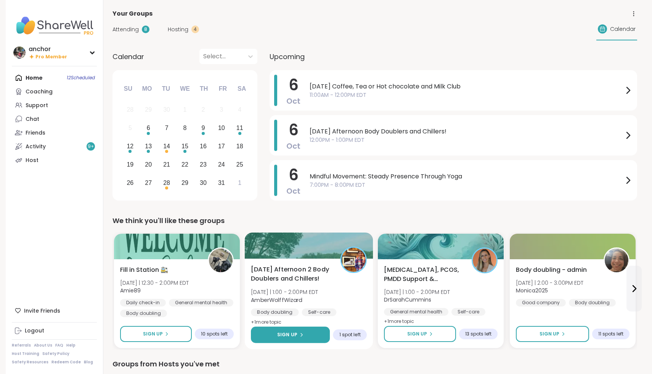
click at [304, 330] on button "Sign Up" at bounding box center [290, 335] width 79 height 16
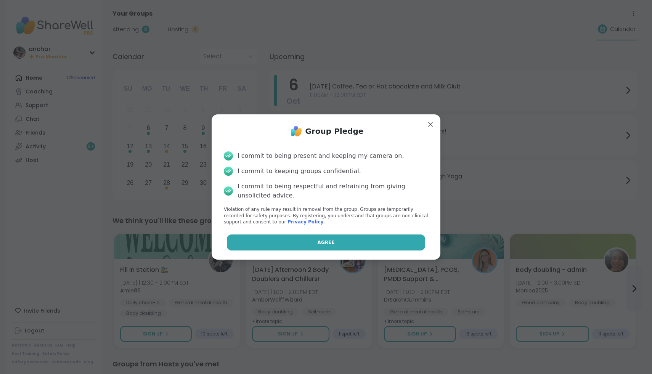
click at [323, 240] on span "Agree" at bounding box center [326, 242] width 17 height 7
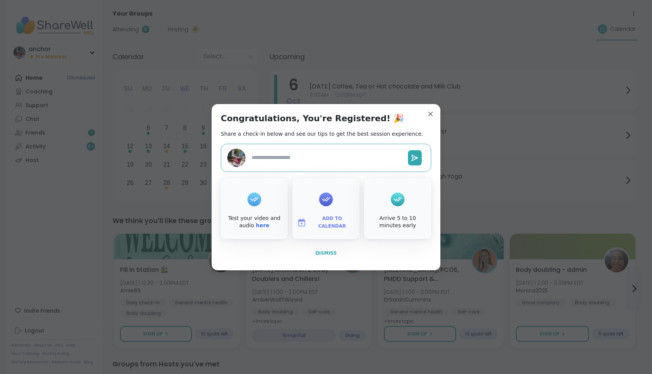
click at [326, 256] on span "Dismiss" at bounding box center [325, 253] width 21 height 7
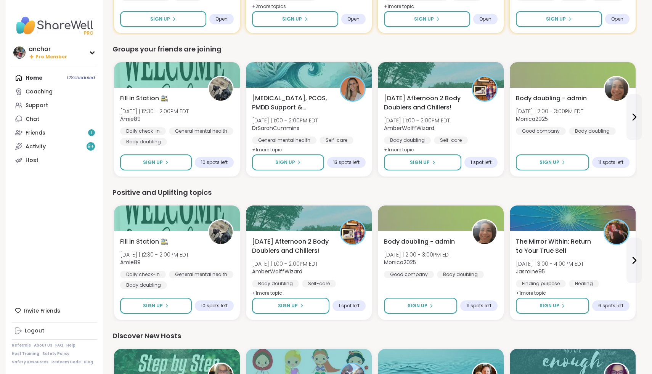
scroll to position [604, 0]
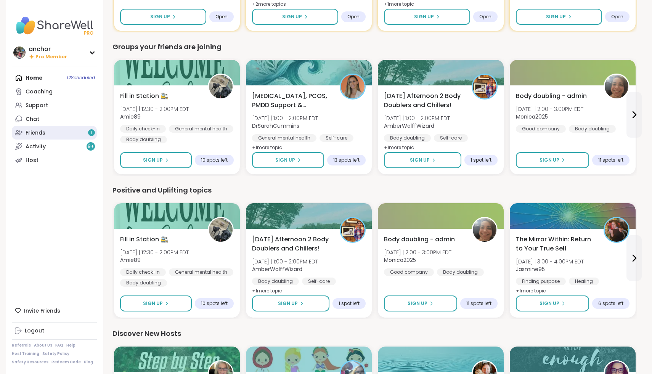
click at [71, 134] on link "Friends 1" at bounding box center [54, 133] width 85 height 14
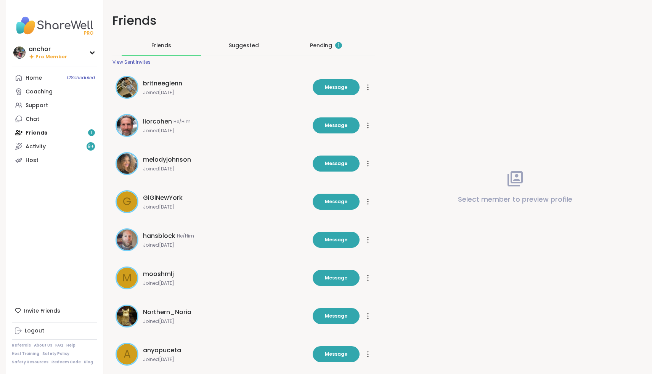
click at [317, 47] on div "Pending 1" at bounding box center [326, 46] width 32 height 8
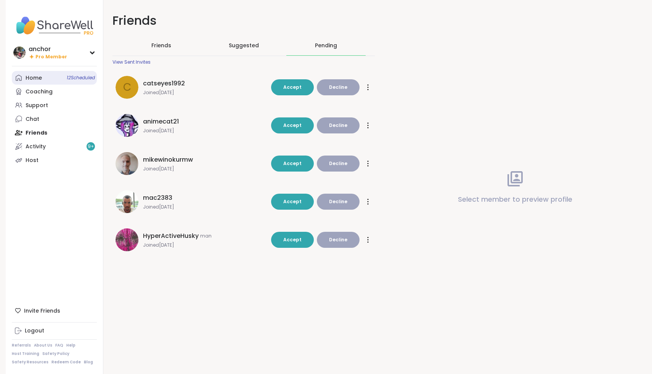
click at [52, 76] on link "Home 12 Scheduled" at bounding box center [54, 78] width 85 height 14
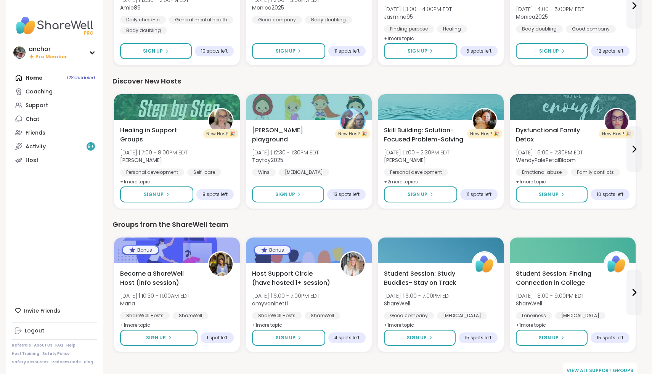
scroll to position [857, 0]
click at [63, 103] on link "Support" at bounding box center [54, 105] width 85 height 14
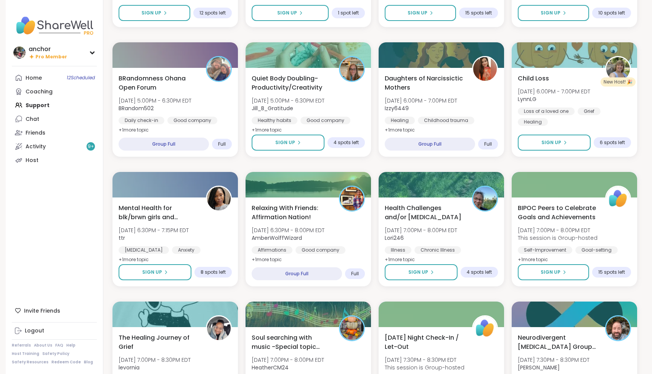
scroll to position [716, 0]
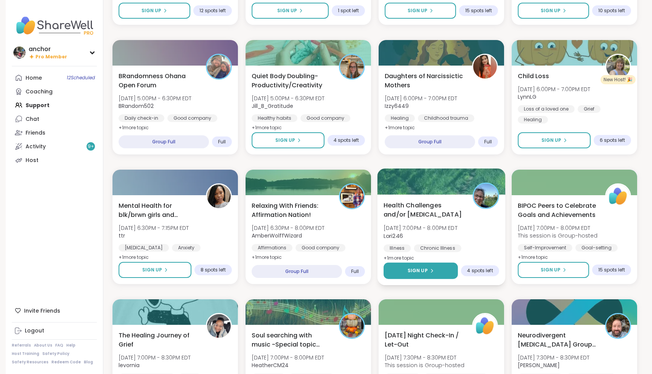
click at [416, 270] on span "Sign Up" at bounding box center [418, 270] width 20 height 7
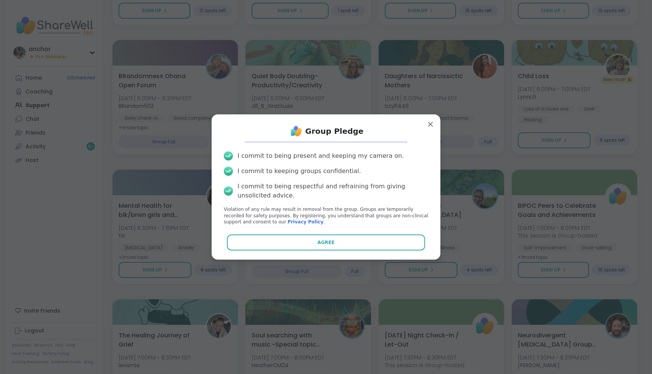
click at [385, 234] on div "Group Pledge I commit to being present and keeping my camera on. I commit to ke…" at bounding box center [326, 187] width 217 height 133
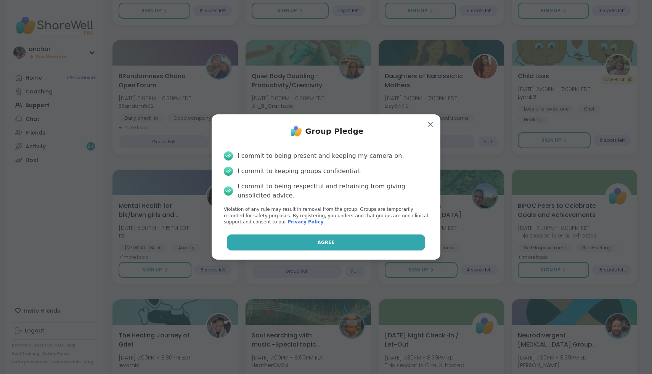
click at [382, 246] on button "Agree" at bounding box center [326, 243] width 199 height 16
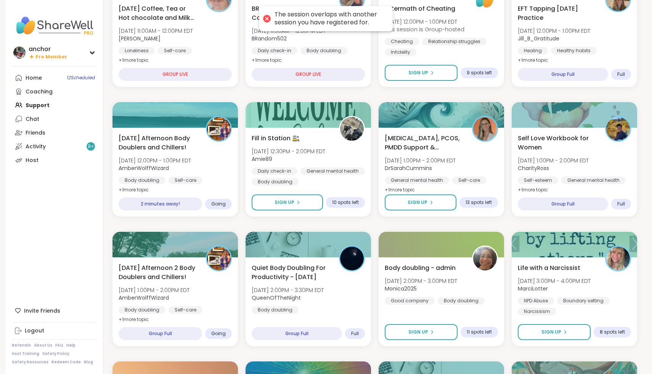
scroll to position [0, 0]
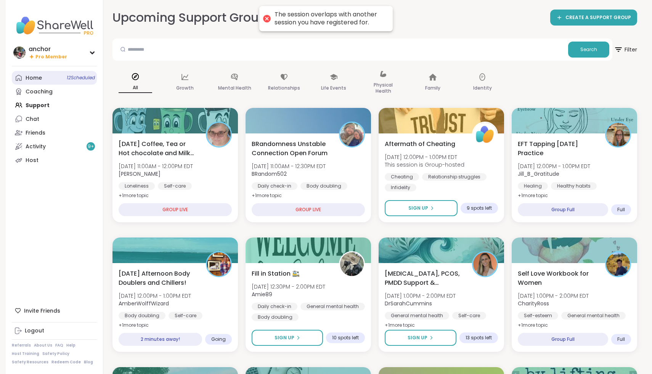
click at [53, 80] on link "Home 12 Scheduled" at bounding box center [54, 78] width 85 height 14
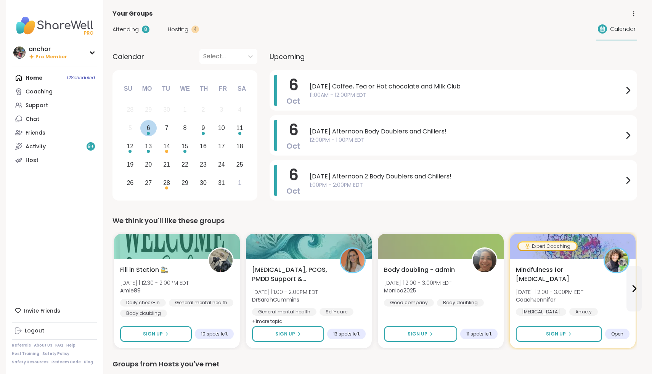
click at [150, 131] on div "6" at bounding box center [148, 128] width 3 height 10
click at [61, 96] on link "Coaching" at bounding box center [54, 92] width 85 height 14
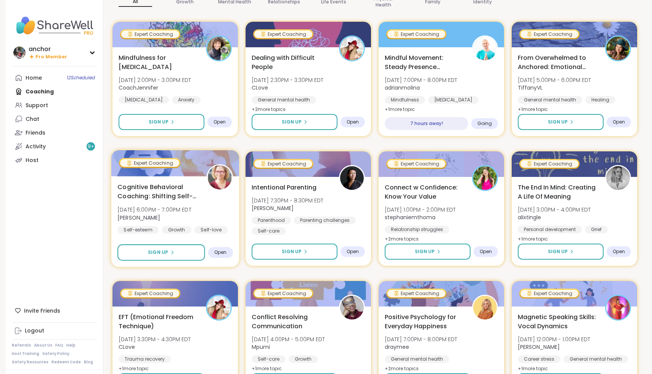
scroll to position [102, 0]
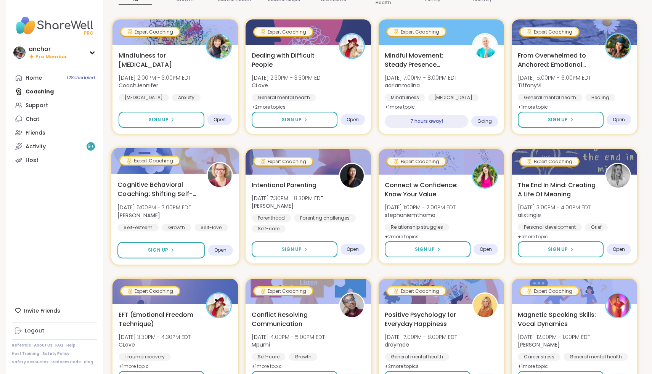
click at [166, 241] on div "Cognitive Behavioral Coaching: Shifting Self-Talk Tue, Oct 07 | 6:00PM - 7:00PM…" at bounding box center [175, 219] width 128 height 91
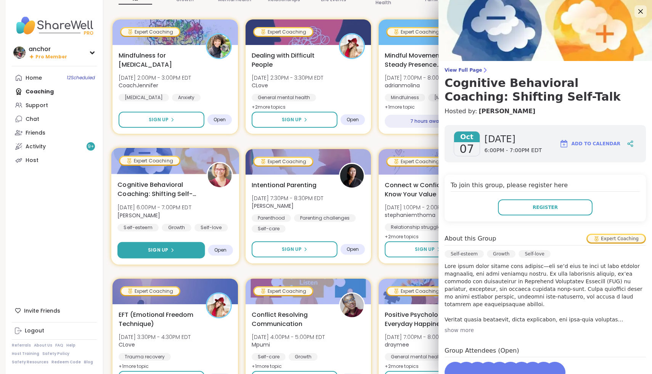
click at [166, 254] on button "Sign Up" at bounding box center [161, 250] width 88 height 16
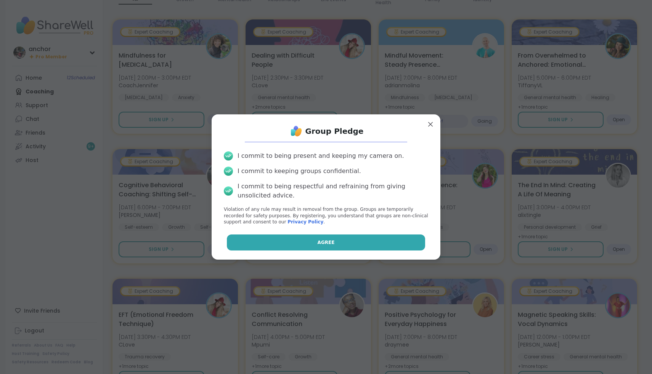
click at [280, 245] on button "Agree" at bounding box center [326, 243] width 199 height 16
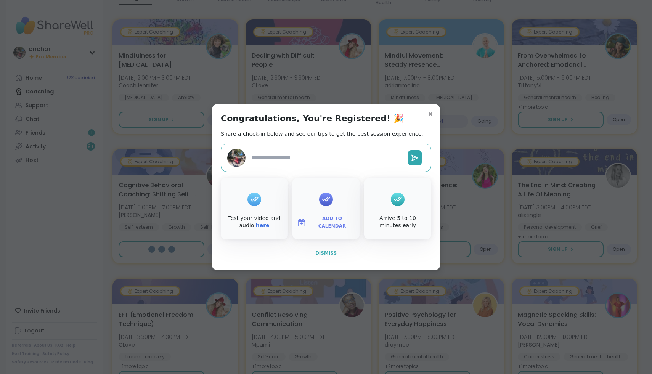
type textarea "*"
click at [326, 249] on button "Dismiss" at bounding box center [326, 253] width 211 height 16
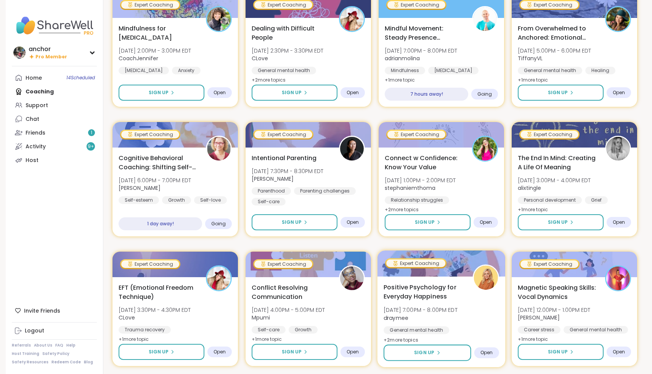
scroll to position [130, 0]
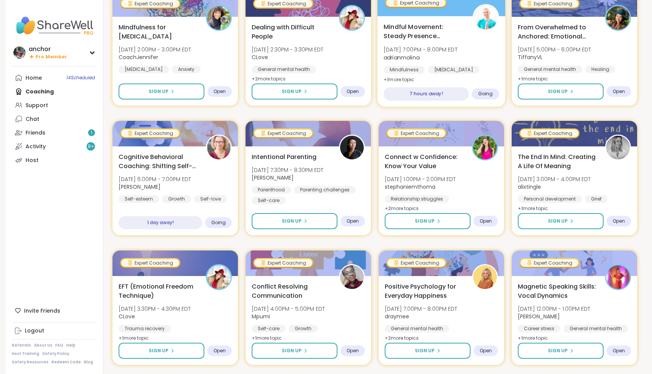
click at [485, 39] on div "Mindful Movement: Steady Presence Through Yoga Mon, Oct 06 | 7:00PM - 8:00PM ED…" at bounding box center [442, 53] width 116 height 62
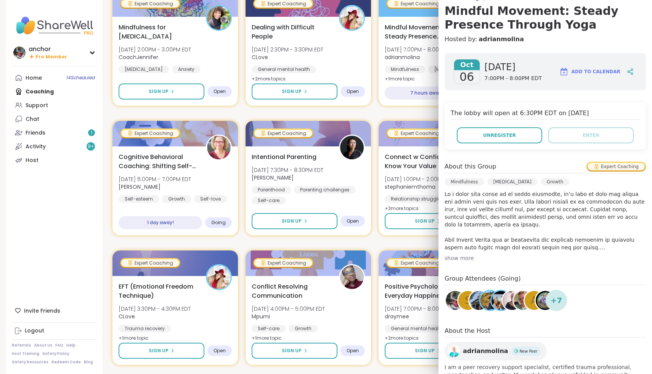
scroll to position [73, 0]
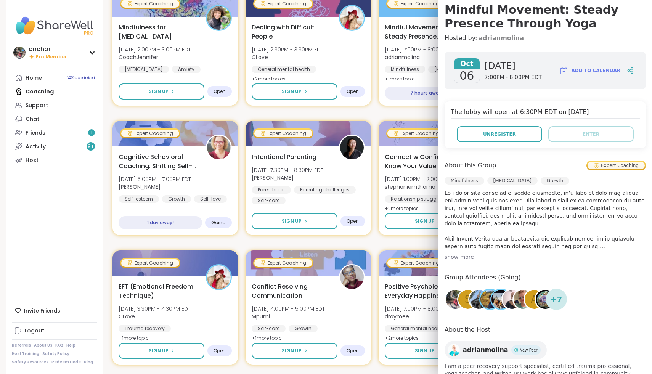
click at [479, 40] on link "adrianmolina" at bounding box center [501, 38] width 45 height 9
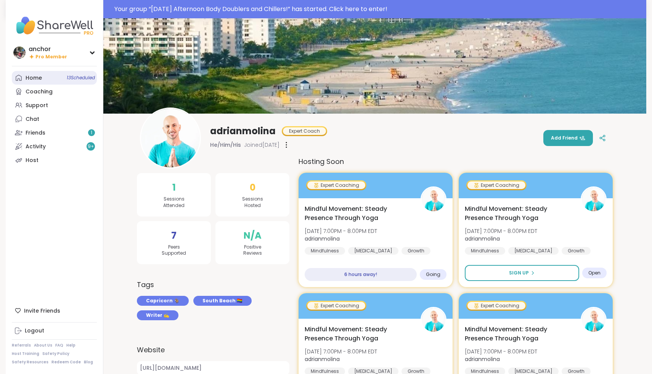
click at [39, 76] on div "Home 13 Scheduled" at bounding box center [34, 78] width 16 height 8
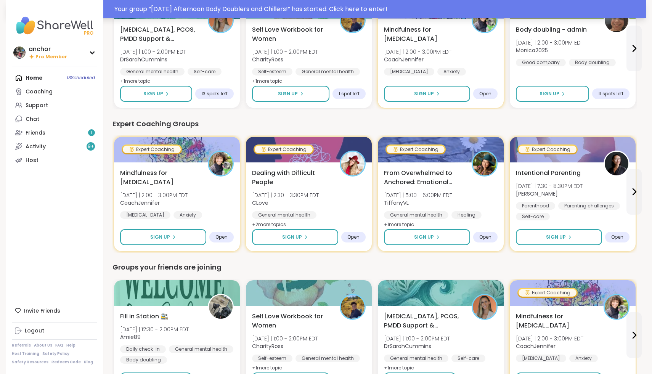
scroll to position [408, 0]
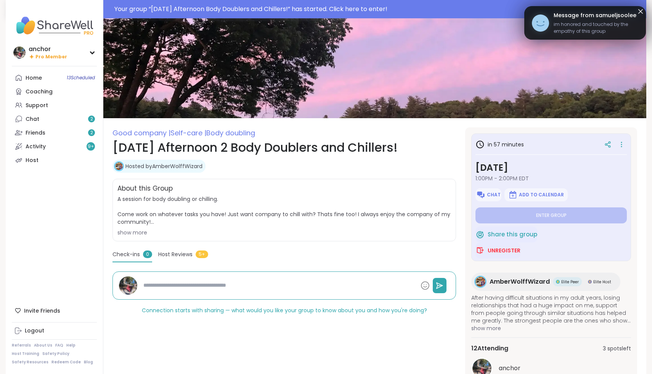
type textarea "*"
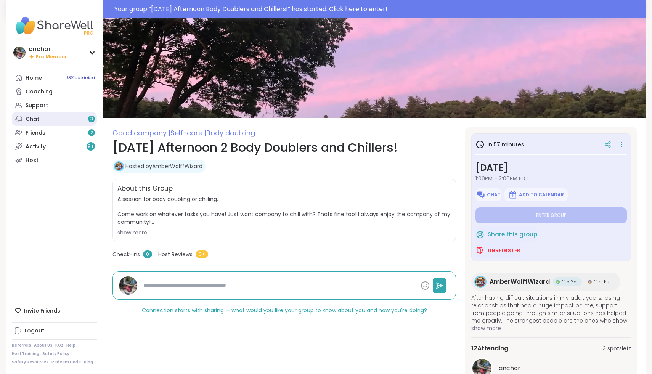
click at [59, 116] on link "Chat 3" at bounding box center [54, 119] width 85 height 14
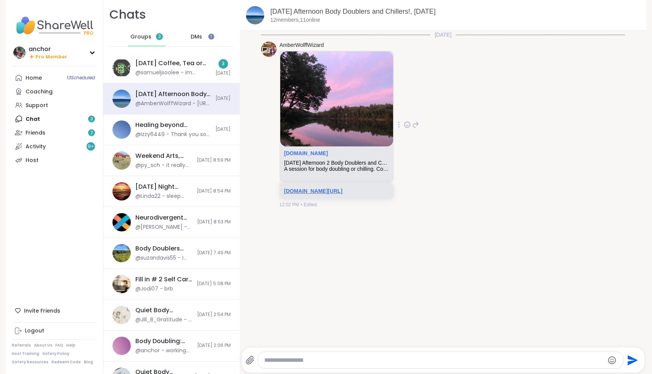
click at [343, 190] on link "[DOMAIN_NAME][URL]" at bounding box center [313, 191] width 58 height 6
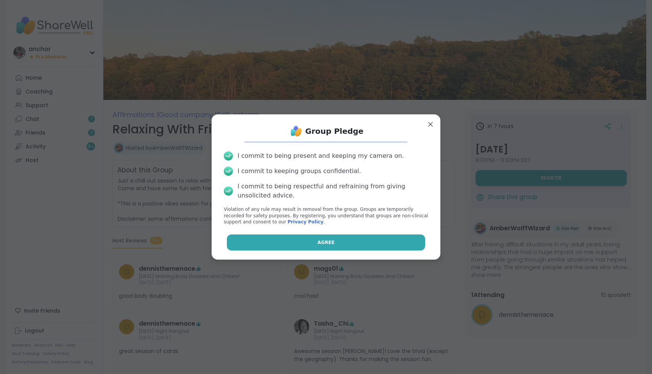
click at [381, 242] on button "Agree" at bounding box center [326, 243] width 199 height 16
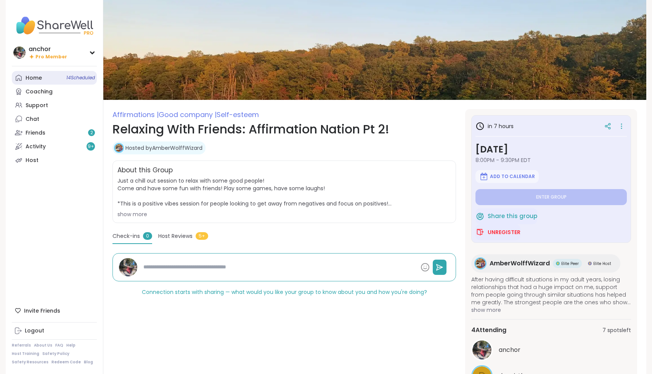
click at [43, 77] on link "Home 14 Scheduled" at bounding box center [54, 78] width 85 height 14
type textarea "*"
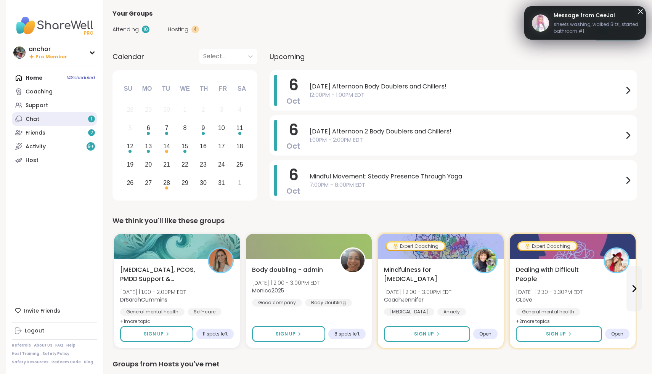
click at [40, 121] on link "Chat 1" at bounding box center [54, 119] width 85 height 14
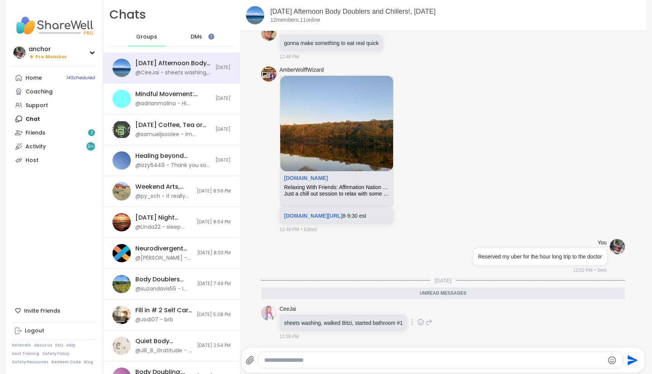
click at [424, 321] on icon at bounding box center [420, 322] width 7 height 8
click at [363, 312] on div "Select Reaction: Heart" at bounding box center [360, 310] width 7 height 7
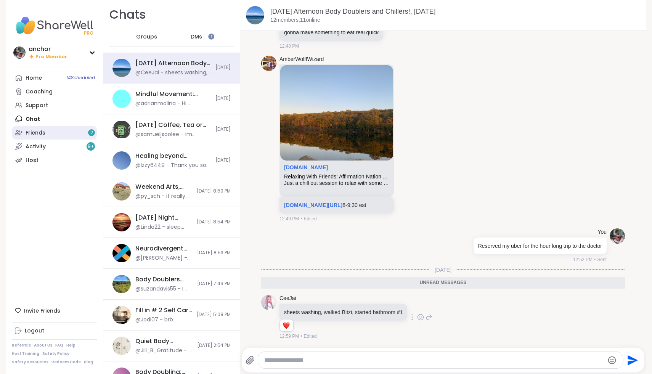
click at [64, 130] on link "Friends 2" at bounding box center [54, 133] width 85 height 14
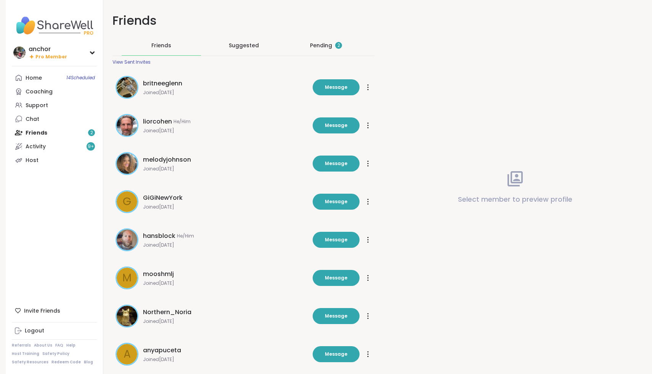
click at [317, 49] on div "Pending 2" at bounding box center [326, 46] width 32 height 8
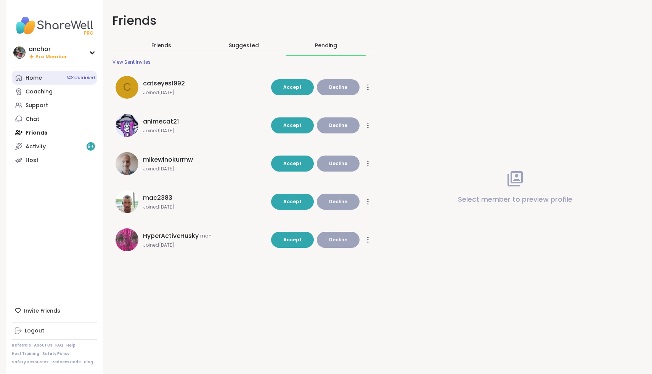
click at [46, 79] on link "Home 14 Scheduled" at bounding box center [54, 78] width 85 height 14
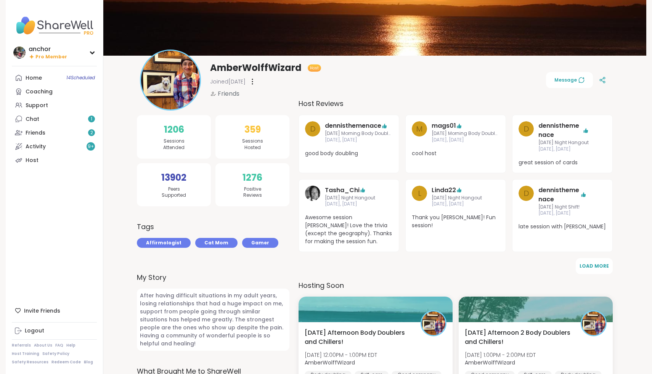
scroll to position [25, 0]
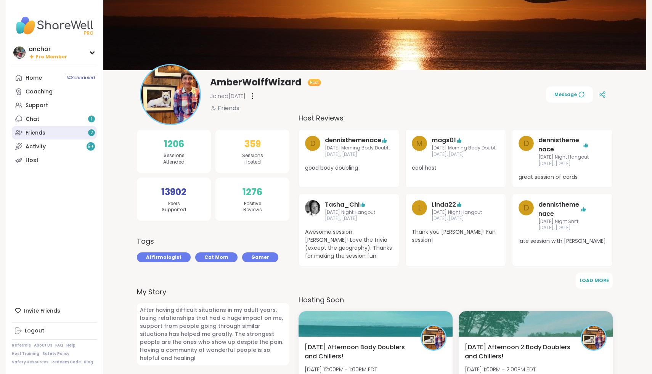
click at [42, 129] on div "Friends 2" at bounding box center [36, 133] width 20 height 8
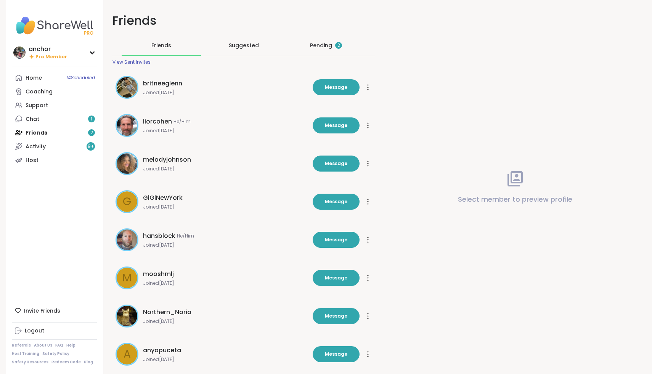
click at [318, 45] on div "Pending 2" at bounding box center [326, 46] width 32 height 8
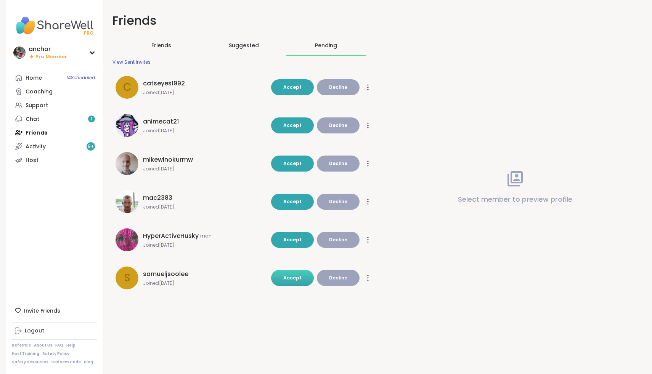
click at [293, 283] on button "Accept" at bounding box center [292, 278] width 43 height 16
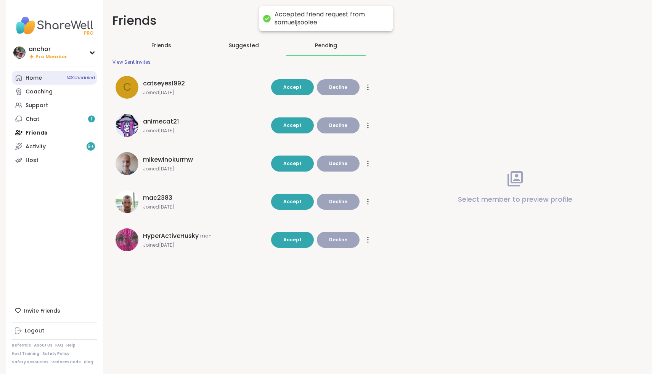
click at [50, 79] on link "Home 14 Scheduled" at bounding box center [54, 78] width 85 height 14
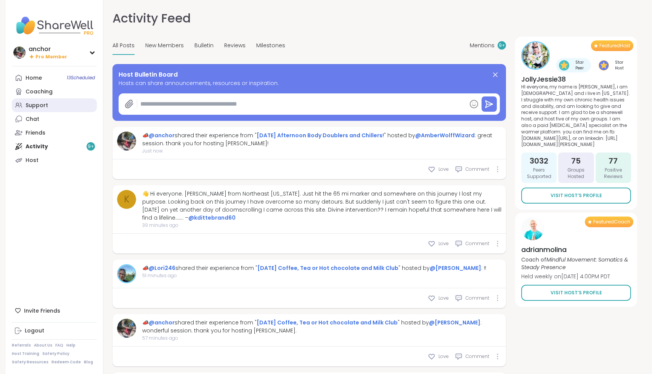
click at [44, 108] on div "Support" at bounding box center [37, 106] width 23 height 8
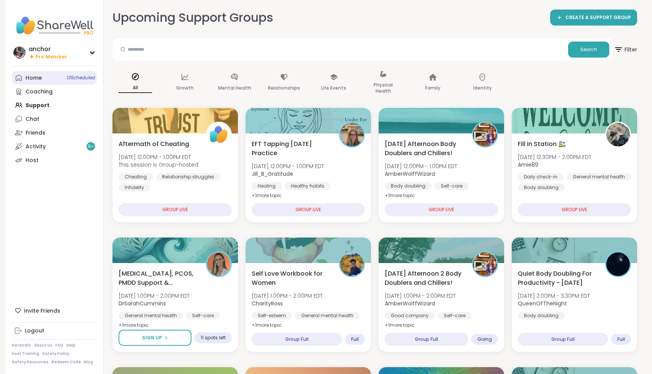
click at [56, 71] on link "Home 13 Scheduled" at bounding box center [54, 78] width 85 height 14
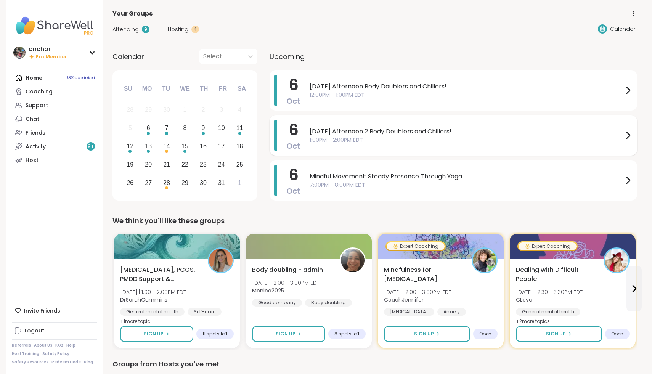
click at [340, 127] on span "[DATE] Afternoon 2 Body Doublers and Chillers!" at bounding box center [467, 131] width 314 height 9
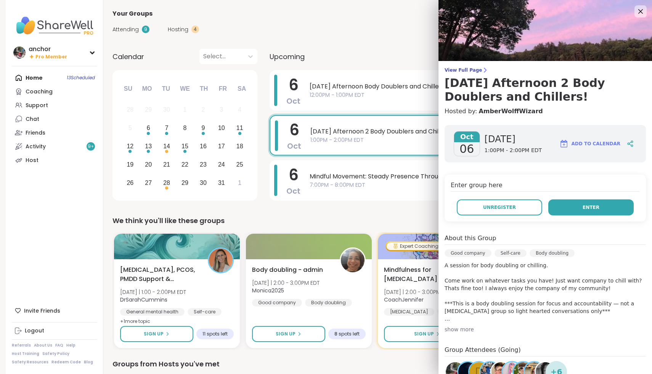
click at [593, 209] on span "Enter" at bounding box center [591, 207] width 17 height 7
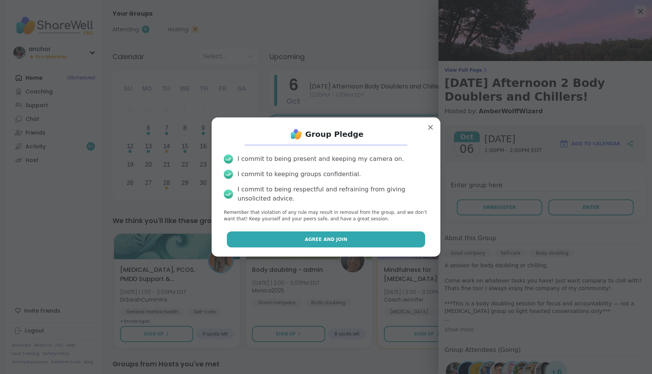
click at [361, 236] on button "Agree and Join" at bounding box center [326, 240] width 199 height 16
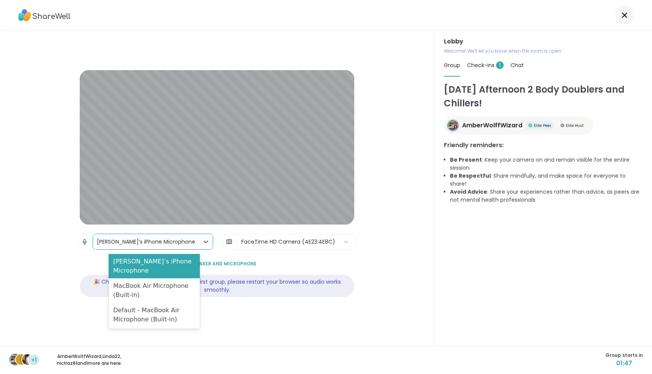
click at [133, 240] on div "[PERSON_NAME]’s iPhone Microphone" at bounding box center [146, 242] width 98 height 8
click at [146, 283] on div "MacBook Air Microphone (Built-in)" at bounding box center [154, 290] width 91 height 24
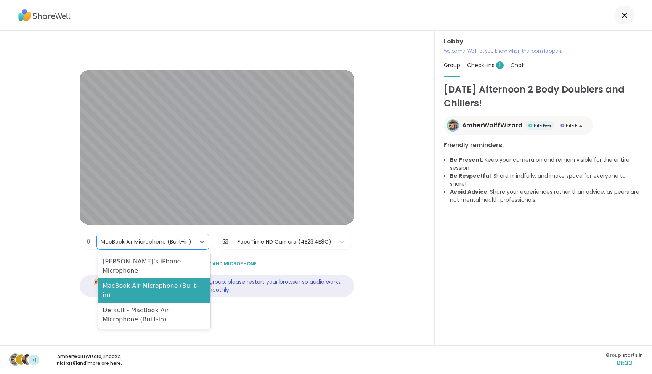
click at [177, 239] on div "MacBook Air Microphone (Built-in)" at bounding box center [146, 242] width 91 height 8
click at [405, 262] on div "Lobby | option MacBook Air Microphone (Built-in), selected. Mary’s iPhone Micro…" at bounding box center [217, 188] width 435 height 315
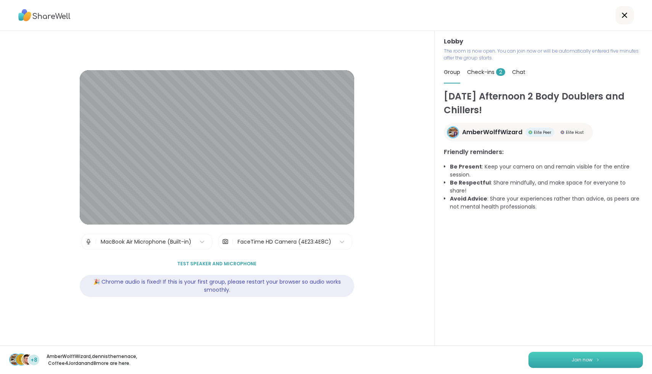
click at [608, 360] on button "Join now" at bounding box center [586, 360] width 114 height 16
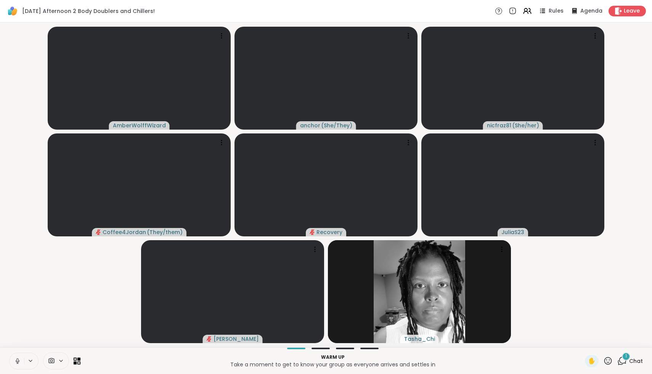
click at [17, 360] on icon at bounding box center [17, 360] width 2 height 3
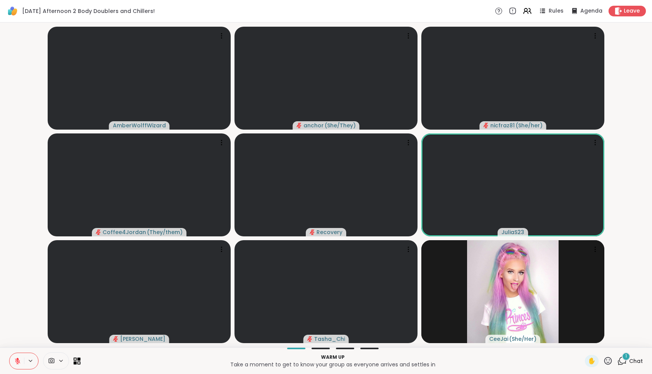
click at [52, 361] on icon at bounding box center [51, 360] width 7 height 7
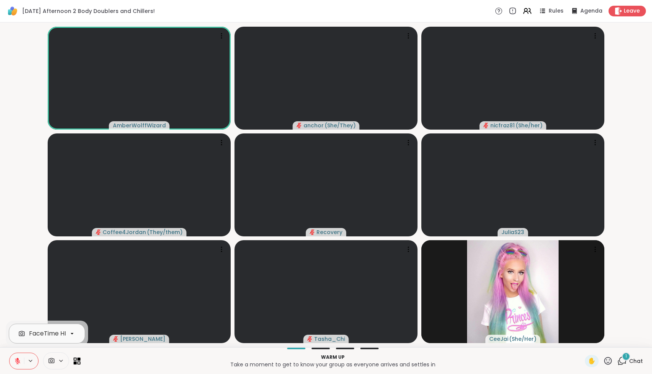
click at [44, 338] on div "FaceTime HD Camera" at bounding box center [62, 333] width 66 height 9
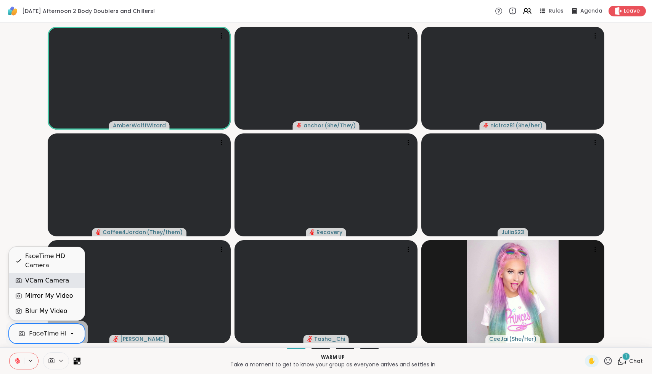
click at [21, 283] on icon at bounding box center [18, 280] width 7 height 7
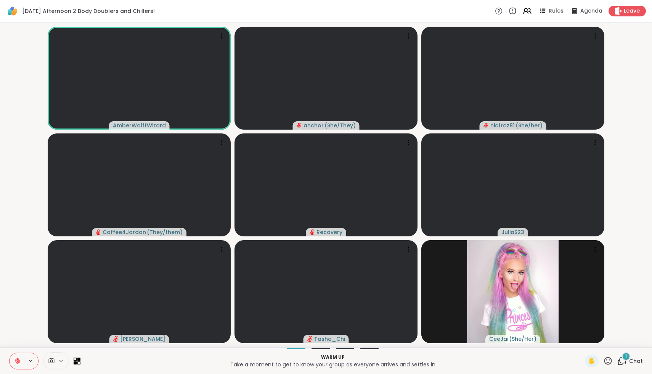
click at [18, 279] on video-player-container "AmberWolffWizard anchor ( She/They ) nicfraz81 ( She/her ) Coffee4Jordan ( They…" at bounding box center [326, 185] width 643 height 319
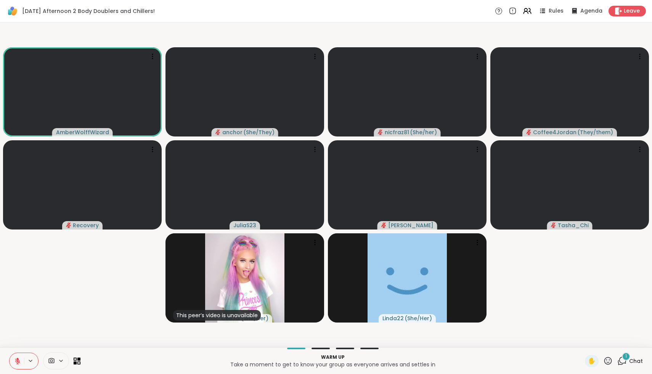
click at [625, 364] on icon at bounding box center [622, 361] width 10 height 10
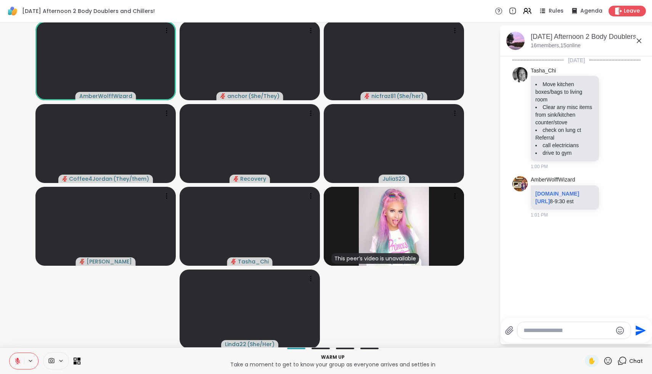
click at [594, 333] on textarea "Type your message" at bounding box center [568, 331] width 89 height 8
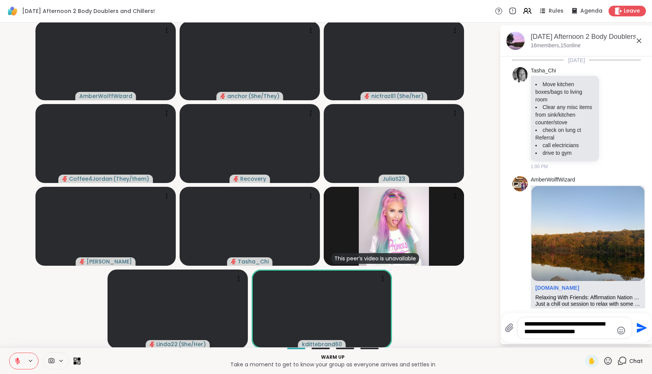
type textarea "**********"
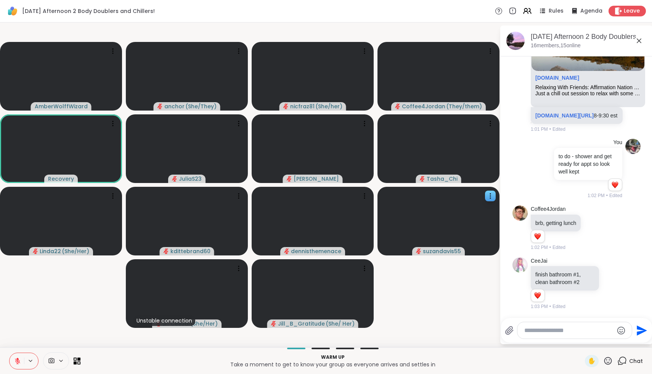
scroll to position [236, 0]
click at [613, 286] on icon at bounding box center [612, 284] width 7 height 8
click at [552, 275] on button "Select Reaction: Heart" at bounding box center [551, 271] width 15 height 15
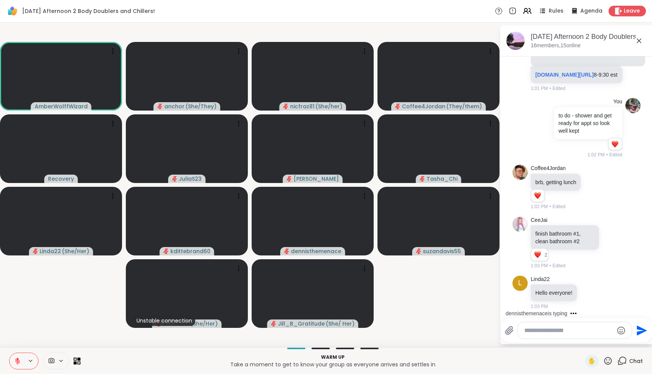
click at [611, 362] on icon at bounding box center [608, 361] width 10 height 10
click at [589, 338] on span "❤️" at bounding box center [586, 340] width 8 height 9
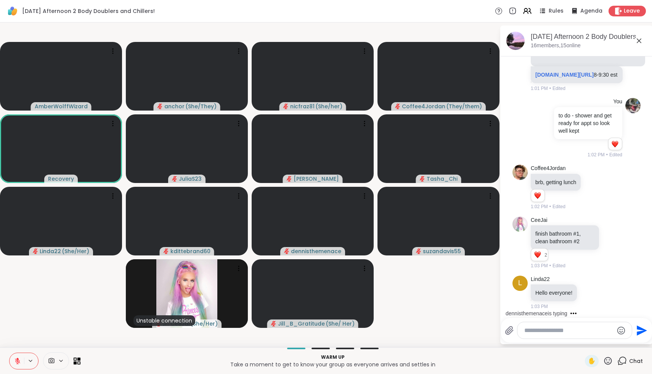
click at [588, 333] on textarea "Type your message" at bounding box center [568, 331] width 89 height 8
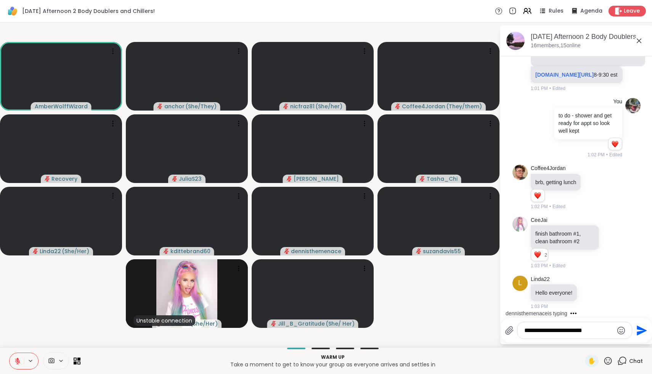
type textarea "**********"
click at [561, 327] on textarea "**********" at bounding box center [568, 331] width 89 height 8
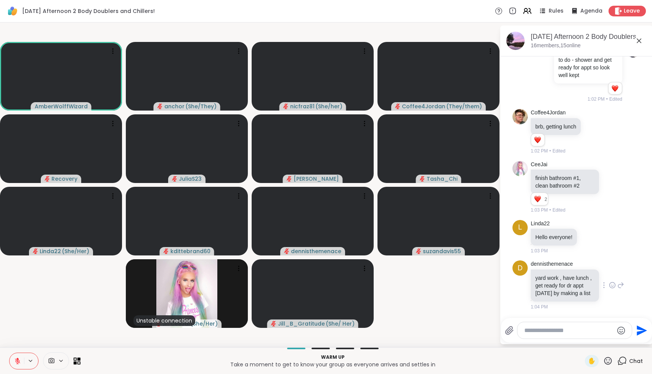
click at [613, 282] on icon at bounding box center [613, 285] width 6 height 6
click at [553, 271] on div "Select Reaction: Heart" at bounding box center [551, 273] width 7 height 7
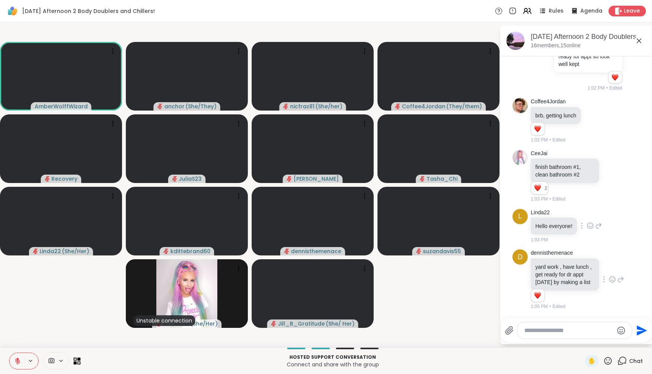
click at [590, 225] on icon at bounding box center [590, 225] width 0 height 0
click at [590, 210] on div "Select Reaction: Heart" at bounding box center [590, 213] width 7 height 7
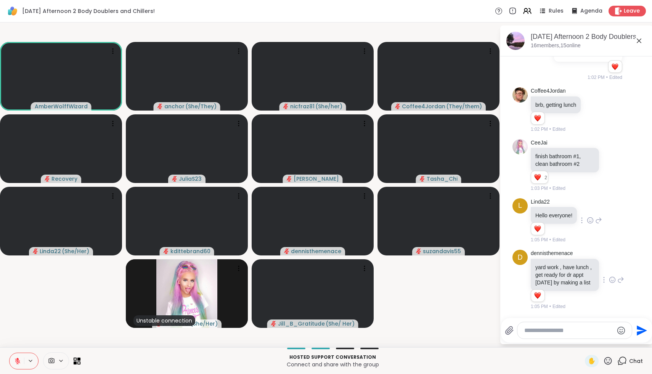
click at [599, 224] on icon at bounding box center [598, 220] width 7 height 9
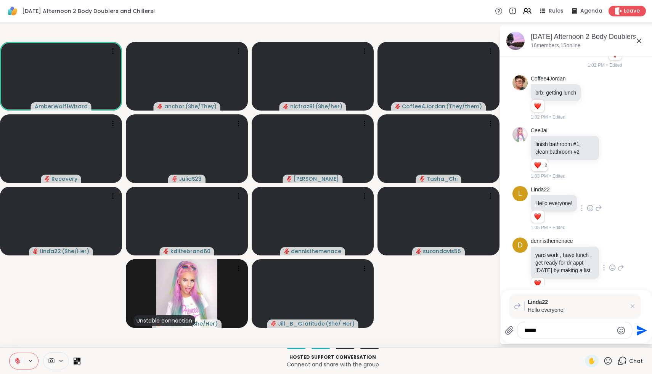
type textarea "******"
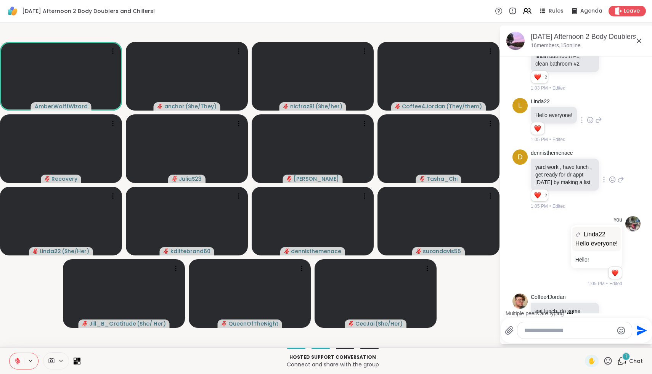
scroll to position [511, 0]
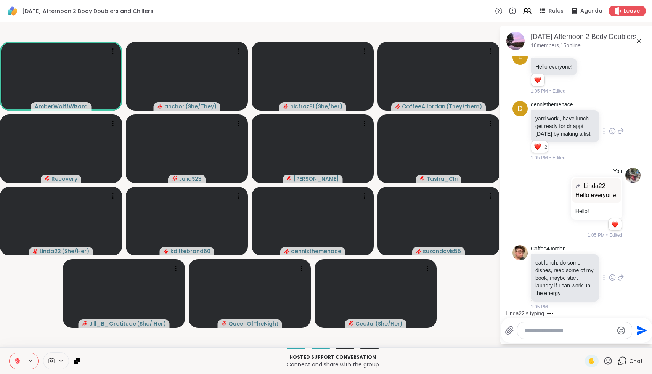
click at [612, 277] on icon at bounding box center [612, 277] width 0 height 0
click at [550, 267] on div "Select Reaction: Heart" at bounding box center [551, 265] width 7 height 7
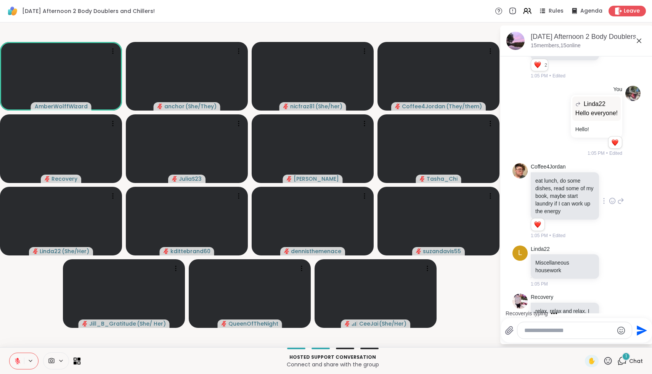
scroll to position [634, 0]
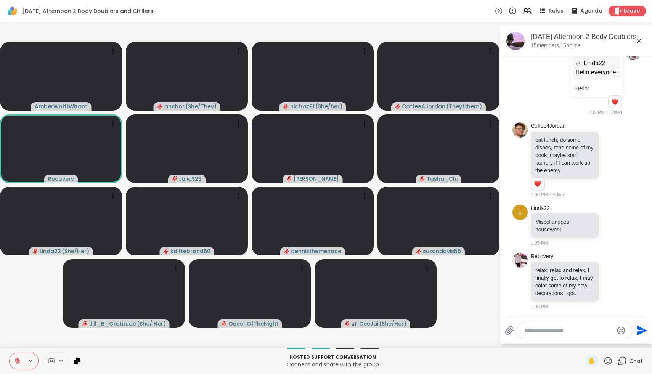
click at [611, 360] on icon at bounding box center [608, 361] width 10 height 10
click at [621, 344] on span "🌟" at bounding box center [620, 340] width 8 height 9
click at [613, 279] on icon at bounding box center [612, 281] width 7 height 8
click at [555, 267] on button "Select Reaction: Heart" at bounding box center [551, 268] width 15 height 15
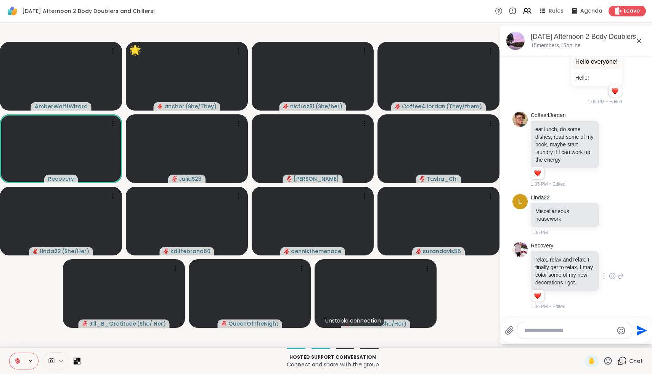
scroll to position [645, 0]
click at [607, 362] on icon at bounding box center [608, 361] width 10 height 10
click at [622, 345] on span "🌟" at bounding box center [620, 340] width 8 height 9
click at [611, 213] on icon at bounding box center [612, 215] width 7 height 8
click at [552, 206] on button "Select Reaction: Heart" at bounding box center [551, 202] width 15 height 15
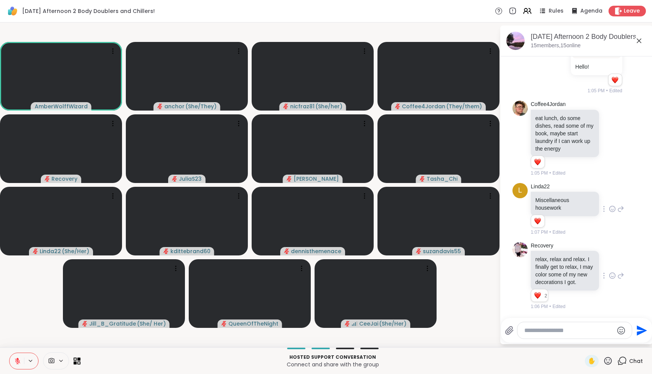
click at [15, 363] on icon at bounding box center [17, 361] width 7 height 7
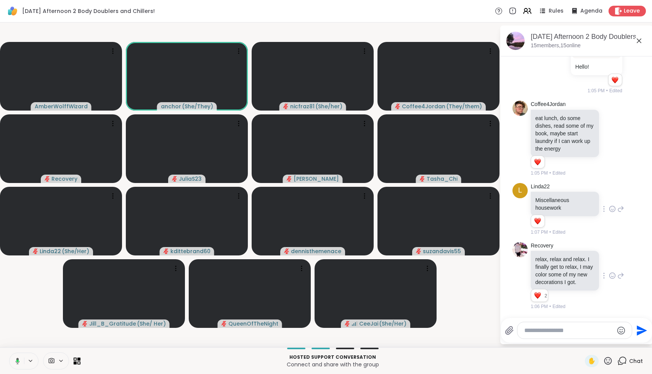
click at [15, 360] on icon at bounding box center [16, 361] width 7 height 7
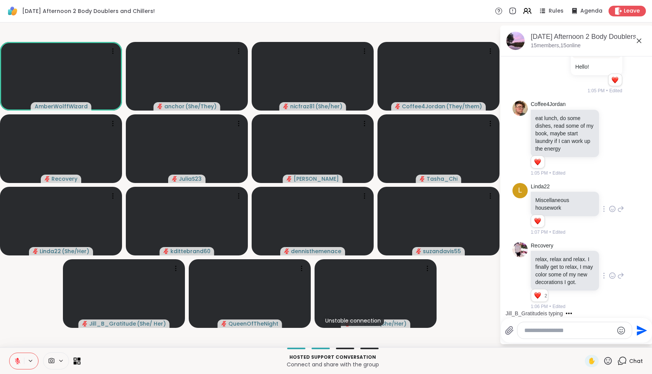
scroll to position [704, 0]
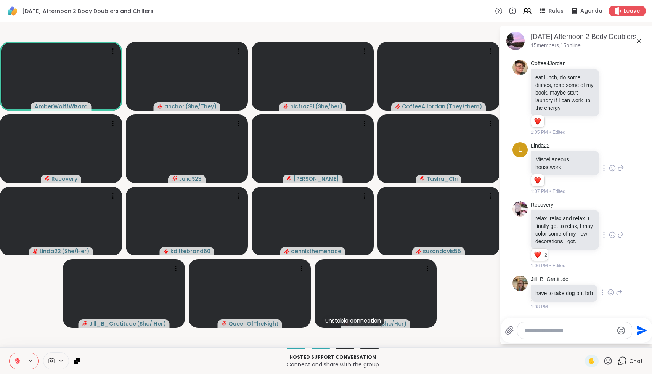
click at [614, 291] on icon at bounding box center [611, 293] width 7 height 8
click at [553, 278] on div "Select Reaction: Heart" at bounding box center [550, 280] width 7 height 7
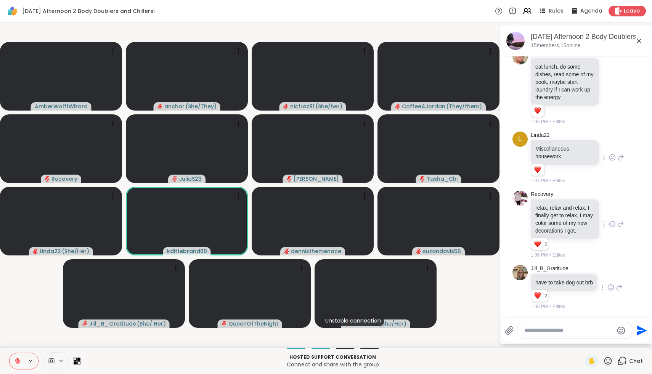
click at [608, 363] on icon at bounding box center [608, 361] width 10 height 10
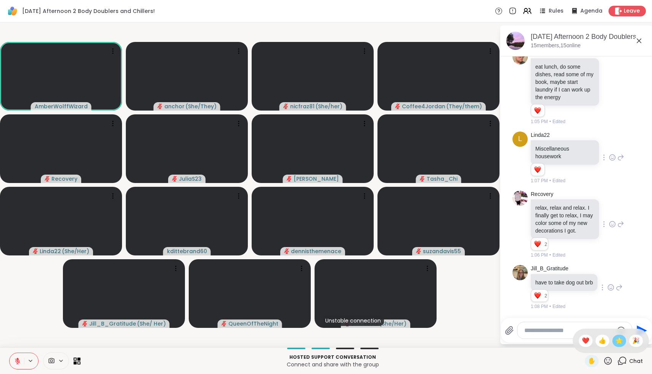
click at [619, 343] on span "🌟" at bounding box center [620, 340] width 8 height 9
click at [588, 332] on textarea "Type your message" at bounding box center [568, 331] width 89 height 8
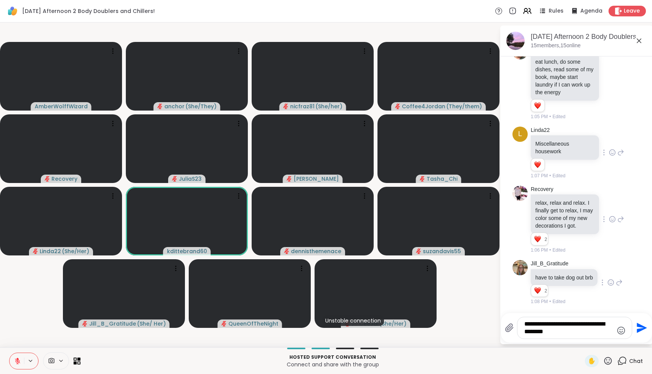
type textarea "**********"
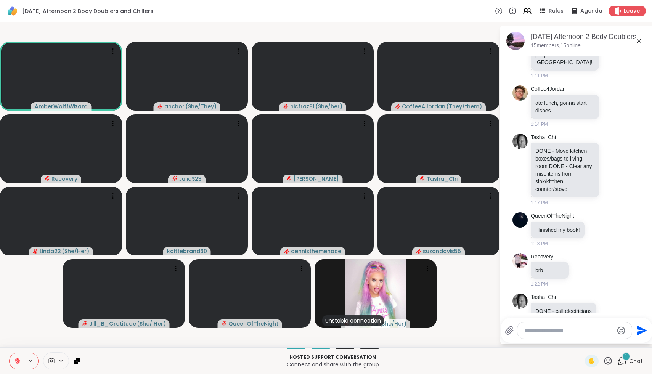
scroll to position [1071, 0]
